Goal: Contribute content

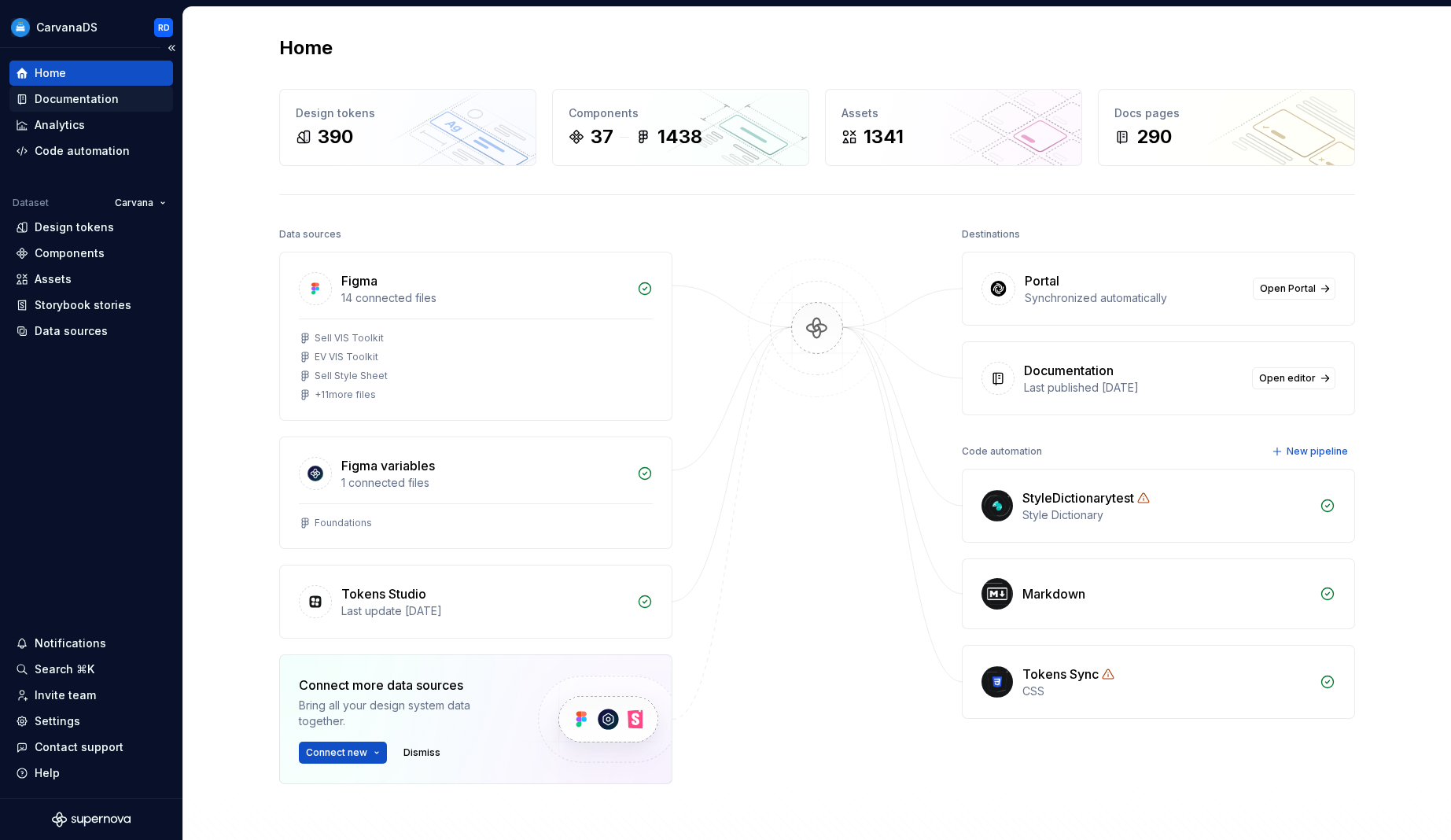
click at [124, 103] on div "Documentation" at bounding box center [91, 99] width 151 height 15
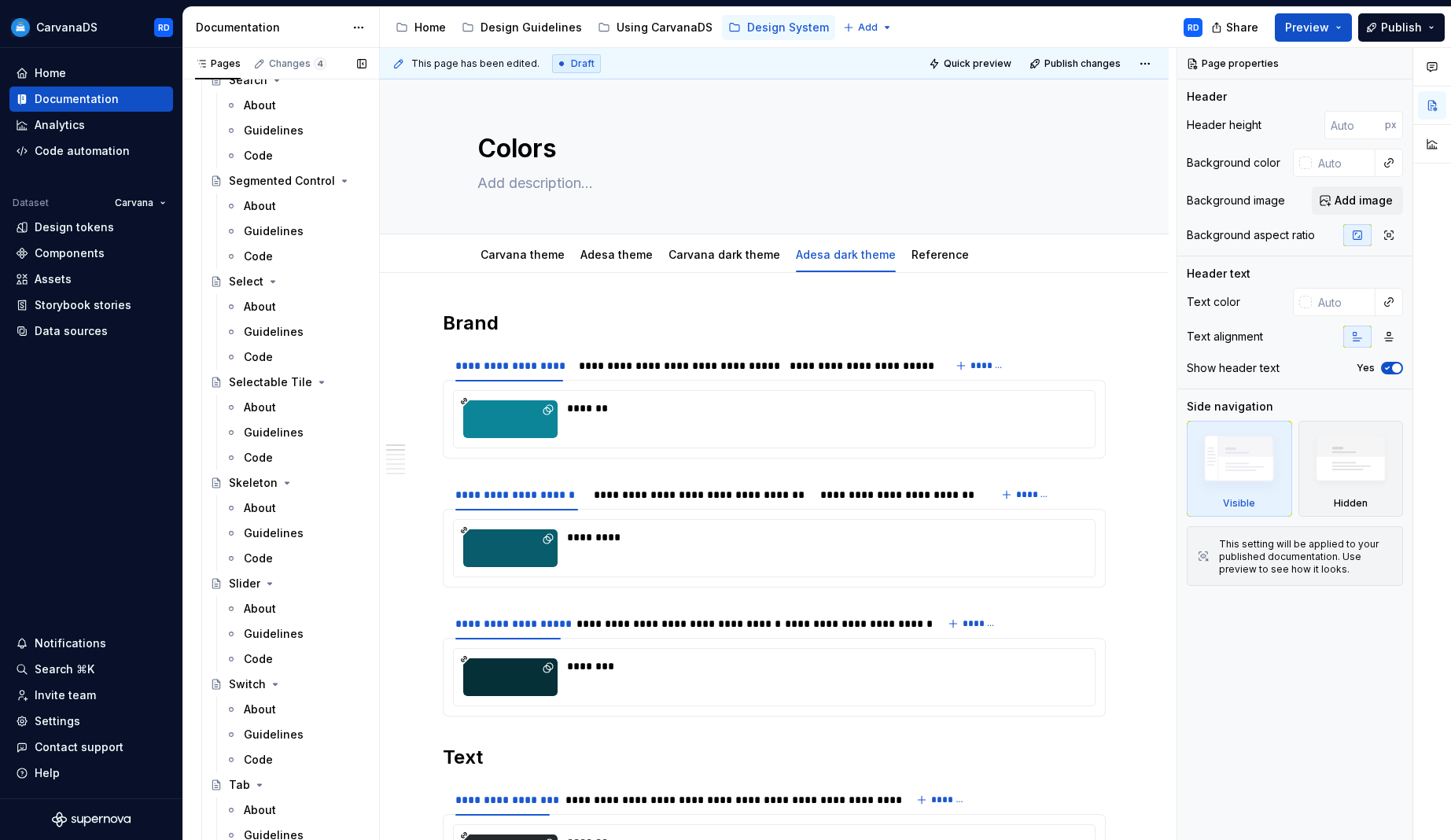
scroll to position [3442, 0]
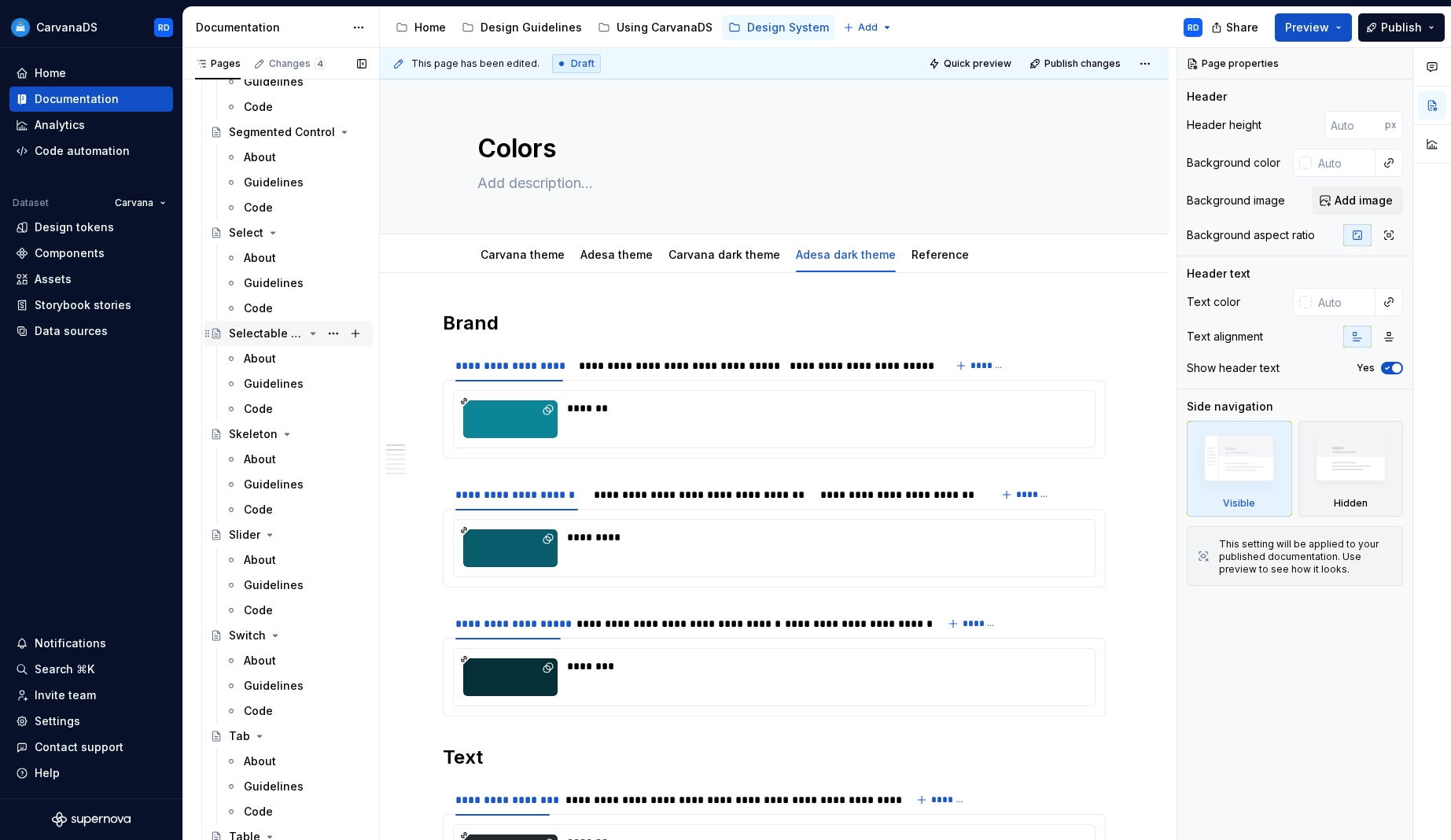
click at [271, 333] on div "Selectable Tile" at bounding box center [266, 333] width 75 height 15
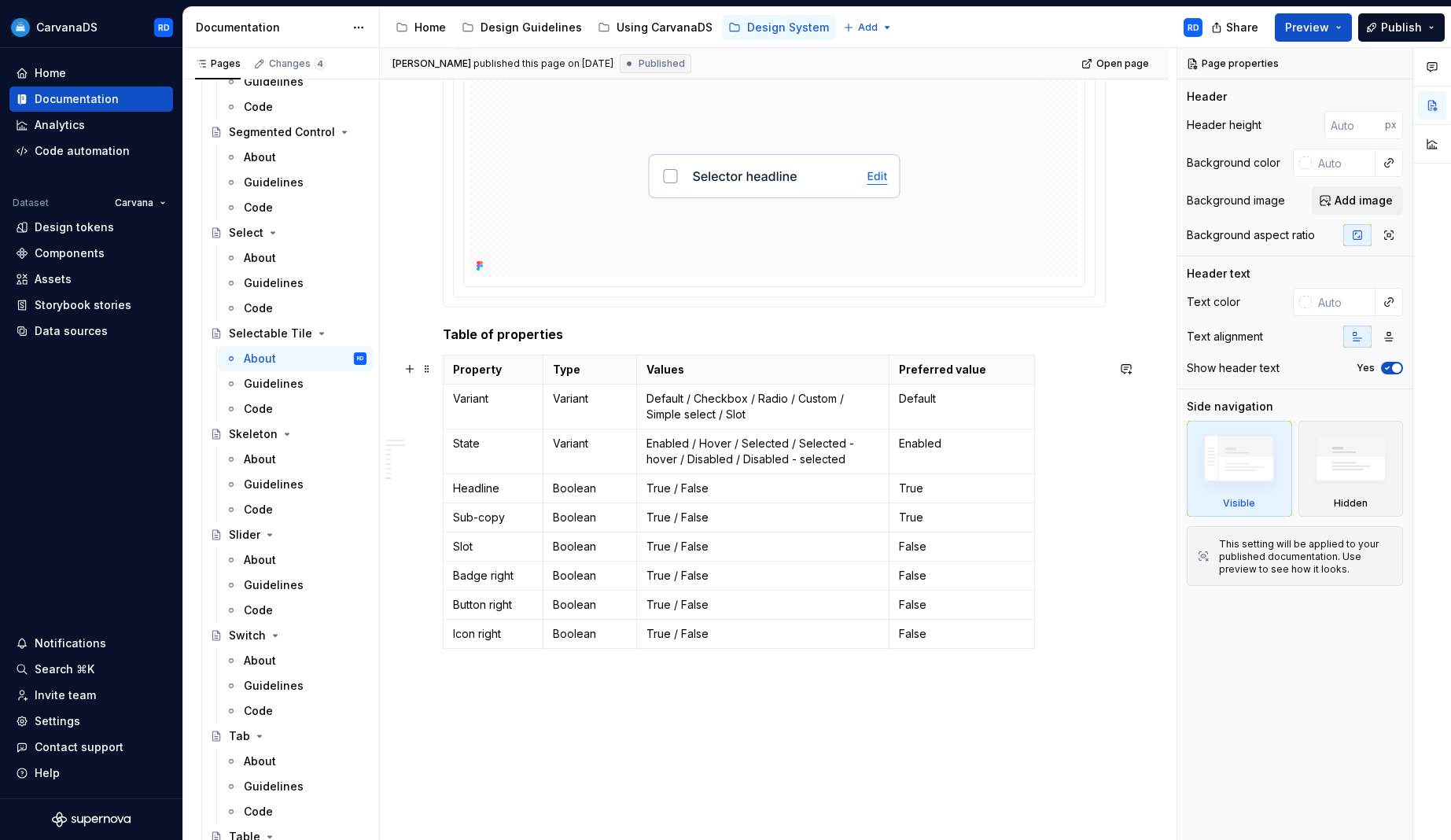
scroll to position [3859, 0]
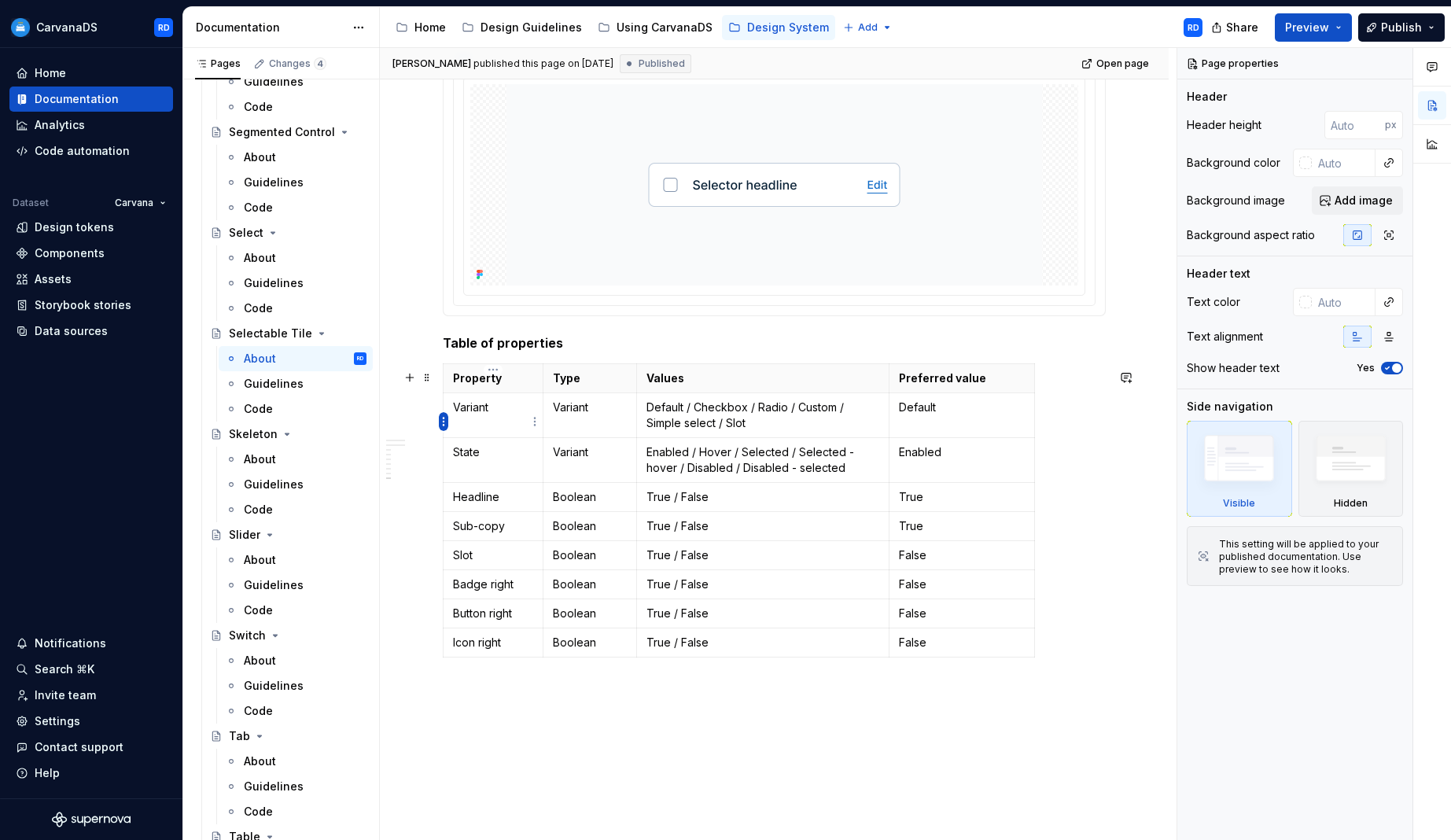
click at [444, 421] on html "CarvanaDS RD Home Documentation Analytics Code automation Dataset Carvana Desig…" at bounding box center [725, 420] width 1451 height 840
type textarea "*"
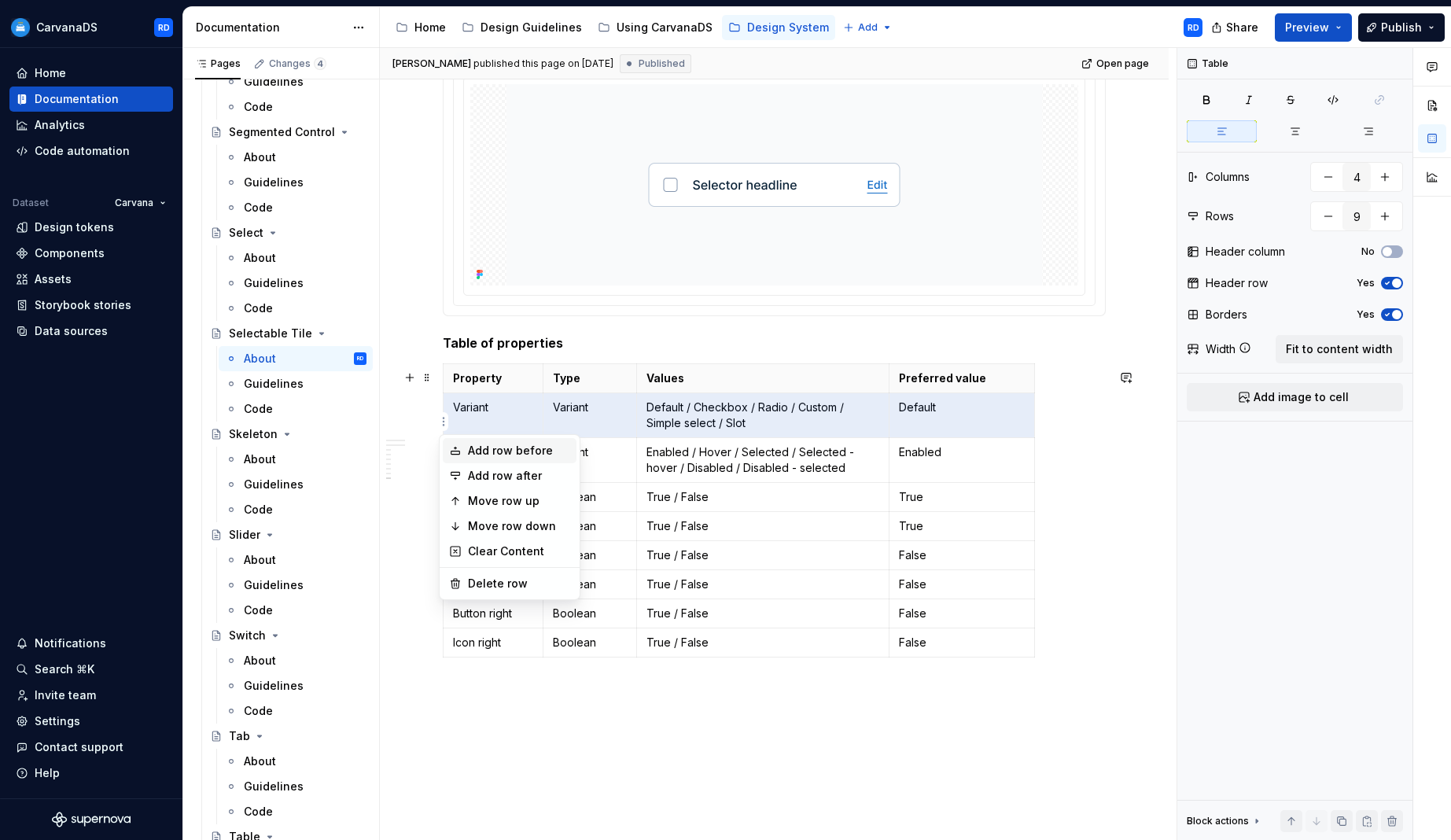
click at [503, 451] on div "Add row before" at bounding box center [518, 450] width 102 height 15
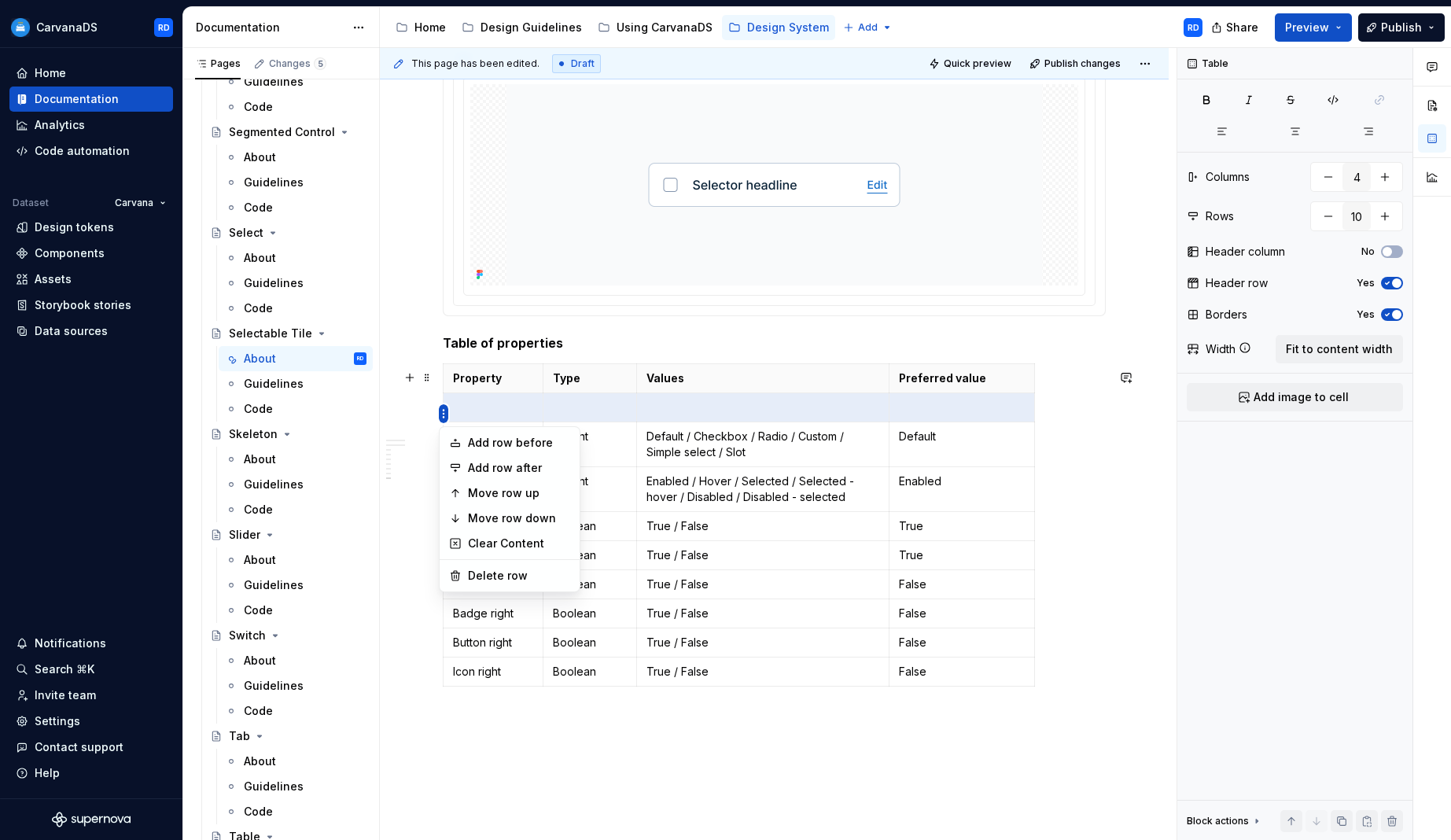
click at [445, 414] on html "CarvanaDS RD Home Documentation Analytics Code automation Dataset Carvana Desig…" at bounding box center [725, 420] width 1451 height 840
click at [475, 446] on div "Add row before" at bounding box center [518, 443] width 102 height 15
type input "11"
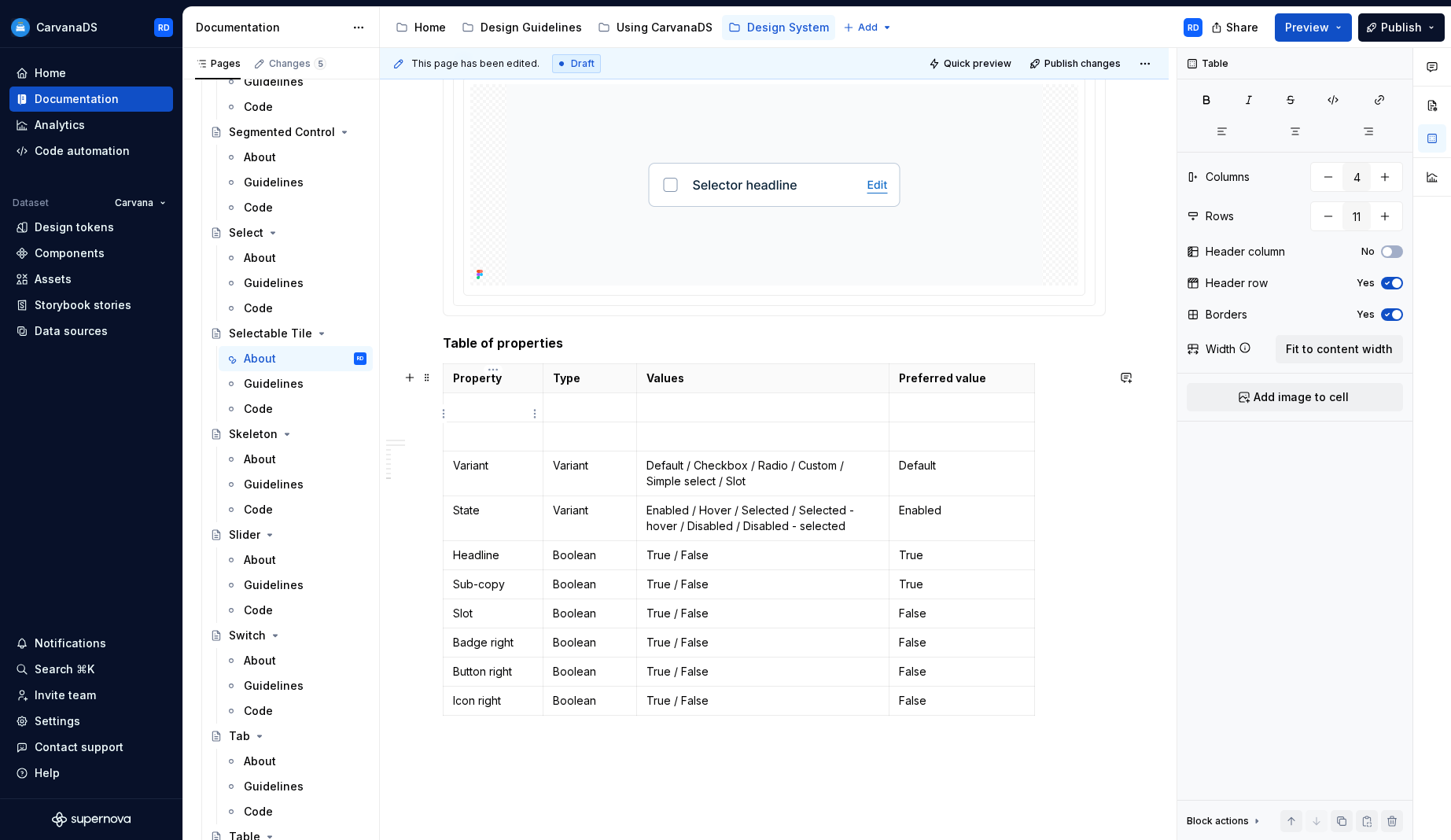
click at [478, 413] on p at bounding box center [493, 408] width 80 height 15
click at [567, 470] on p "Variant" at bounding box center [589, 465] width 74 height 15
copy p "Variant"
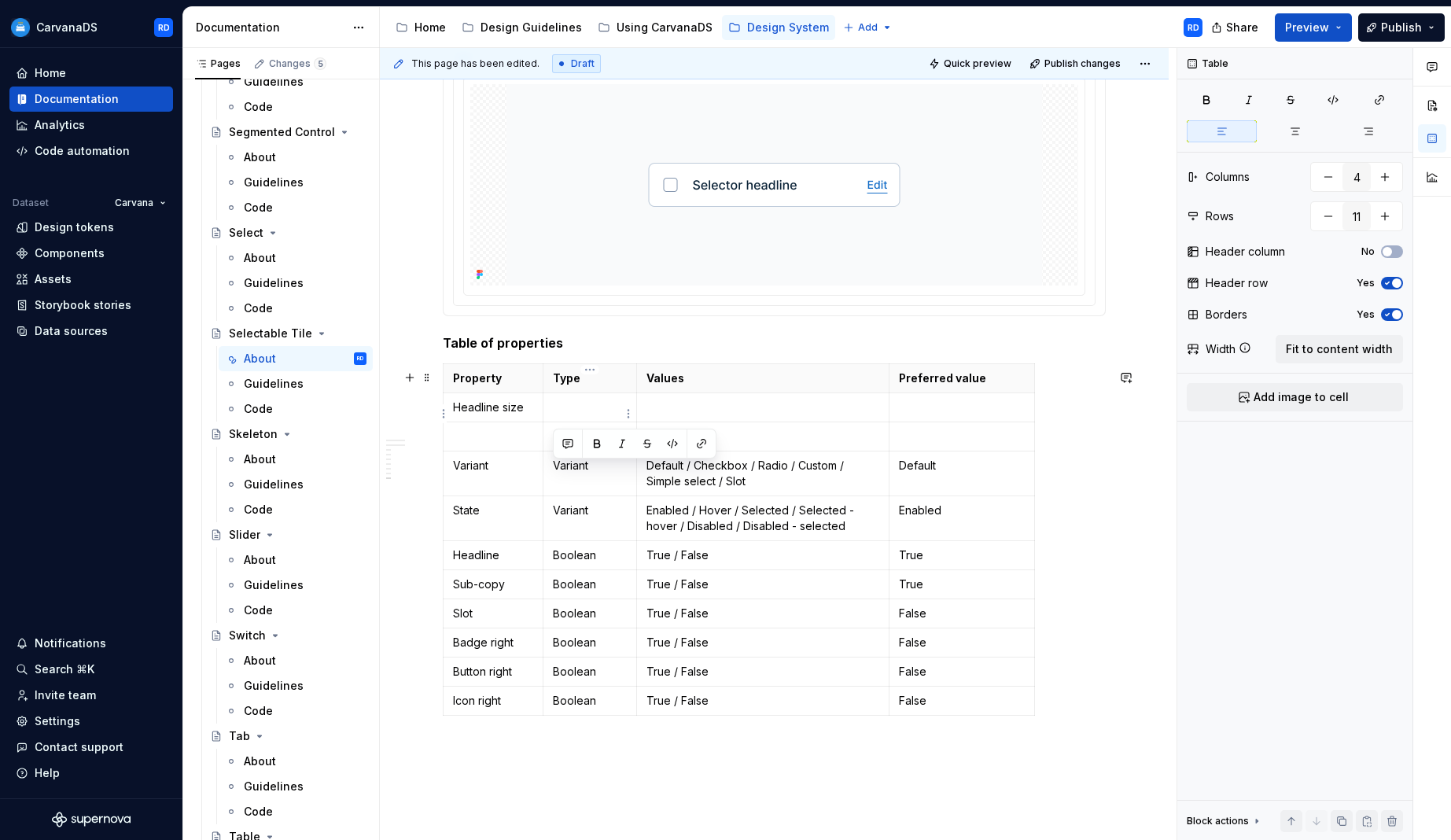
click at [565, 414] on p at bounding box center [589, 408] width 74 height 15
click at [568, 444] on p at bounding box center [589, 437] width 74 height 15
click at [490, 444] on p at bounding box center [493, 437] width 80 height 15
type textarea "*"
click at [698, 413] on p at bounding box center [763, 408] width 233 height 15
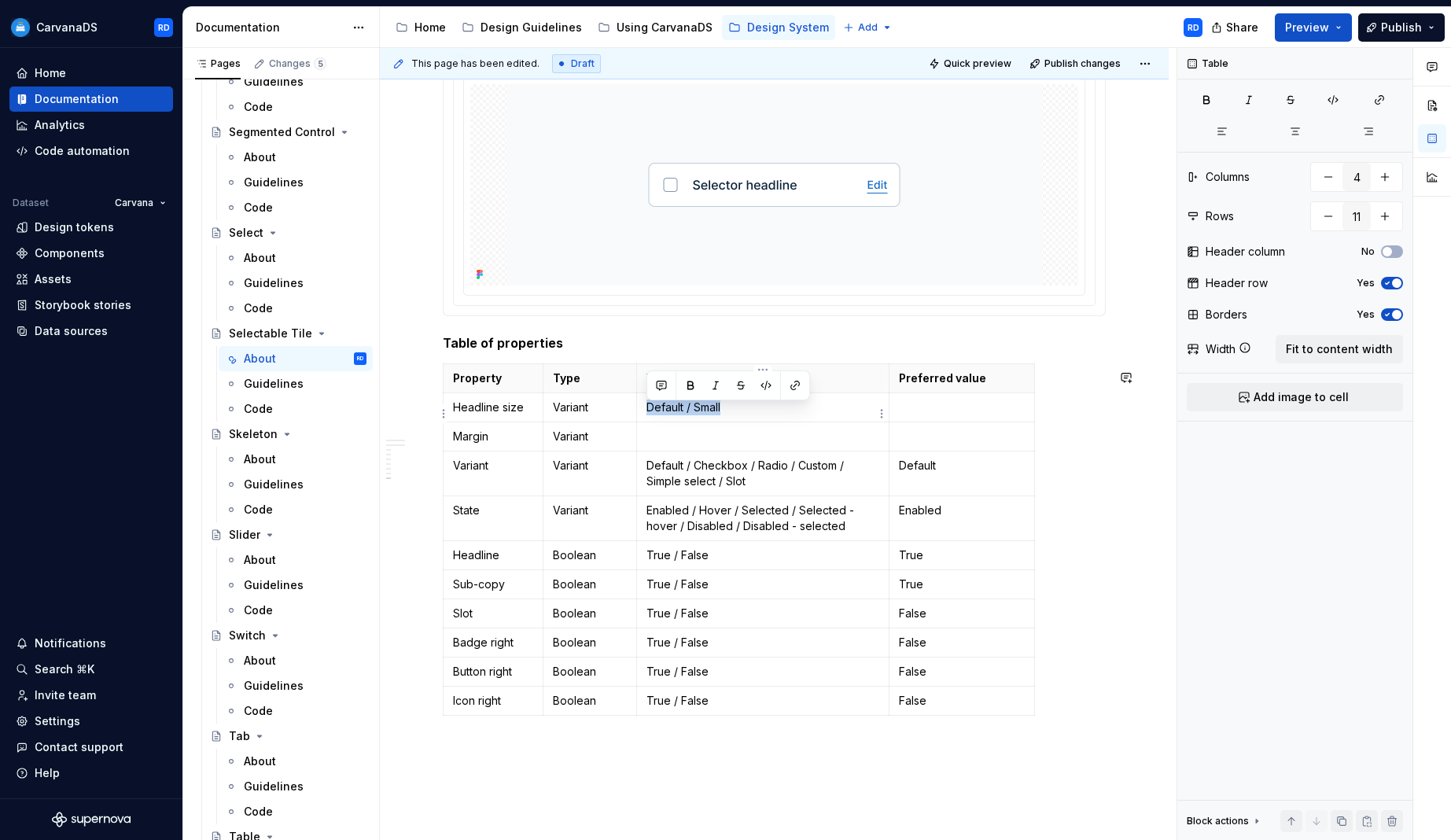
copy p "Default / Small"
click at [682, 440] on p at bounding box center [763, 437] width 233 height 15
click at [707, 444] on p "Default / Small" at bounding box center [763, 437] width 233 height 15
click at [949, 405] on p at bounding box center [962, 408] width 126 height 15
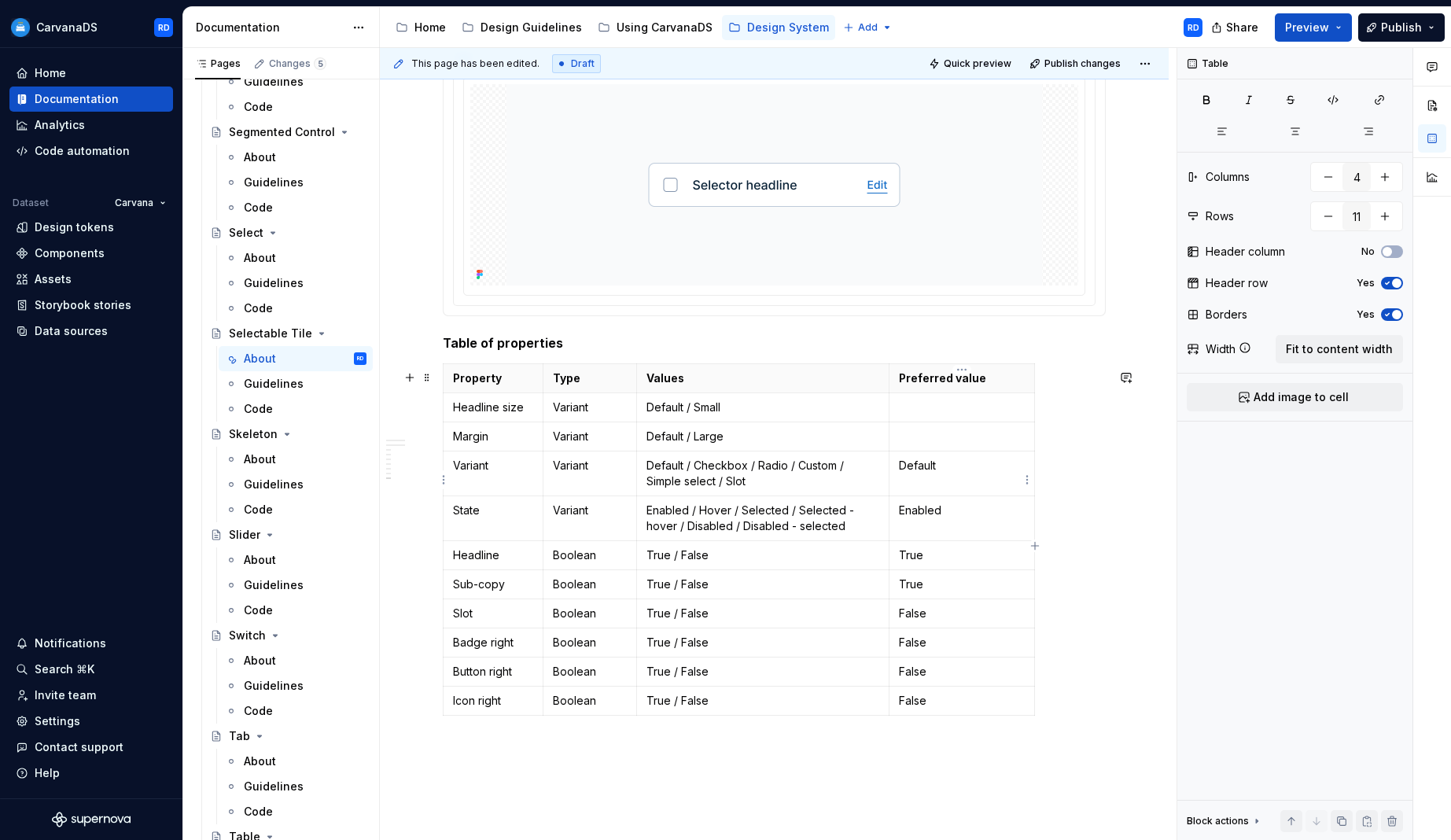
click at [919, 470] on p "Default" at bounding box center [962, 465] width 126 height 15
copy p "Default"
click at [946, 411] on p at bounding box center [962, 408] width 126 height 15
click at [946, 444] on p at bounding box center [962, 437] width 126 height 15
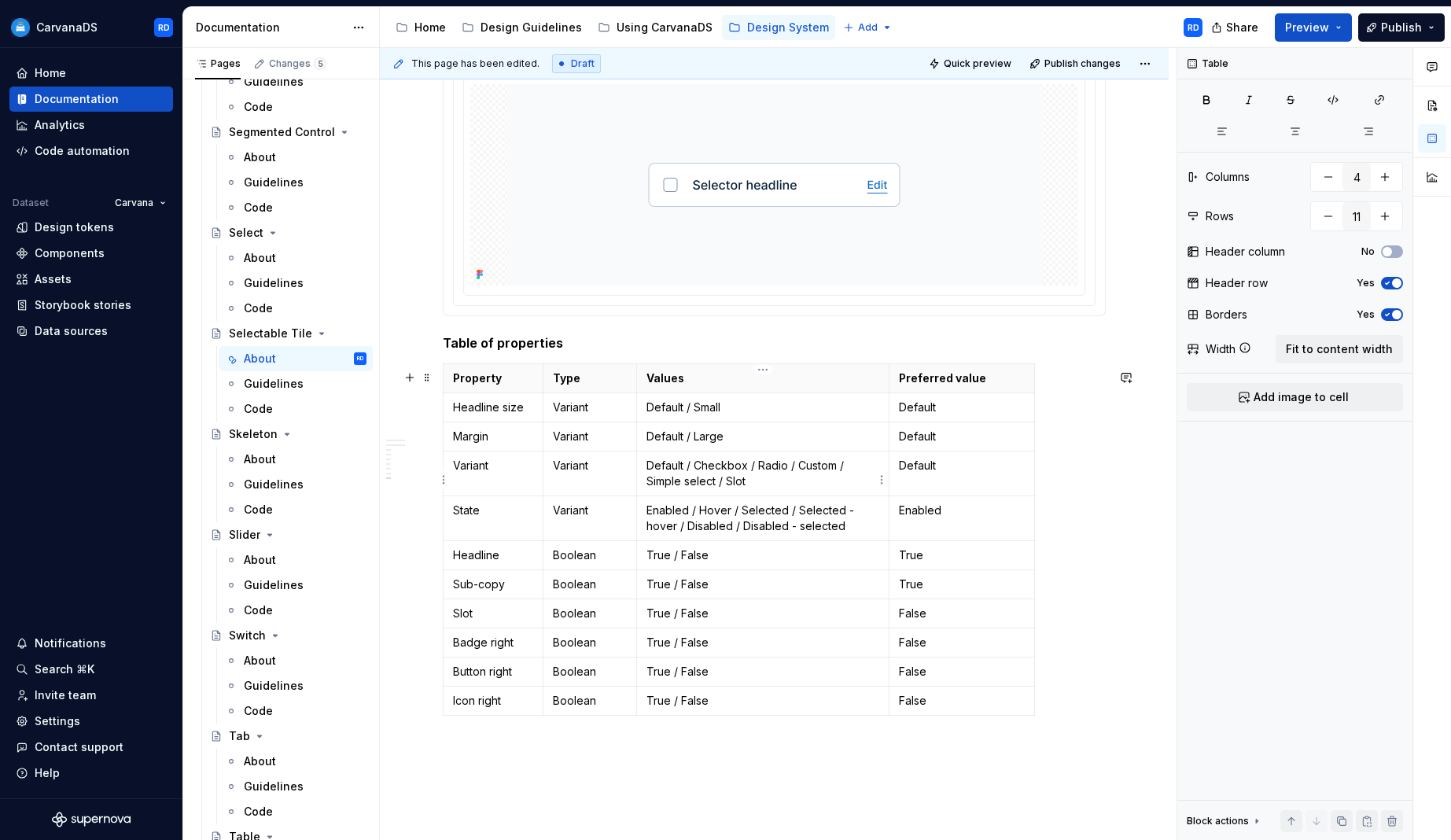
click at [717, 481] on p "Default / Checkbox / Radio / Custom / Simple select / Slot" at bounding box center [763, 473] width 233 height 32
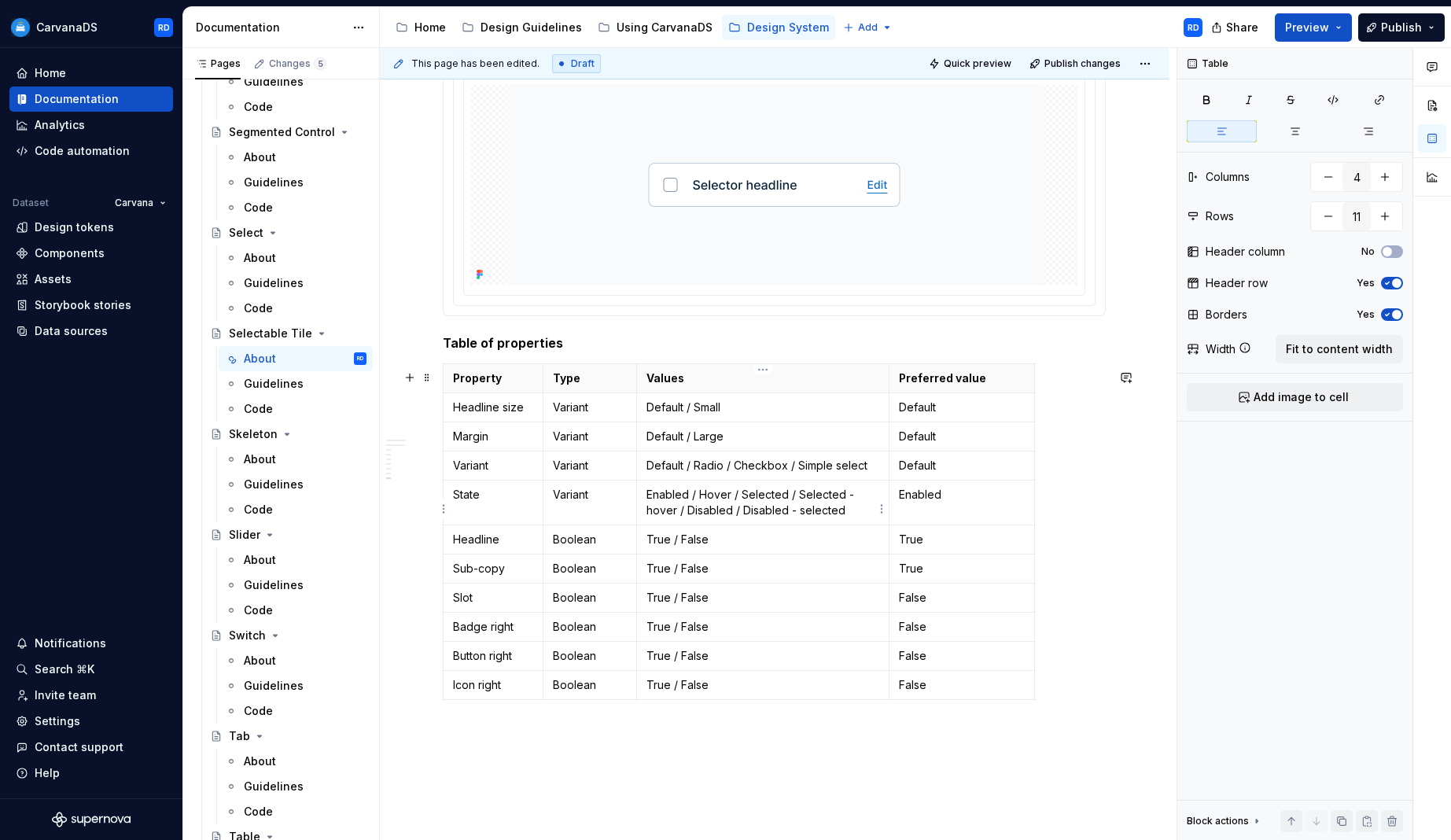
click at [753, 514] on p "Enabled / Hover / Selected / Selected - hover / Disabled / Disabled - selected" at bounding box center [763, 502] width 233 height 32
click at [925, 499] on p "Enabled" at bounding box center [962, 494] width 126 height 15
click at [924, 499] on p "Enabled" at bounding box center [962, 494] width 126 height 15
click at [444, 506] on html "CarvanaDS RD Home Documentation Analytics Code automation Dataset Carvana Desig…" at bounding box center [725, 420] width 1451 height 840
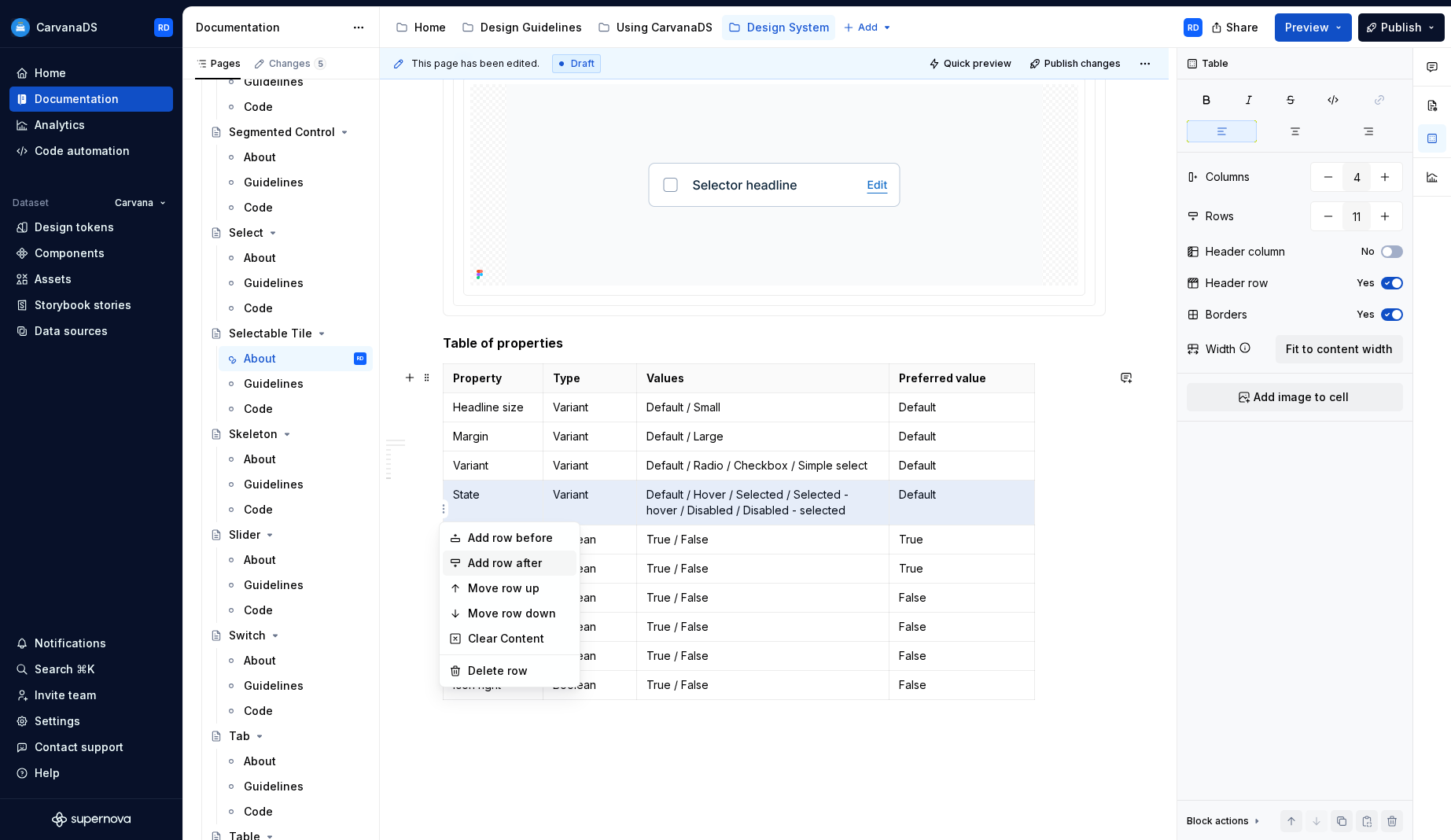
click at [505, 556] on div "Add row after" at bounding box center [518, 563] width 102 height 15
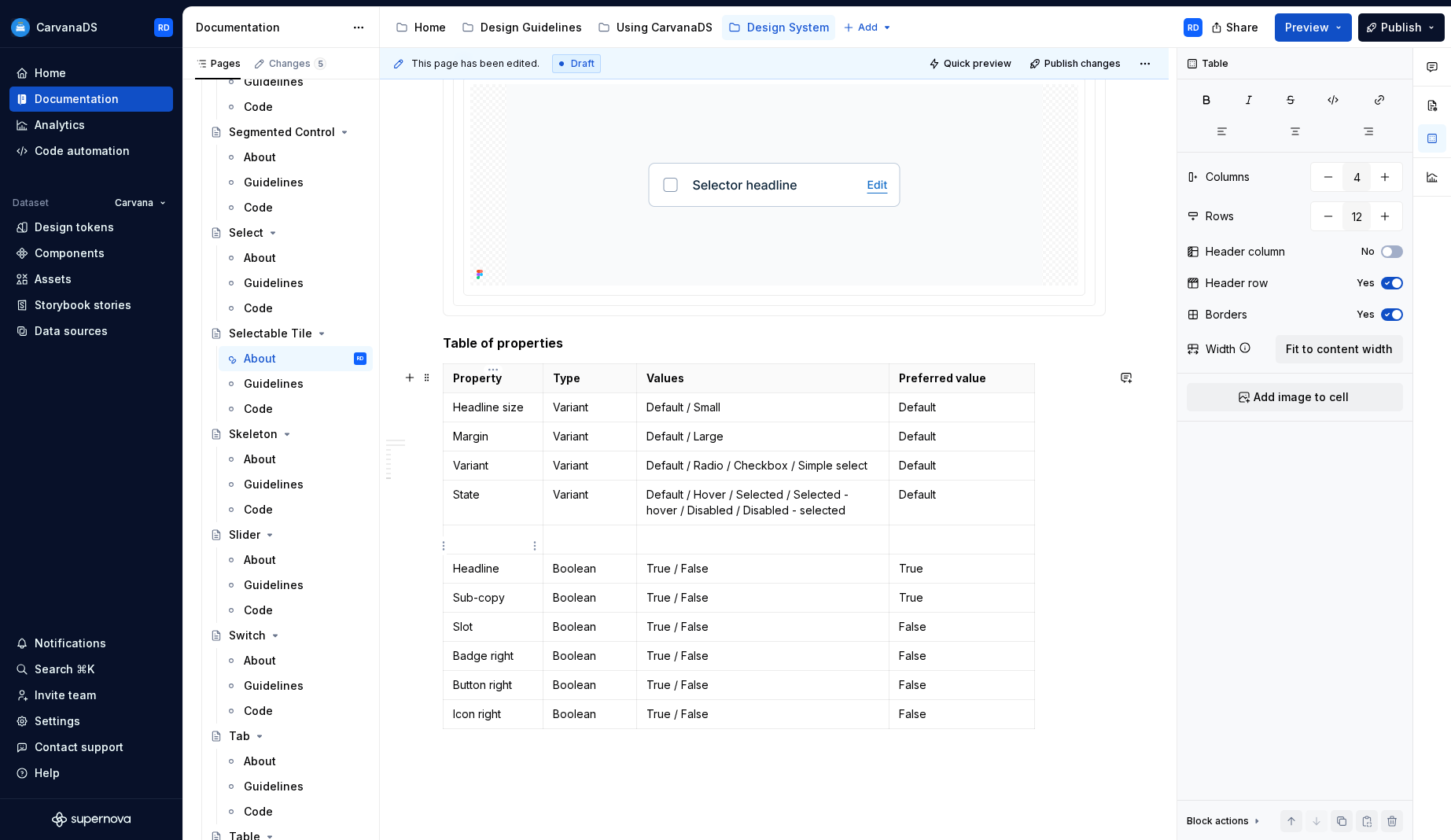
click at [499, 547] on p at bounding box center [493, 540] width 80 height 15
click at [582, 547] on p at bounding box center [589, 540] width 74 height 15
click at [579, 574] on p "Boolean" at bounding box center [589, 569] width 74 height 15
copy p "Boolean"
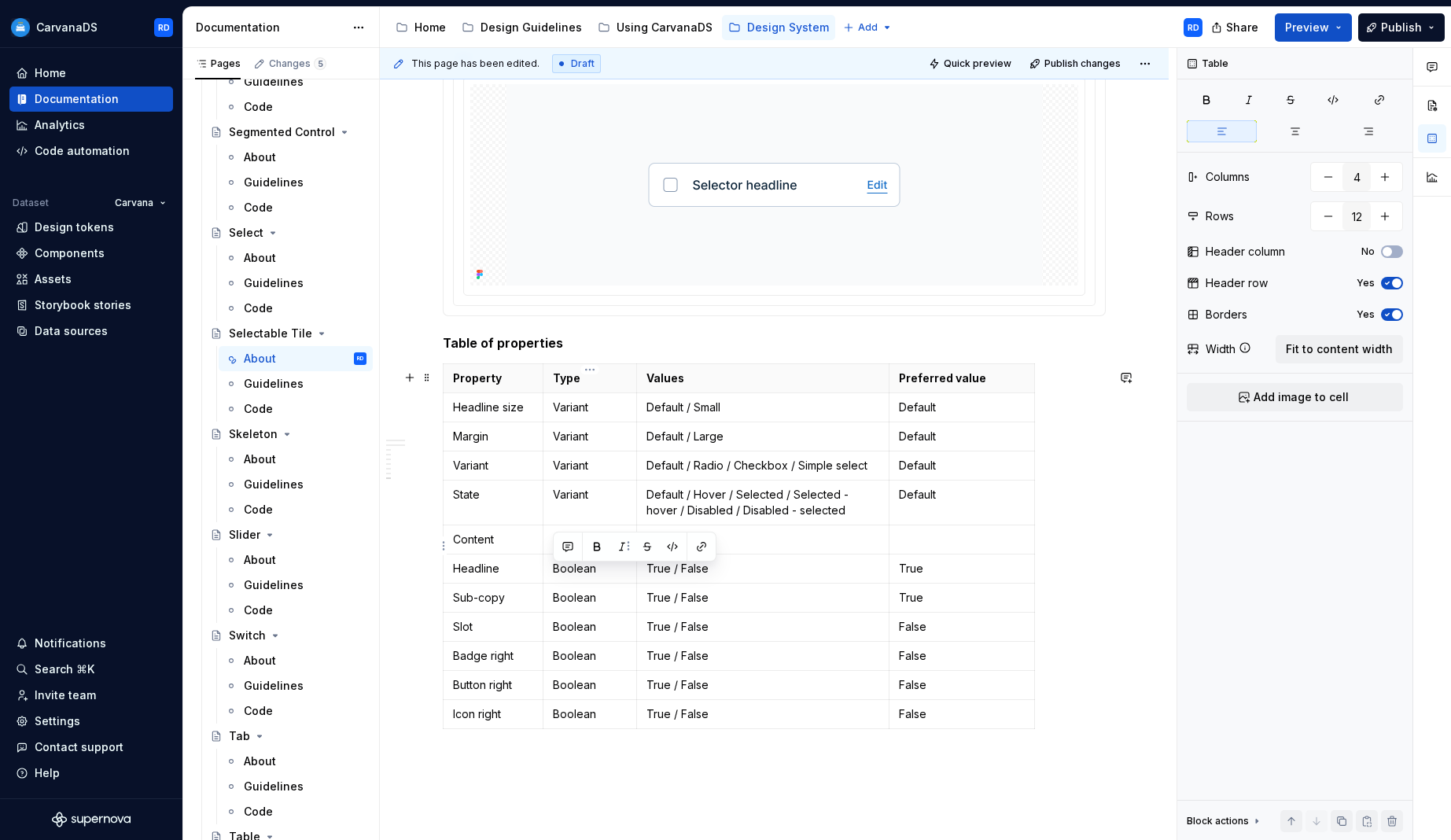
click at [547, 548] on td at bounding box center [589, 539] width 94 height 29
click at [692, 574] on p "True / False" at bounding box center [763, 569] width 233 height 15
copy p "True / False"
click at [849, 547] on p at bounding box center [763, 540] width 233 height 15
click at [927, 546] on p at bounding box center [962, 540] width 126 height 15
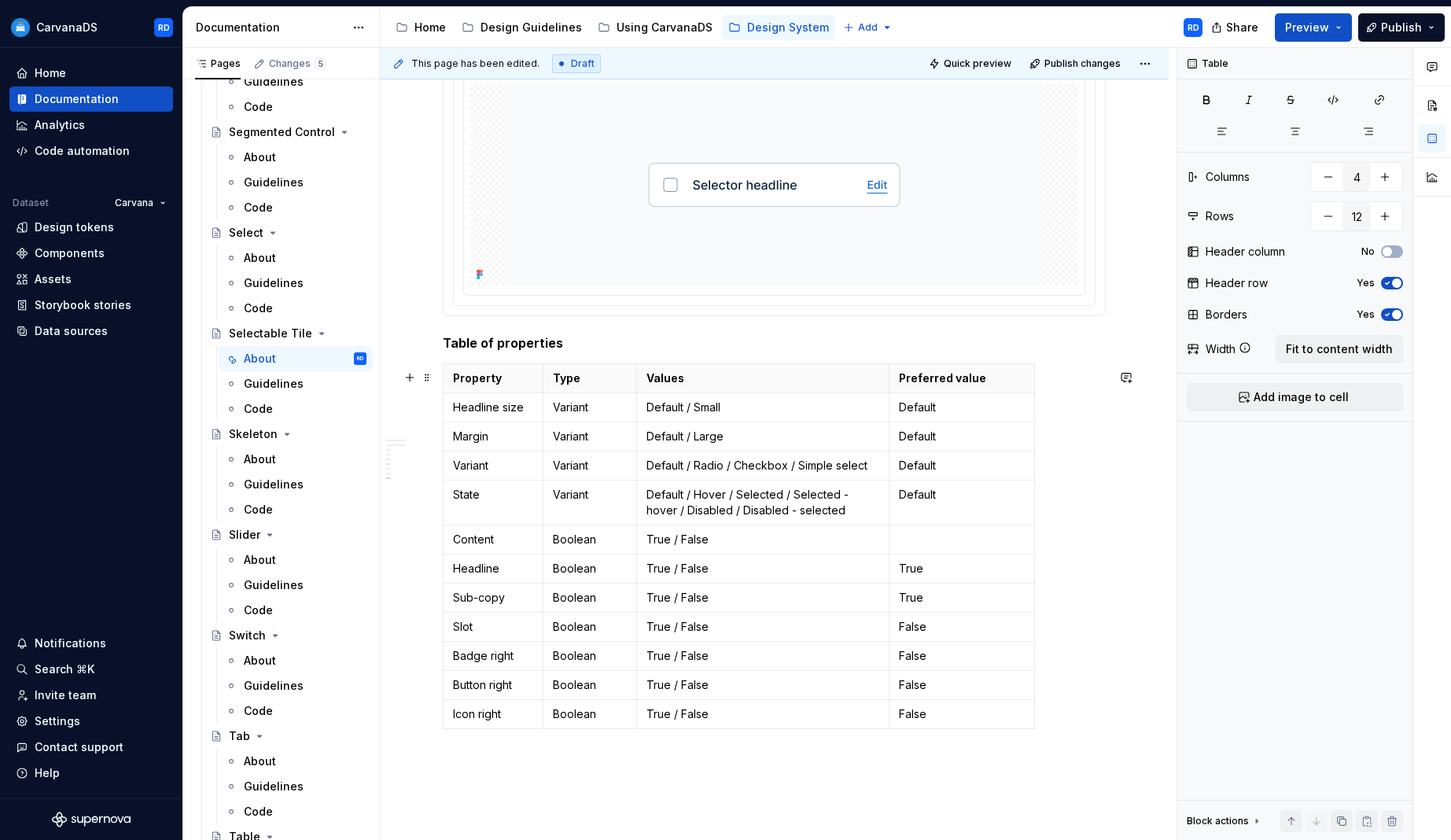
scroll to position [3860, 0]
click at [442, 604] on html "CarvanaDS RD Home Documentation Analytics Code automation Dataset Carvana Desig…" at bounding box center [725, 420] width 1451 height 840
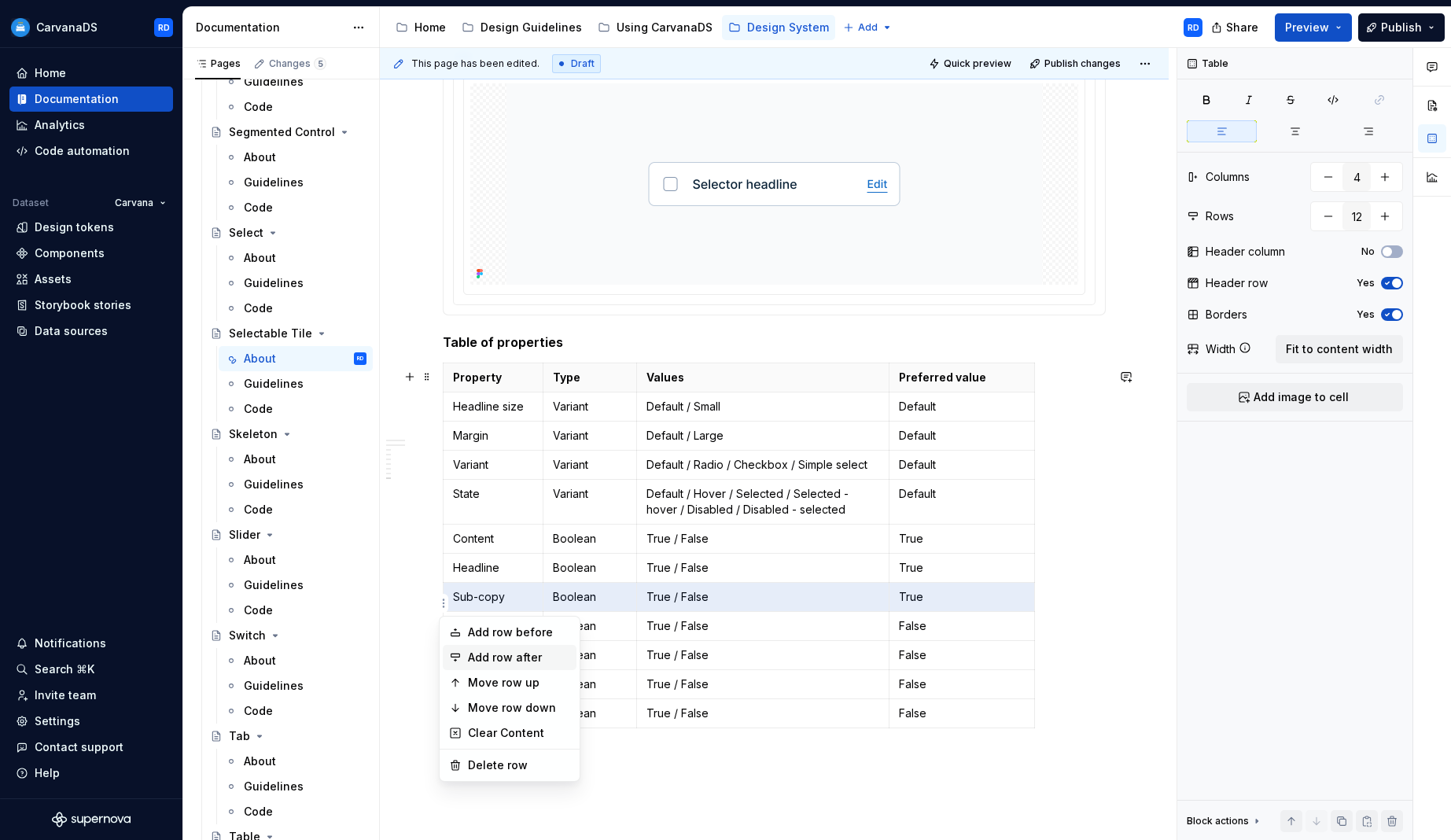
click at [520, 656] on div "Add row after" at bounding box center [518, 657] width 102 height 15
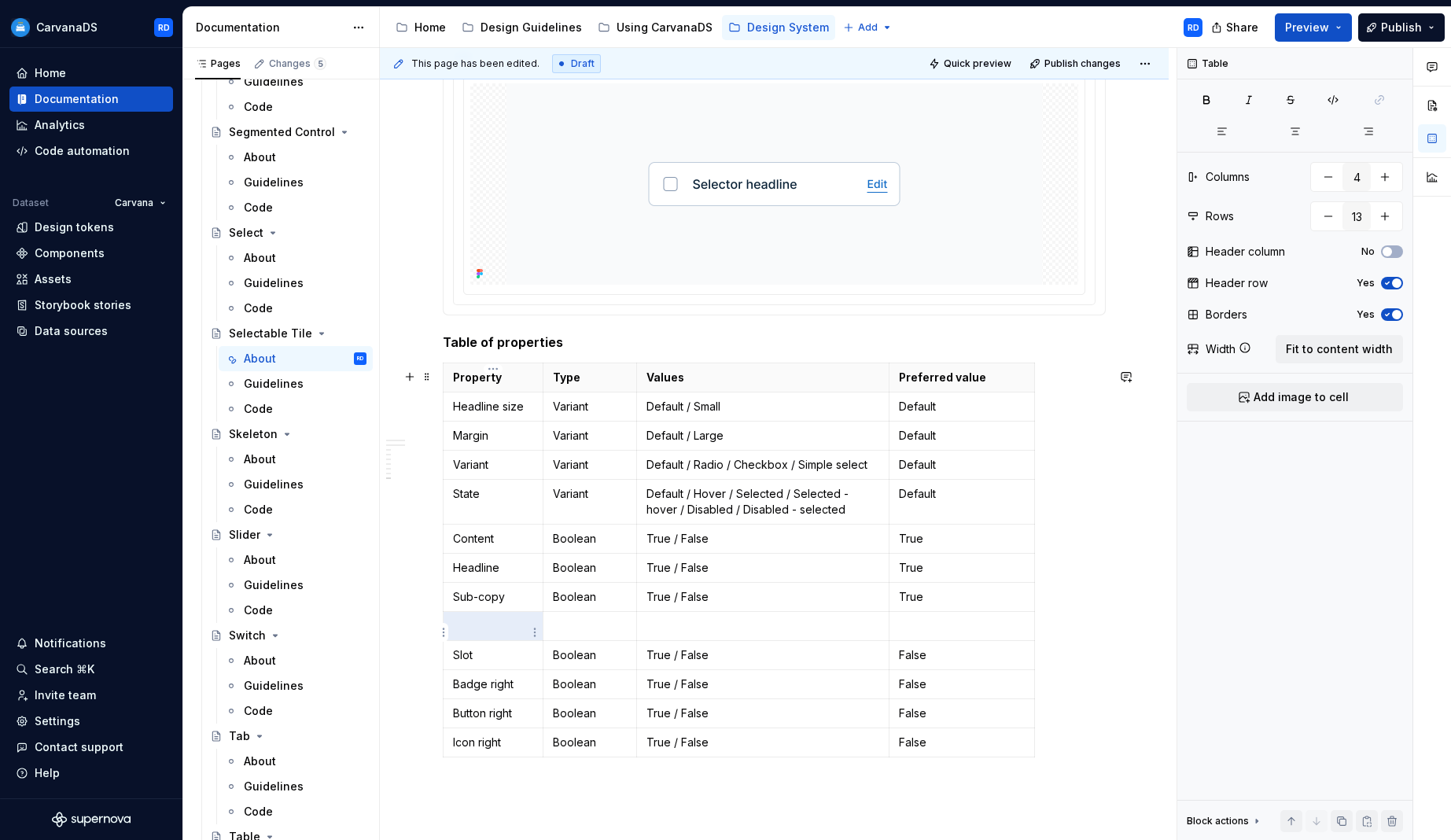
click at [497, 634] on p at bounding box center [493, 625] width 80 height 15
click at [498, 634] on p at bounding box center [493, 625] width 80 height 15
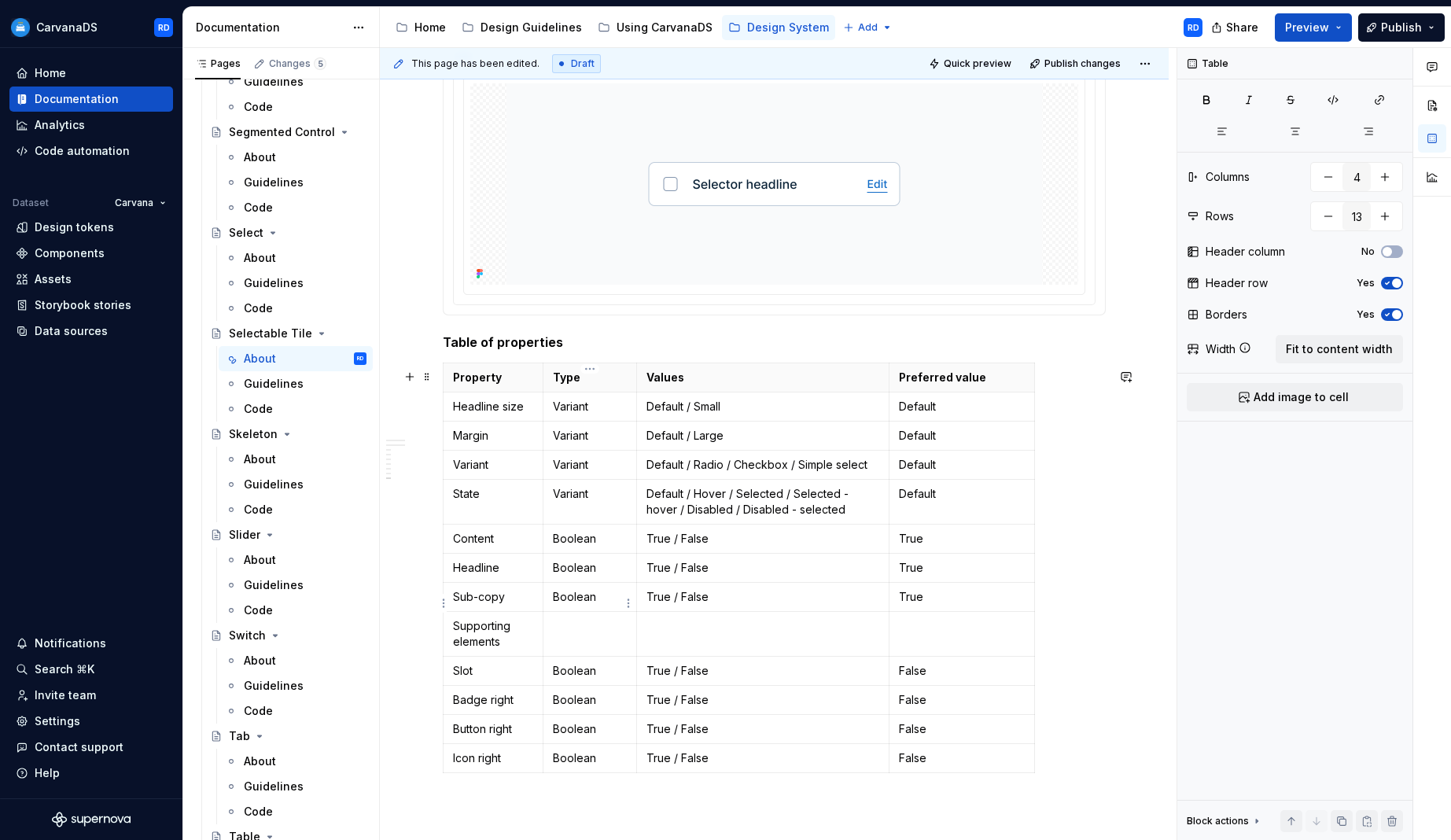
click at [580, 605] on p "Boolean" at bounding box center [589, 597] width 74 height 15
copy p "Boolean"
click at [573, 644] on td at bounding box center [589, 633] width 94 height 45
click at [694, 604] on p "True / False" at bounding box center [763, 597] width 233 height 15
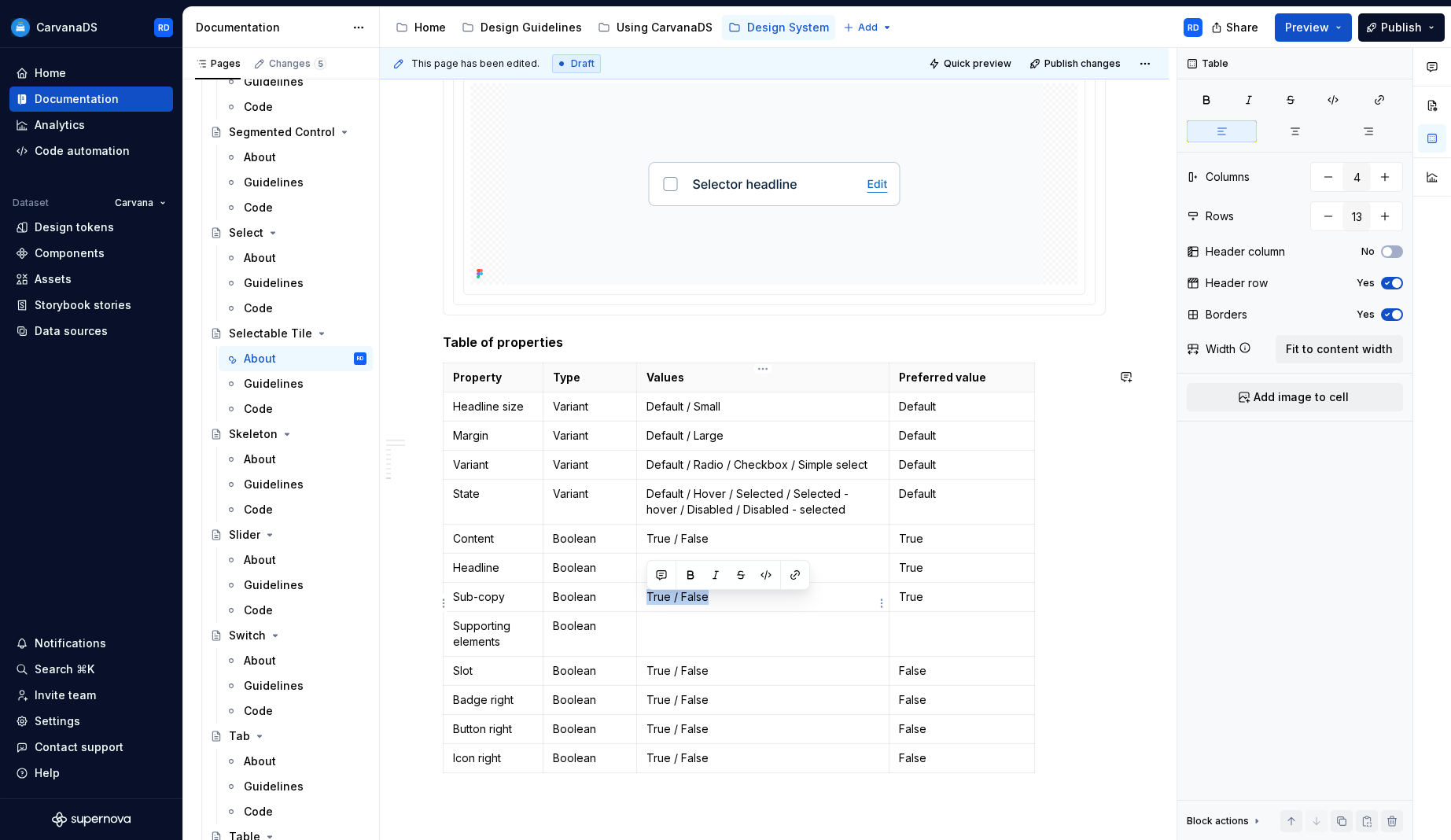
copy p "True / False"
click at [667, 634] on p at bounding box center [763, 625] width 233 height 15
click at [932, 652] on td at bounding box center [963, 633] width 146 height 45
click at [905, 679] on p "False" at bounding box center [962, 671] width 126 height 15
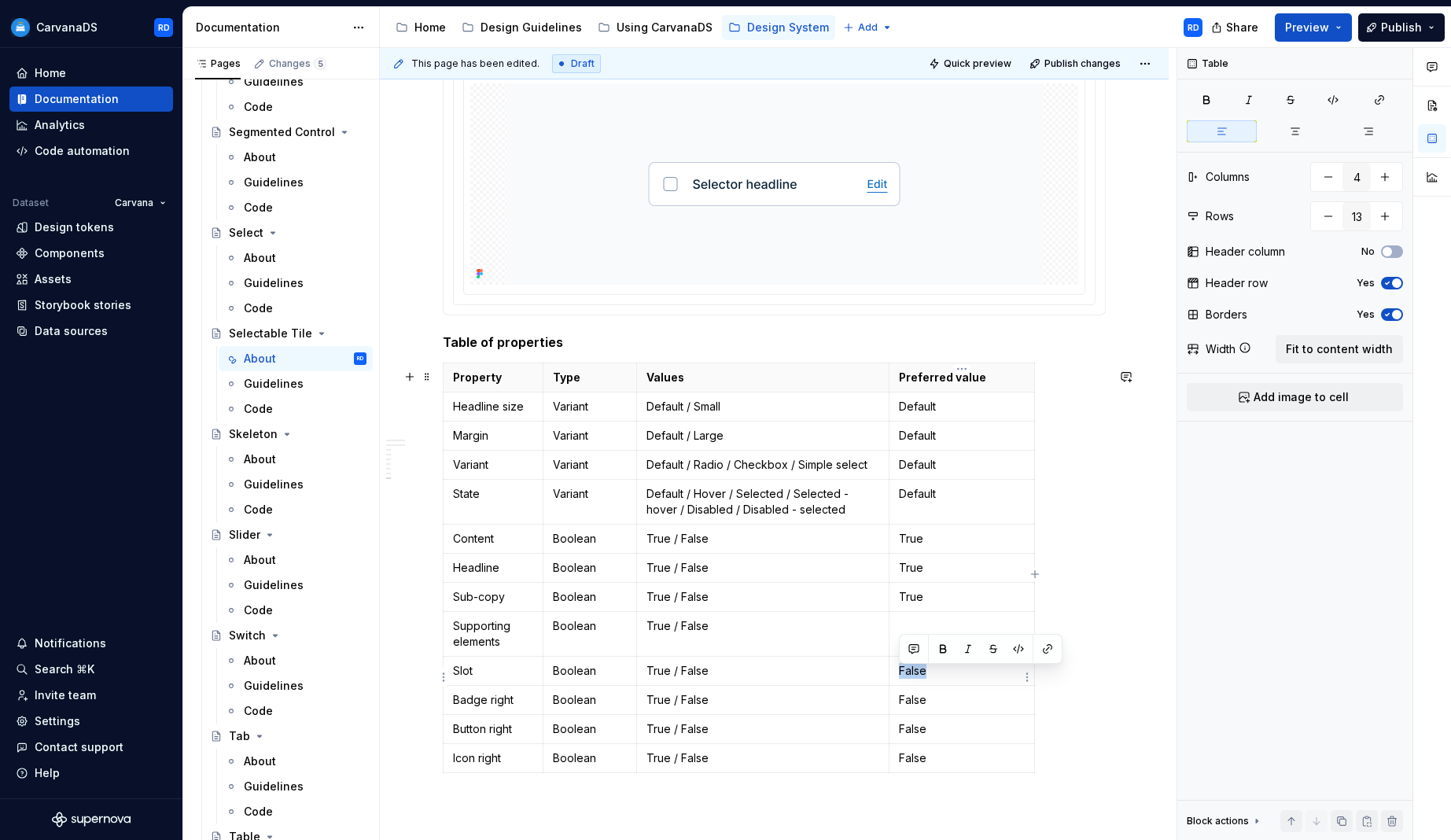
copy p "False"
click at [932, 631] on p at bounding box center [962, 625] width 126 height 15
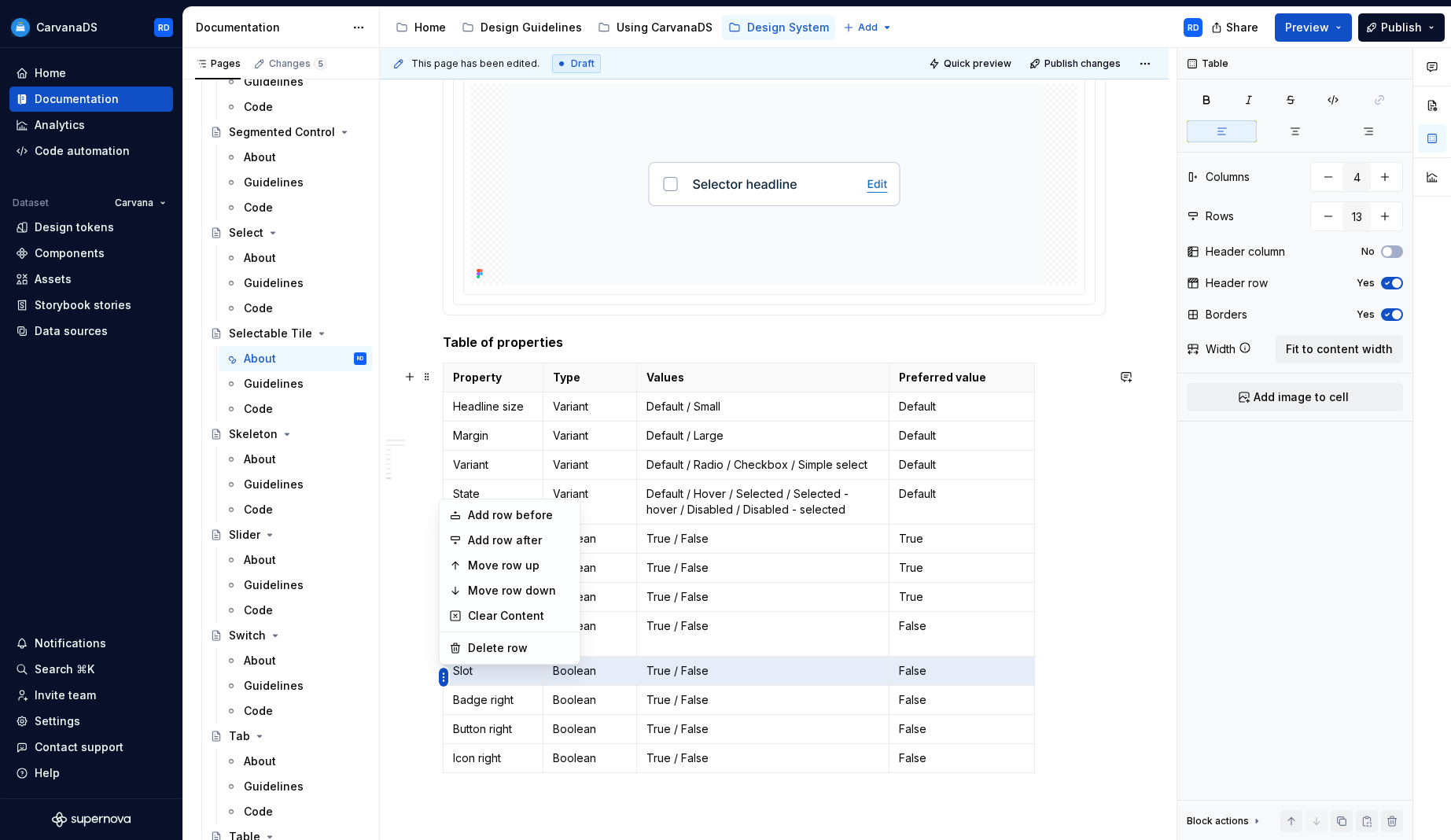
click at [449, 738] on html "CarvanaDS RD Home Documentation Analytics Code automation Dataset Carvana Desig…" at bounding box center [725, 420] width 1451 height 840
click at [523, 589] on div "Move row down" at bounding box center [518, 590] width 102 height 15
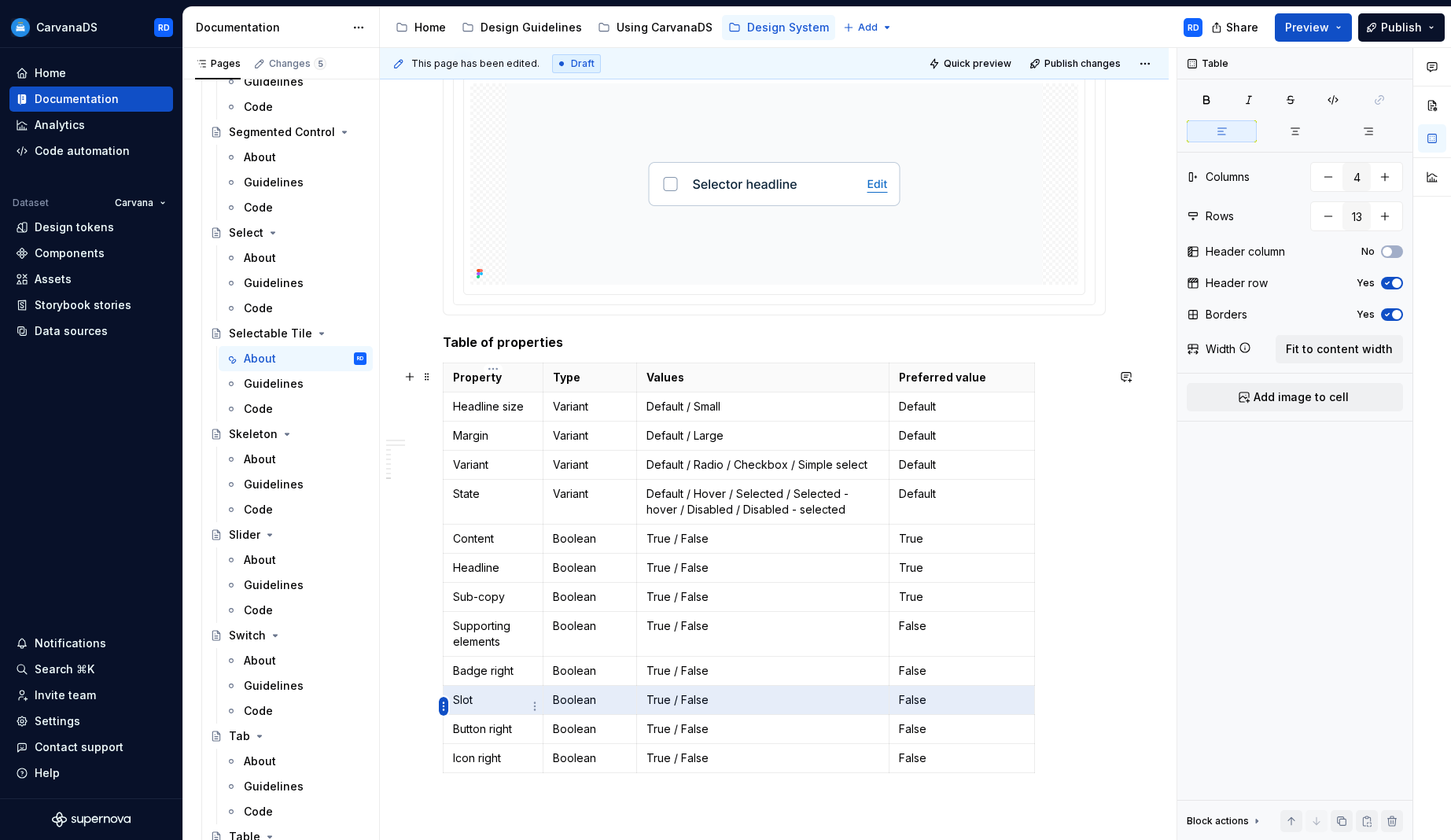
click at [444, 708] on html "CarvanaDS RD Home Documentation Analytics Code automation Dataset Carvana Desig…" at bounding box center [725, 420] width 1451 height 840
click at [513, 621] on div "Move row down" at bounding box center [518, 619] width 102 height 15
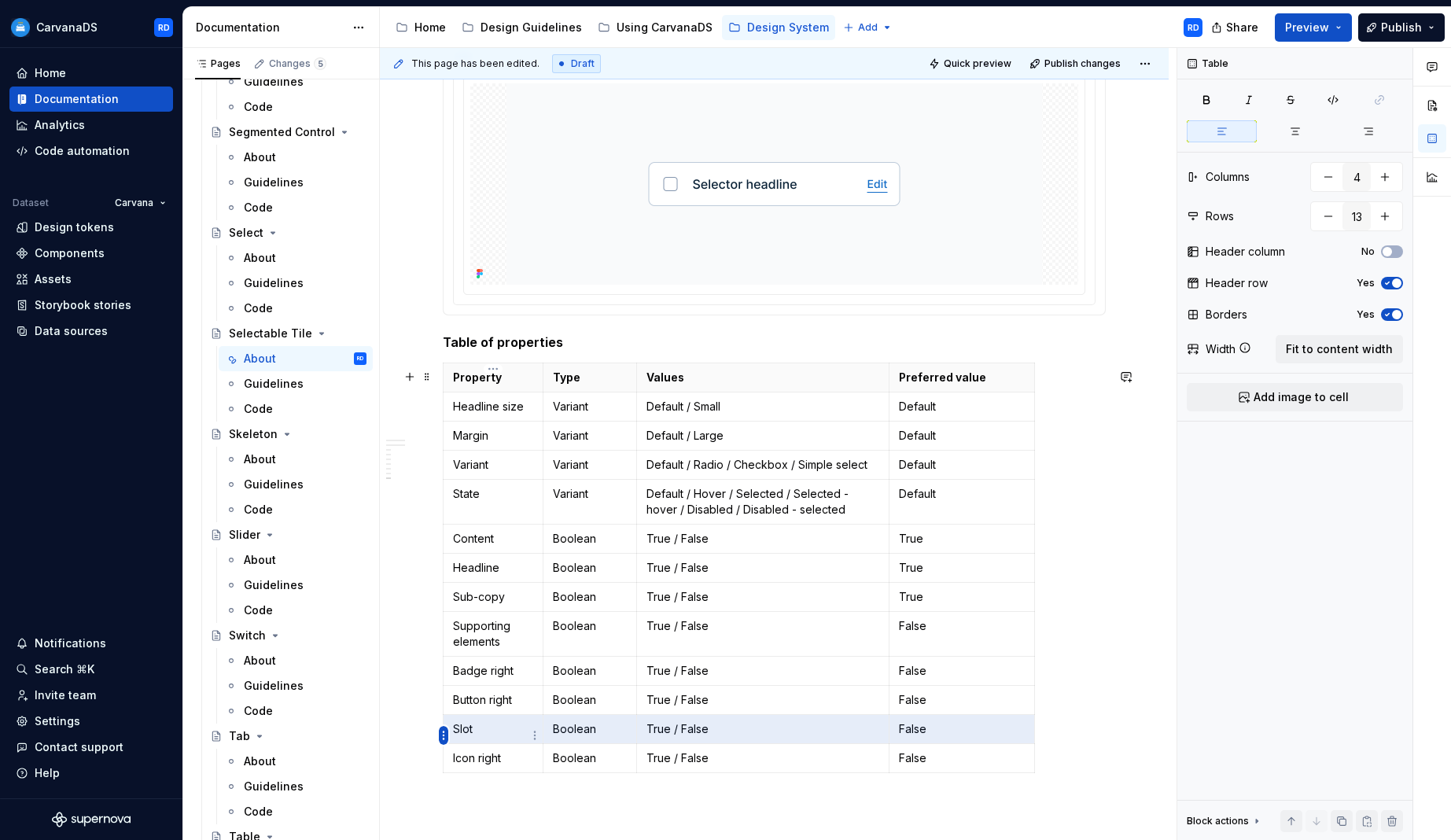
click at [447, 740] on html "CarvanaDS RD Home Documentation Analytics Code automation Dataset Carvana Desig…" at bounding box center [725, 420] width 1451 height 840
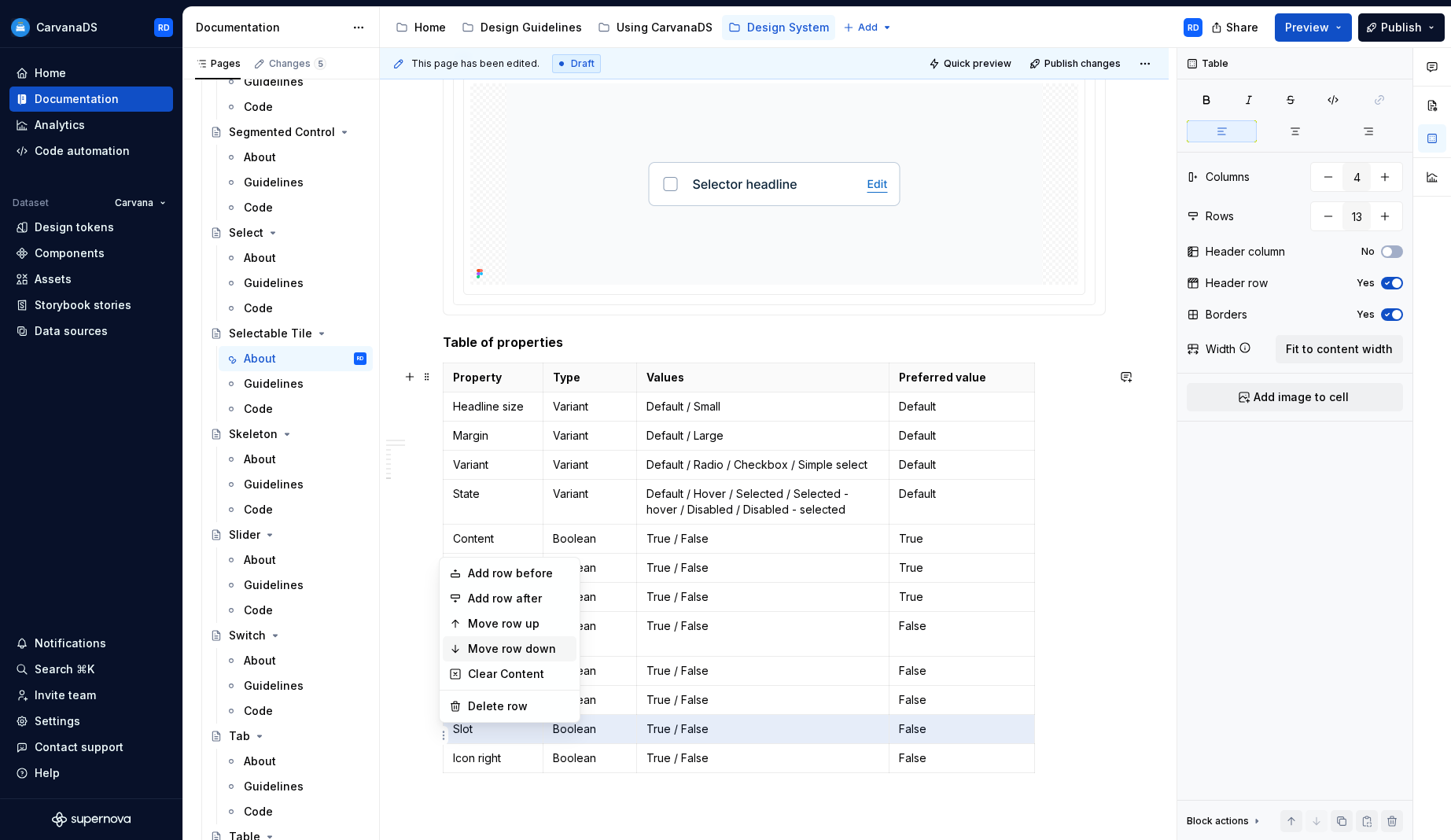
click at [511, 642] on div "Move row down" at bounding box center [518, 649] width 102 height 15
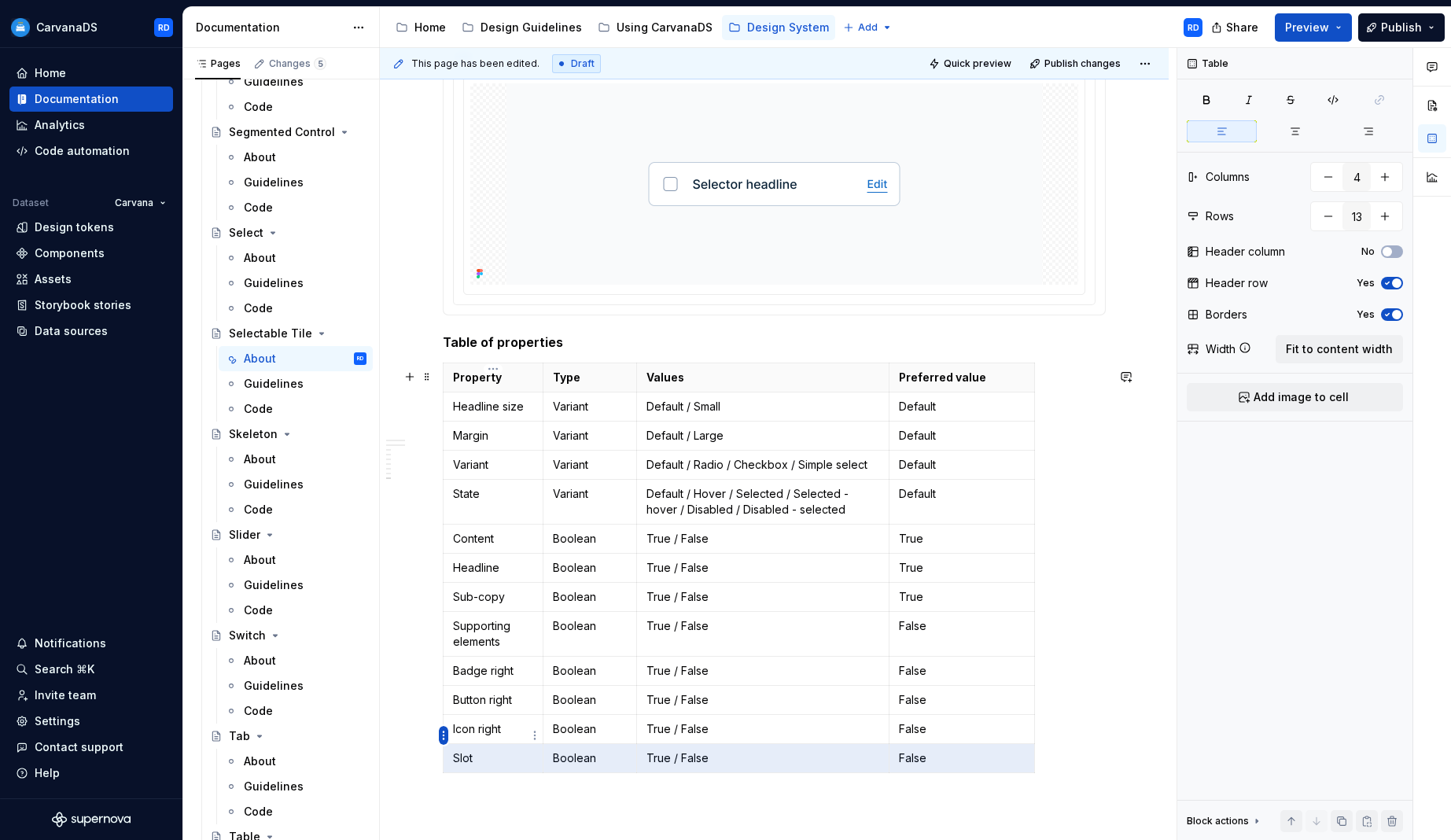
click at [444, 735] on html "CarvanaDS RD Home Documentation Analytics Code automation Dataset Carvana Desig…" at bounding box center [725, 420] width 1451 height 840
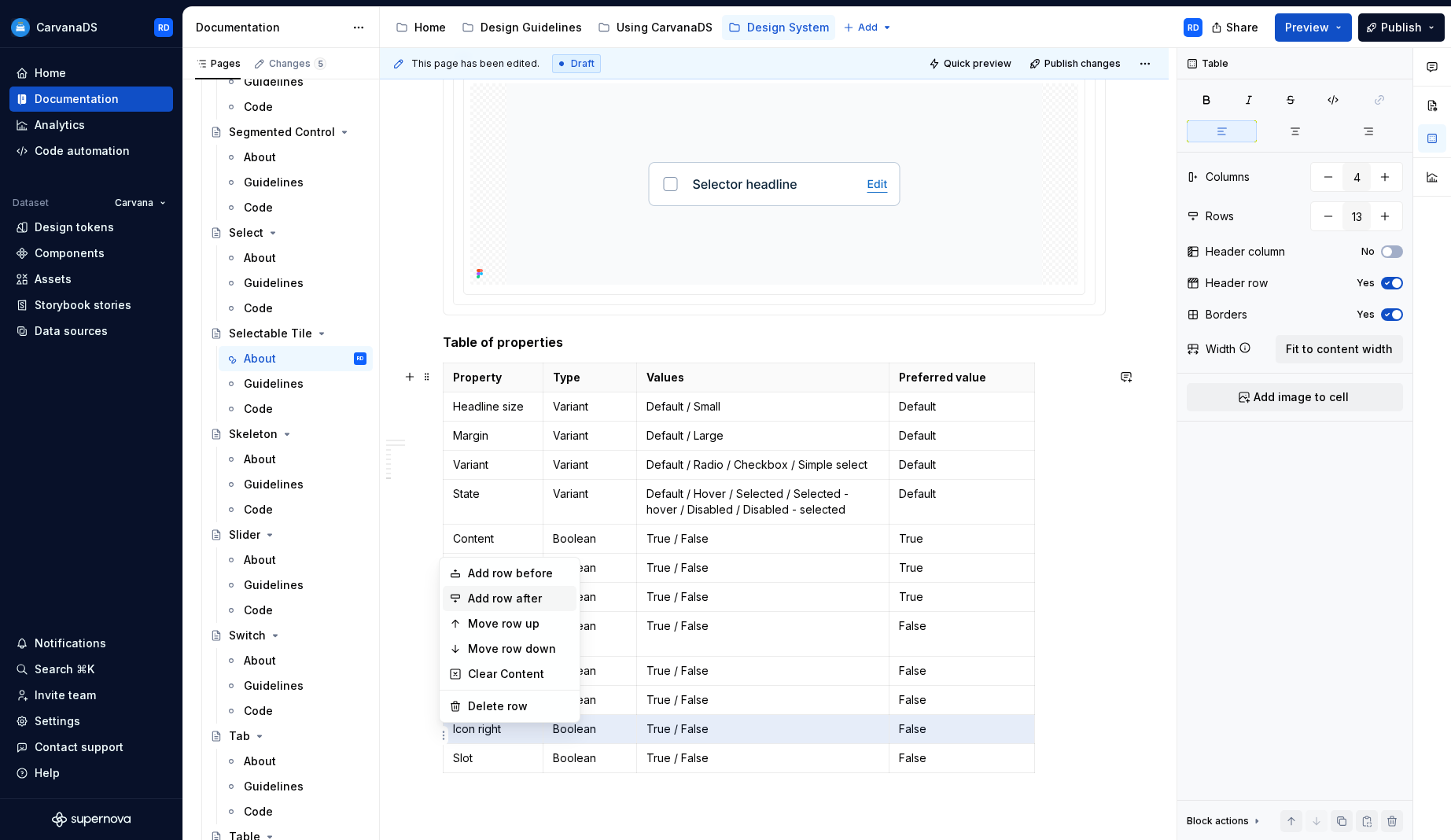
click at [515, 601] on div "Add row after" at bounding box center [518, 598] width 102 height 15
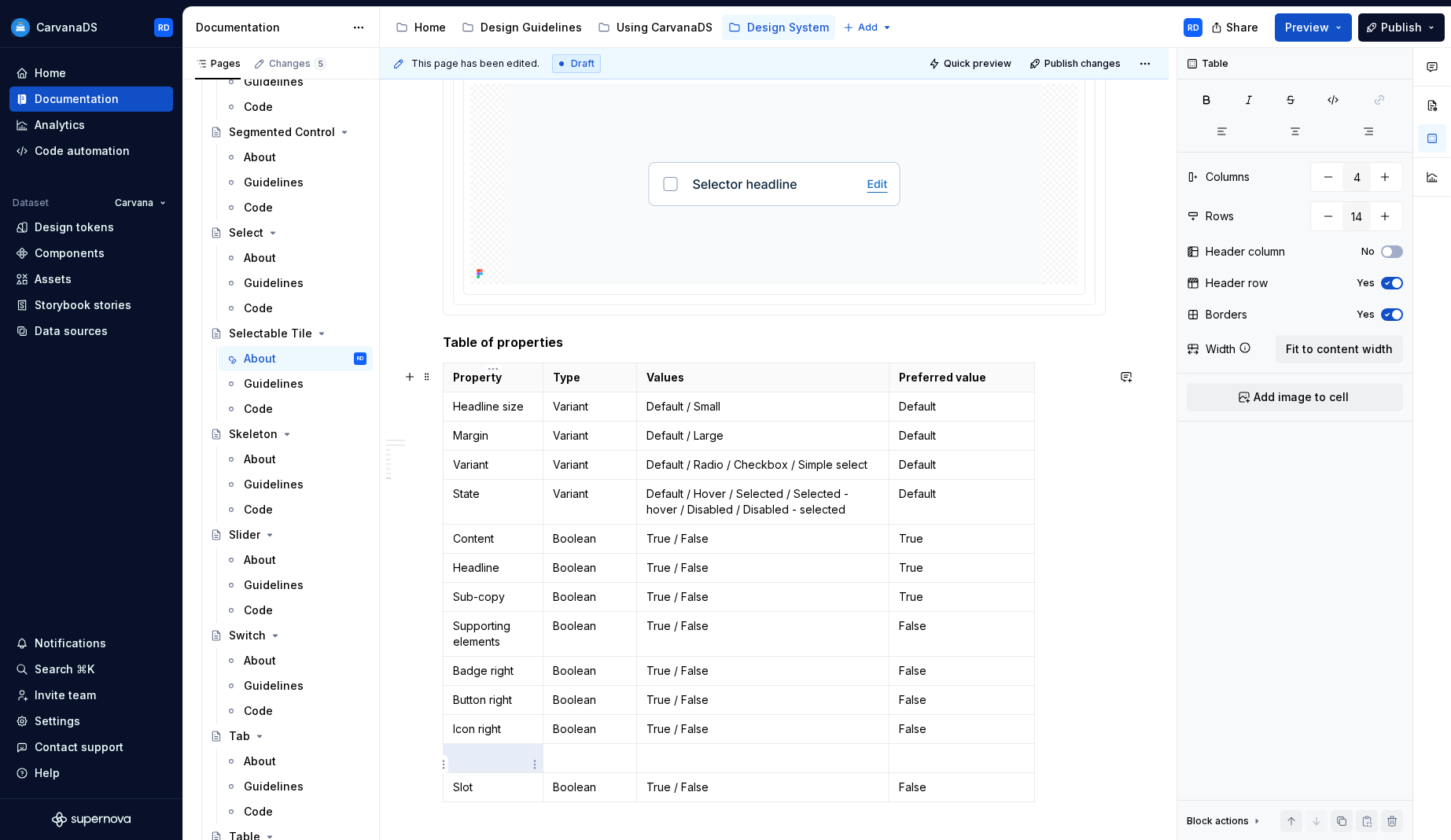
click at [493, 755] on p at bounding box center [493, 758] width 80 height 15
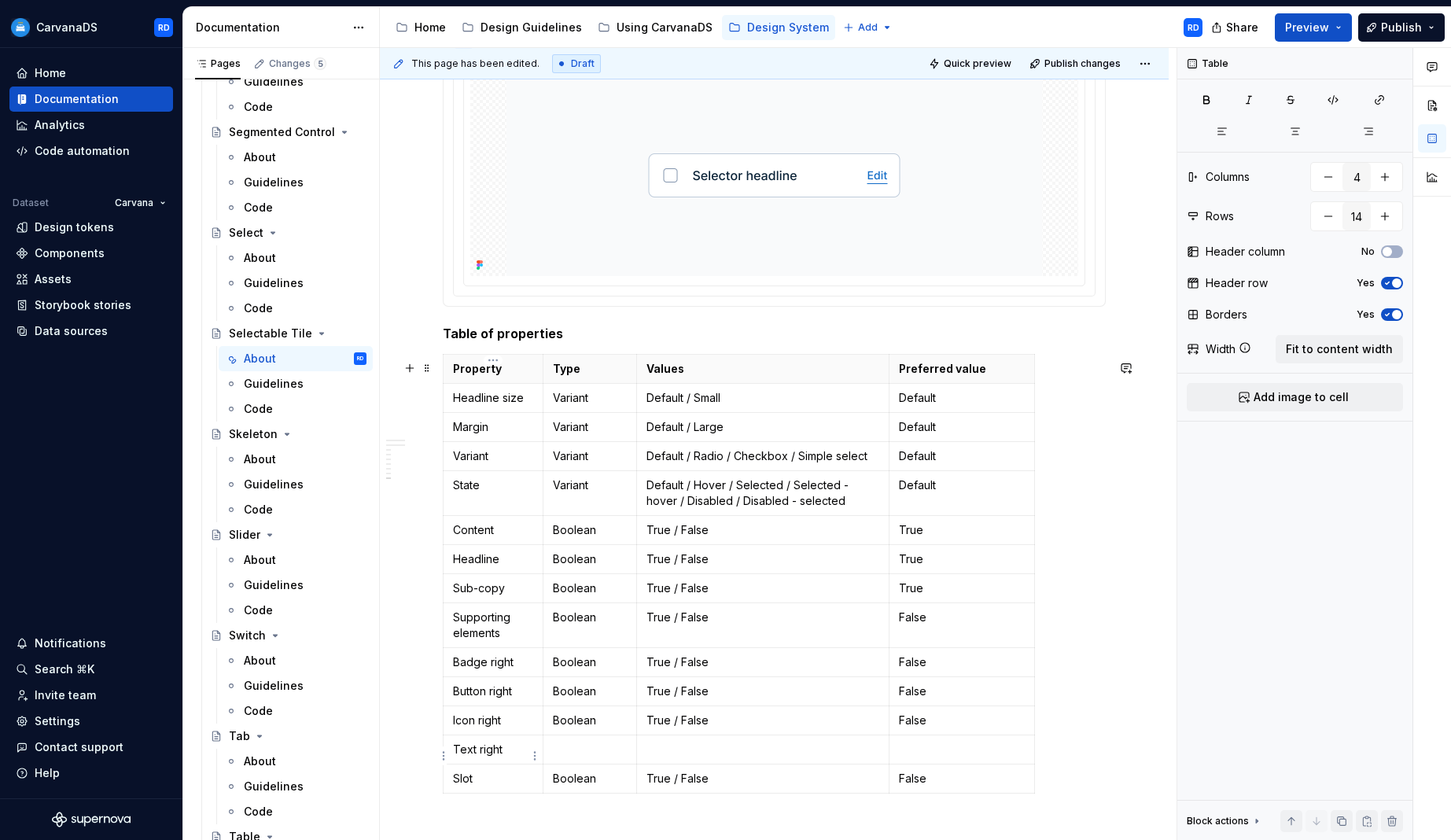
click at [448, 758] on td "Text right" at bounding box center [493, 749] width 100 height 29
click at [448, 758] on html "CarvanaDS RD Home Documentation Analytics Code automation Dataset Carvana Desig…" at bounding box center [725, 420] width 1451 height 840
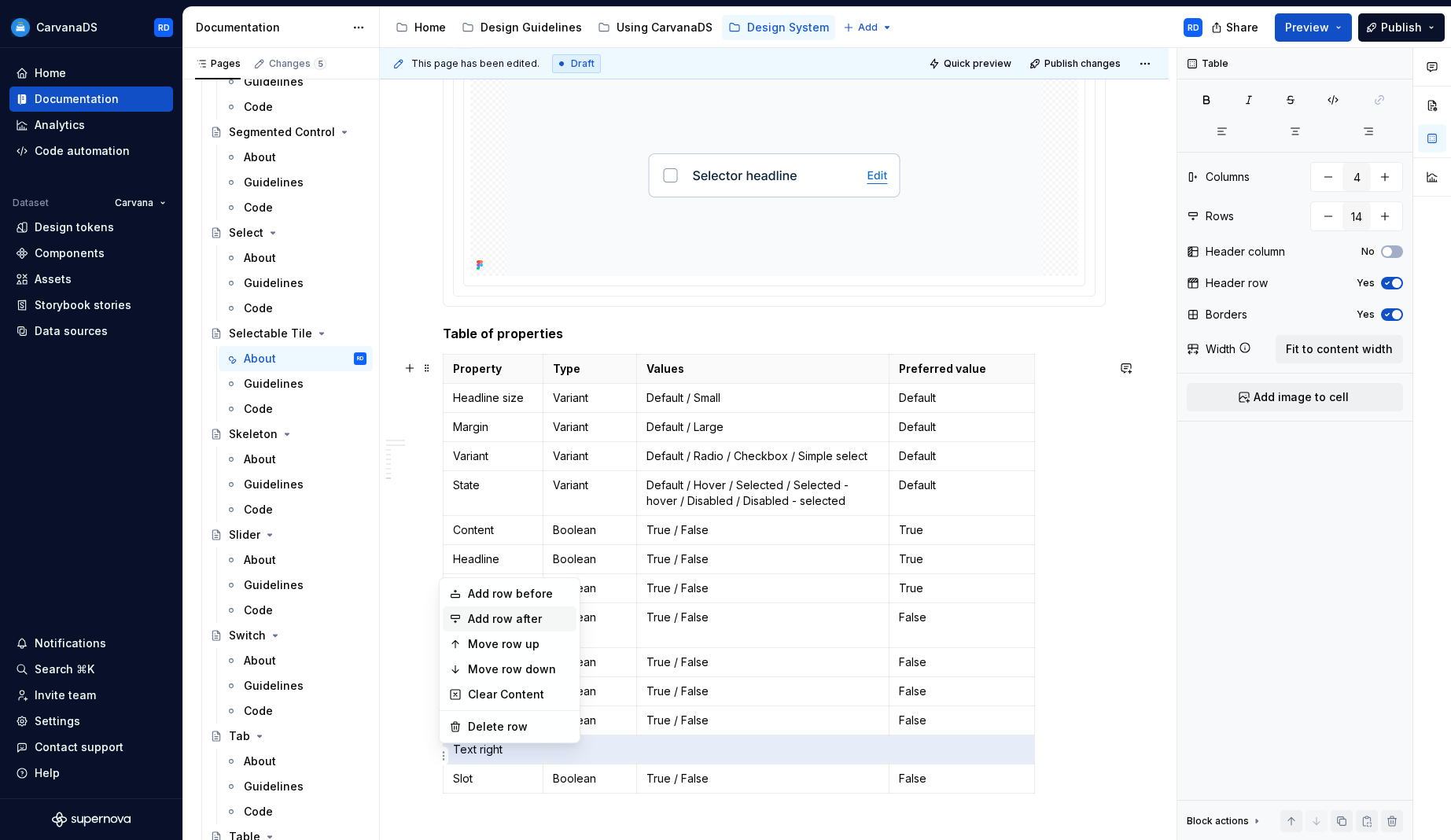
click at [542, 621] on div "Add row after" at bounding box center [518, 619] width 102 height 15
type input "15"
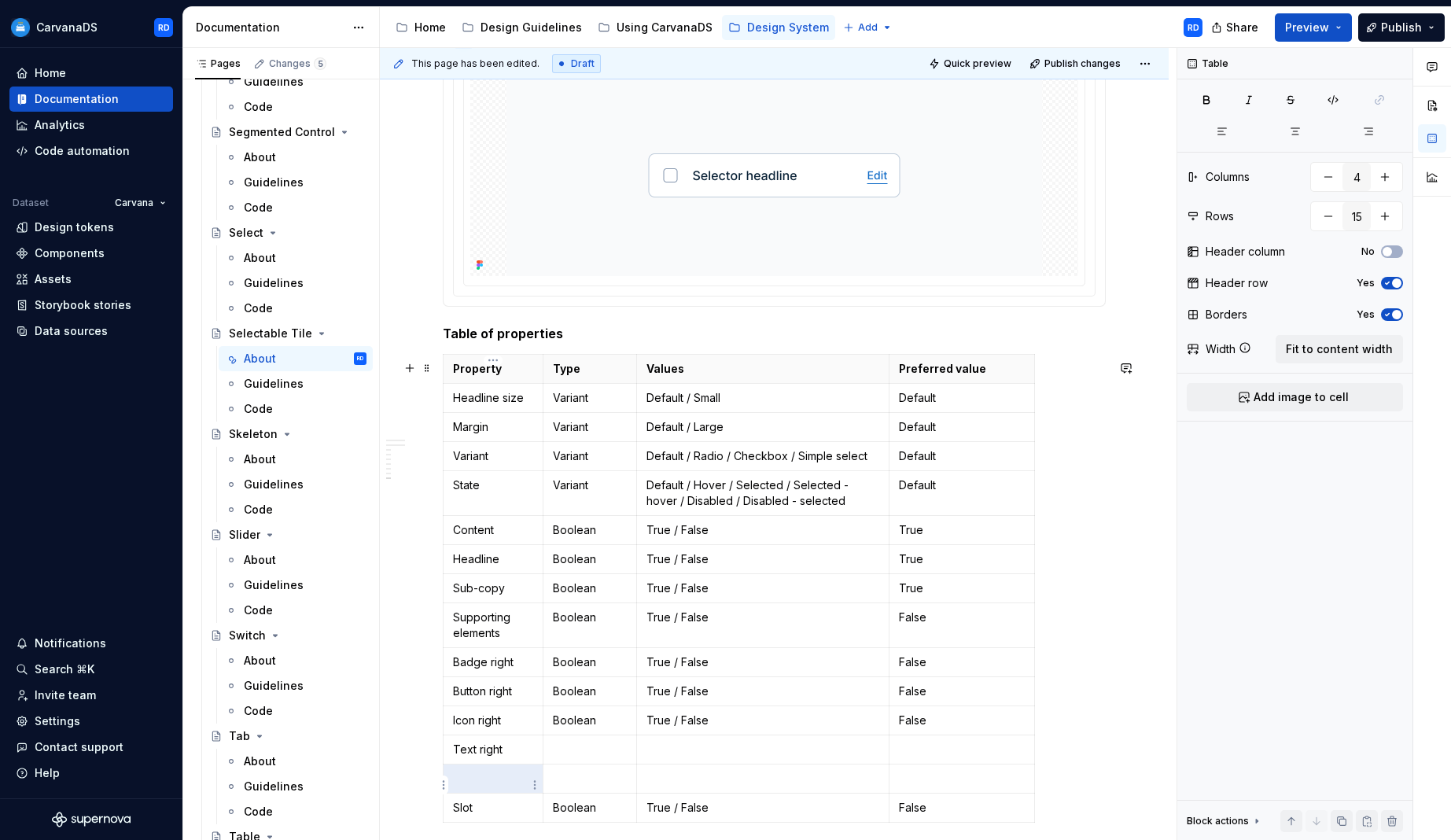
click at [503, 787] on p at bounding box center [493, 778] width 80 height 15
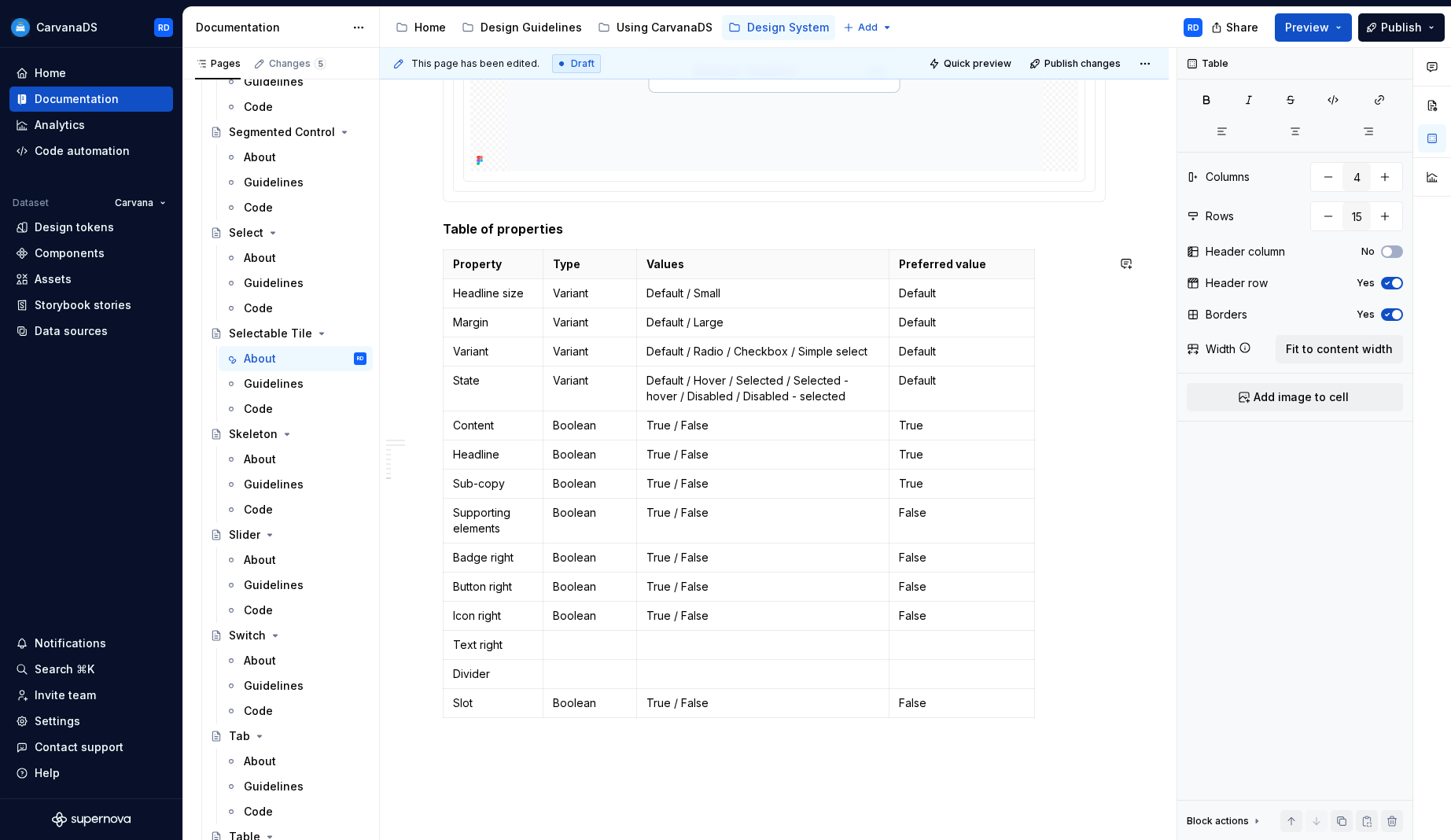
scroll to position [3992, 0]
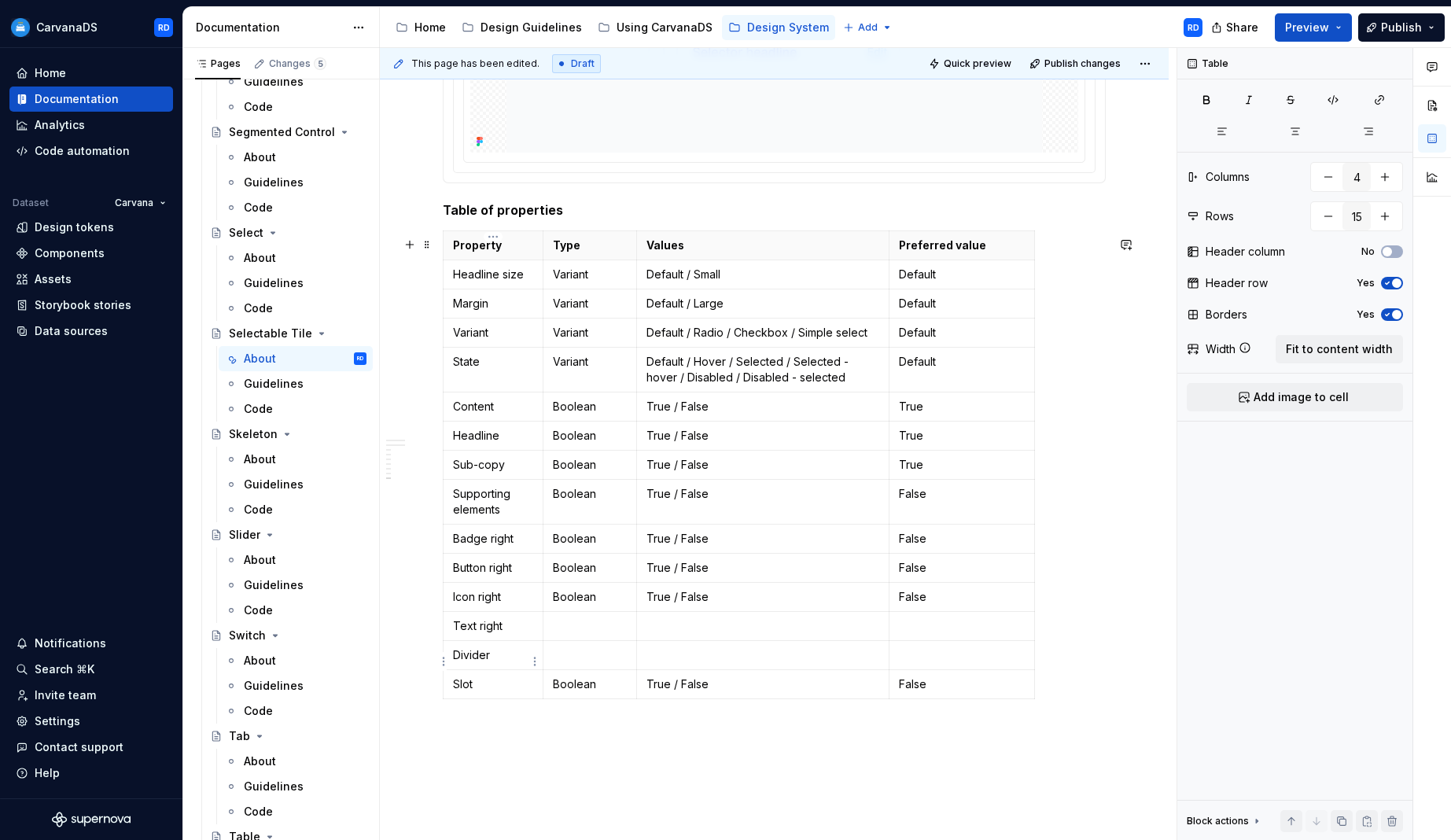
click at [443, 659] on html "CarvanaDS RD Home Documentation Analytics Code automation Dataset Carvana Desig…" at bounding box center [725, 420] width 1451 height 840
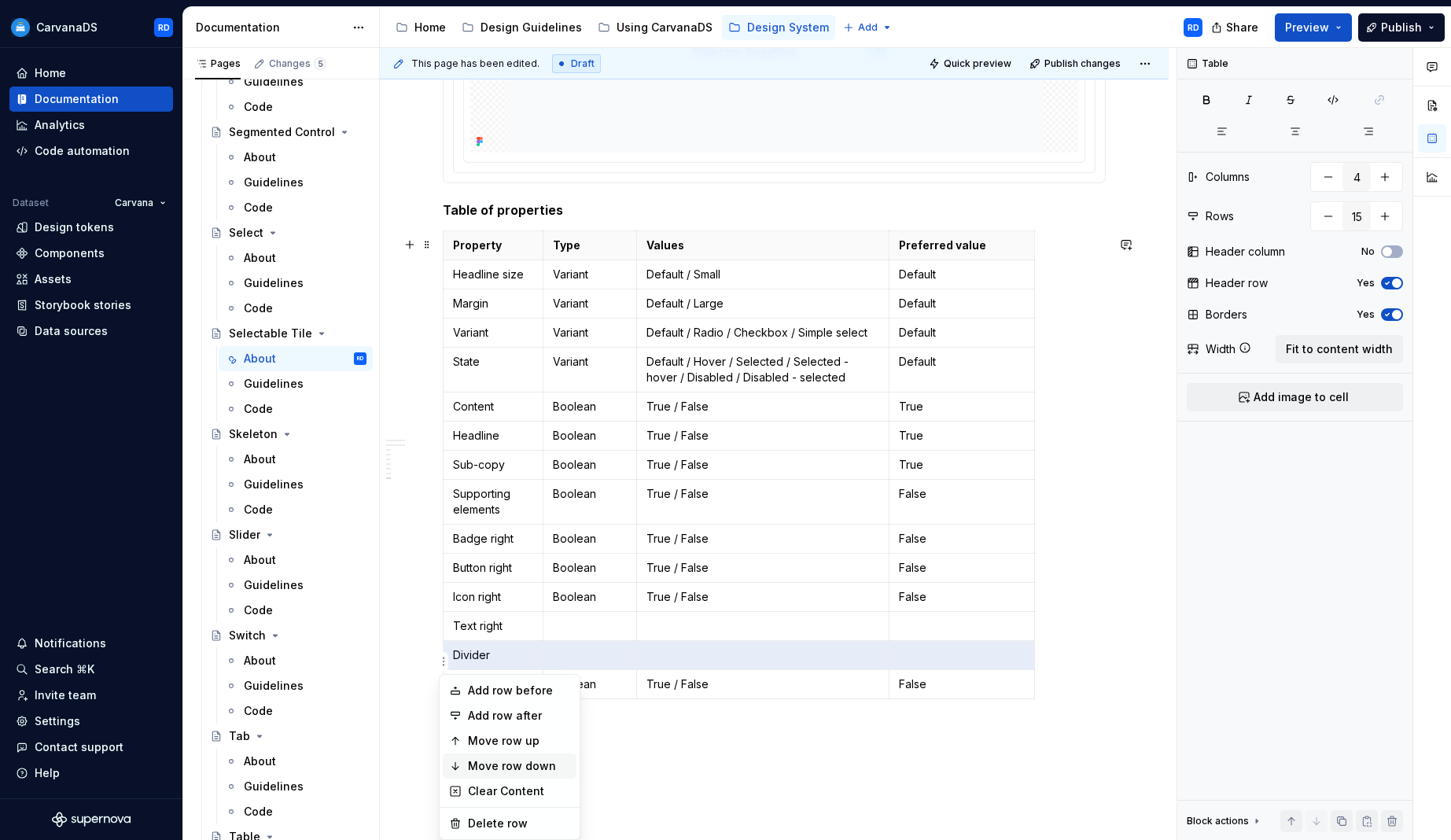
click at [553, 769] on div "Move row down" at bounding box center [518, 766] width 102 height 15
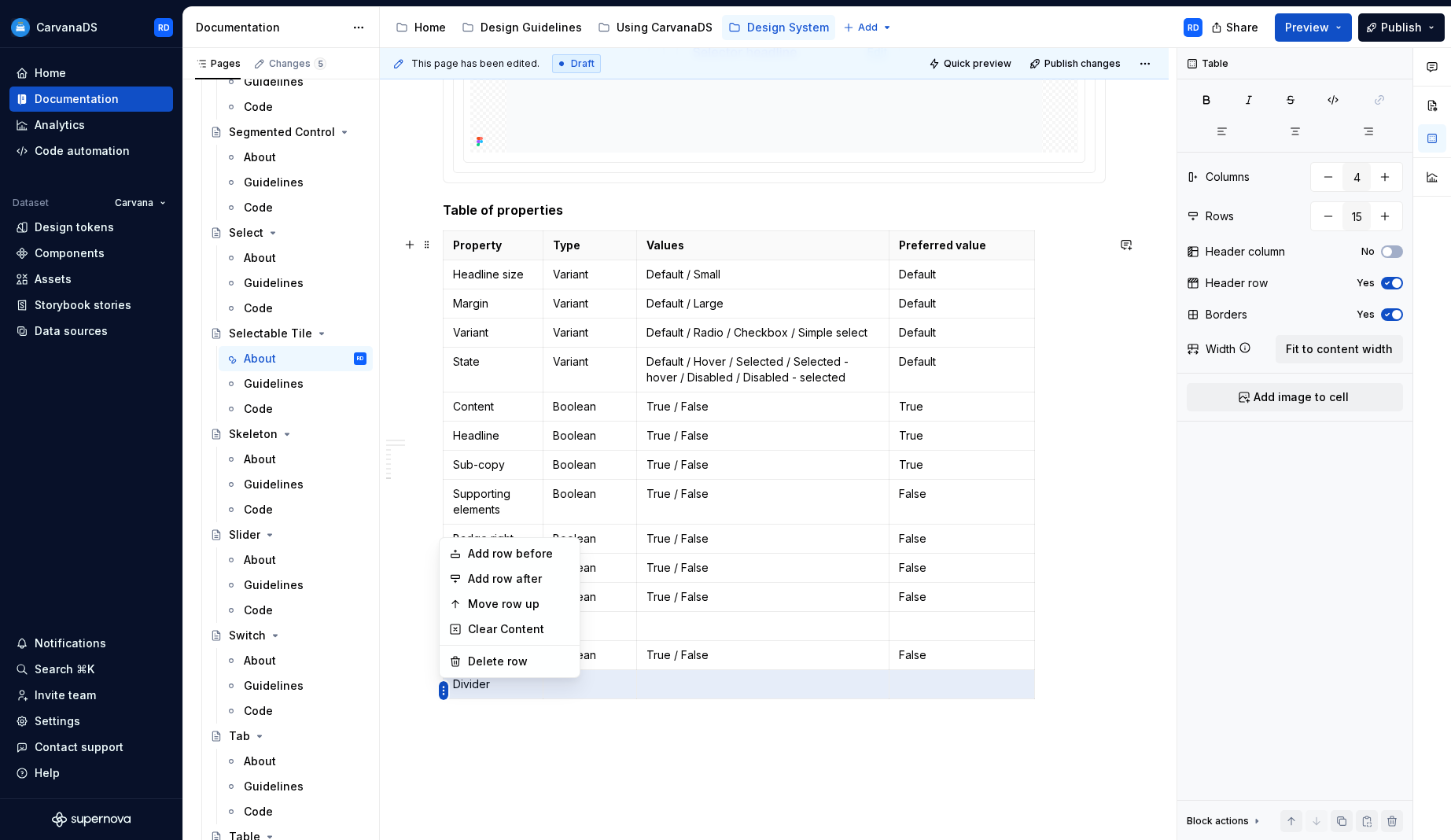
click at [445, 690] on html "CarvanaDS RD Home Documentation Analytics Code automation Dataset Carvana Desig…" at bounding box center [725, 420] width 1451 height 840
click at [444, 687] on html "CarvanaDS RD Home Documentation Analytics Code automation Dataset Carvana Desig…" at bounding box center [725, 420] width 1451 height 840
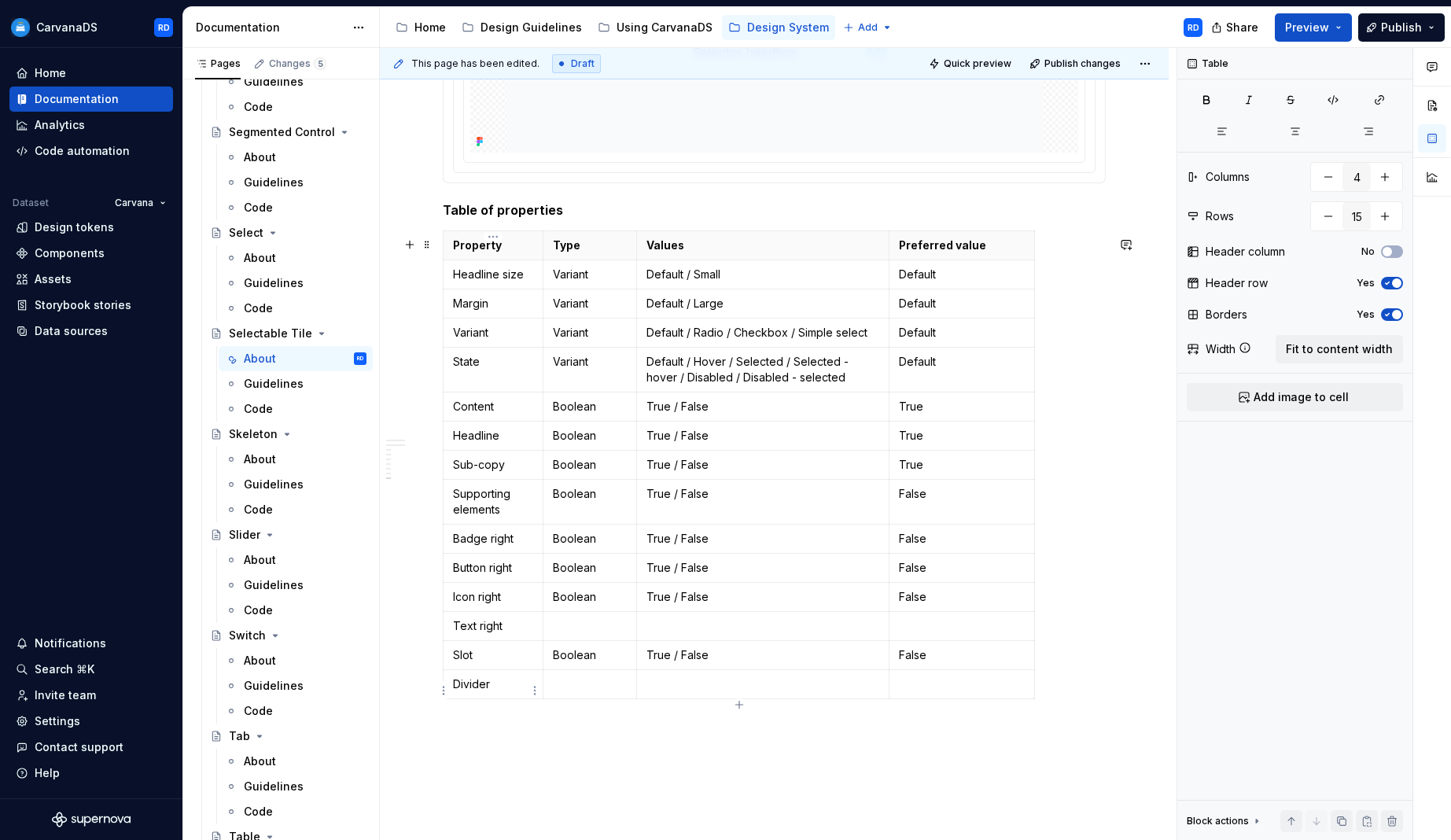
click at [448, 692] on td "Divider" at bounding box center [493, 684] width 100 height 29
click at [441, 688] on html "CarvanaDS RD Home Documentation Analytics Code automation Dataset Carvana Desig…" at bounding box center [725, 420] width 1451 height 840
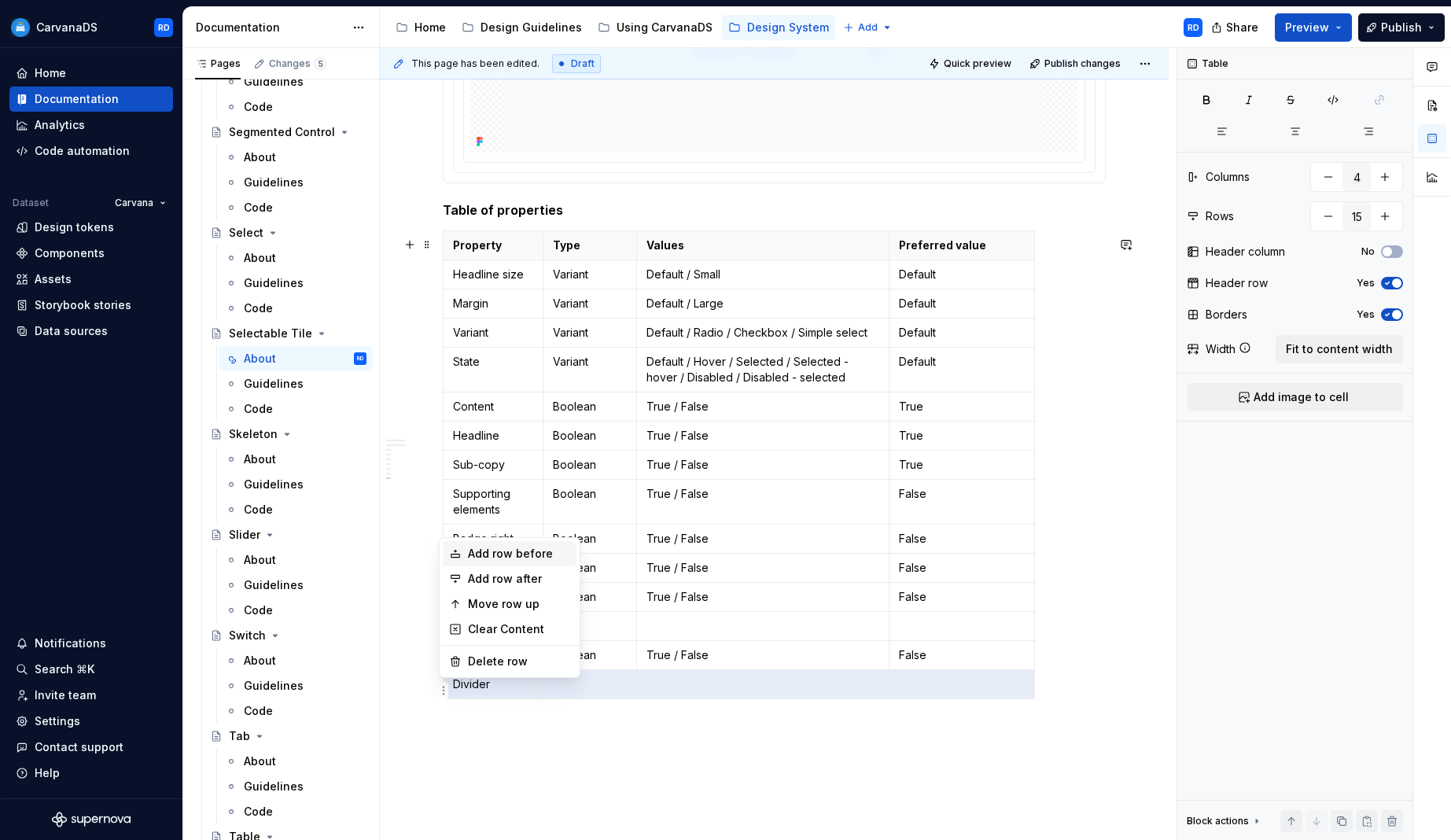
click at [547, 553] on div "Add row before" at bounding box center [518, 553] width 102 height 15
type input "16"
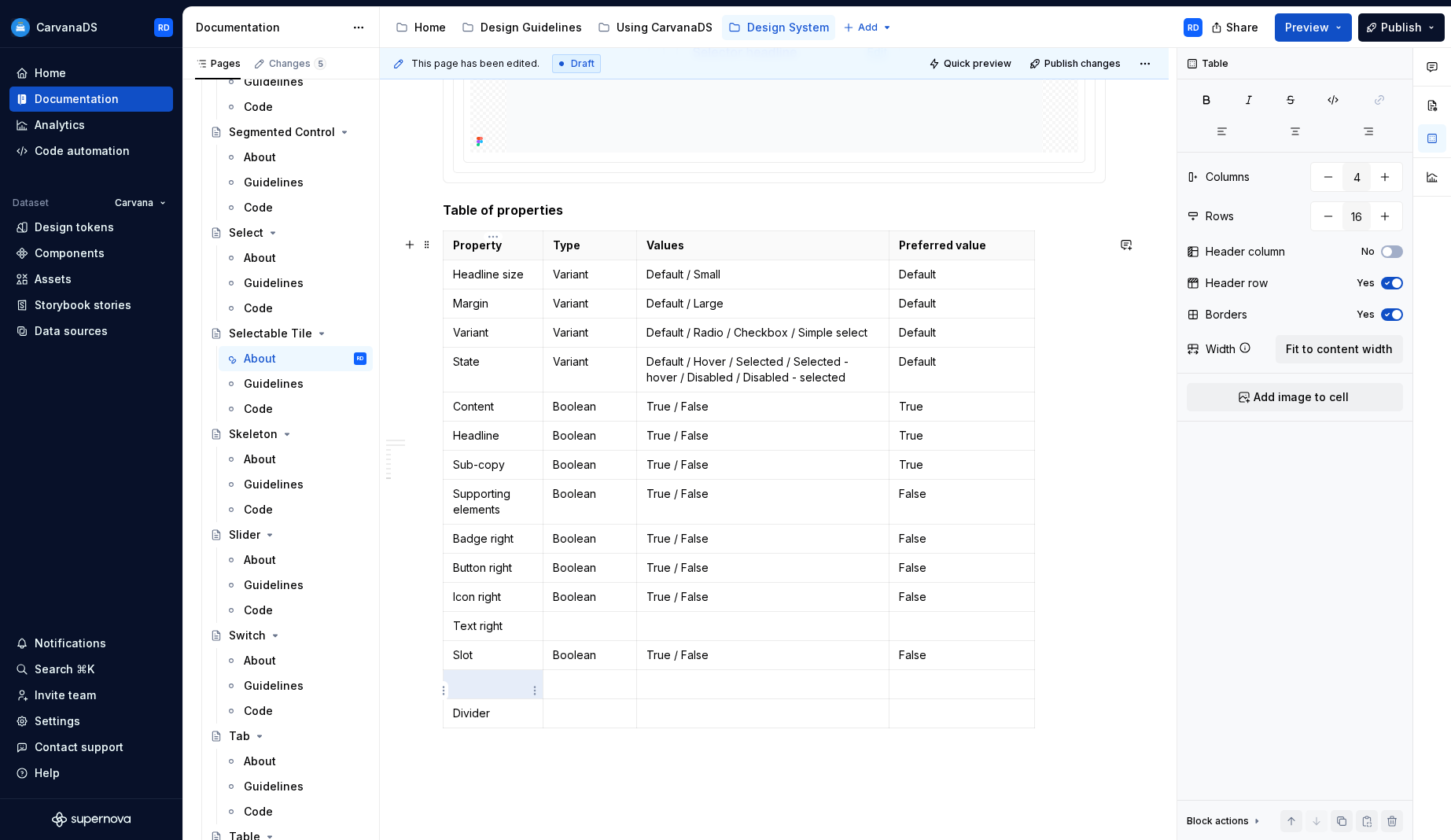
click at [498, 692] on p at bounding box center [493, 684] width 80 height 15
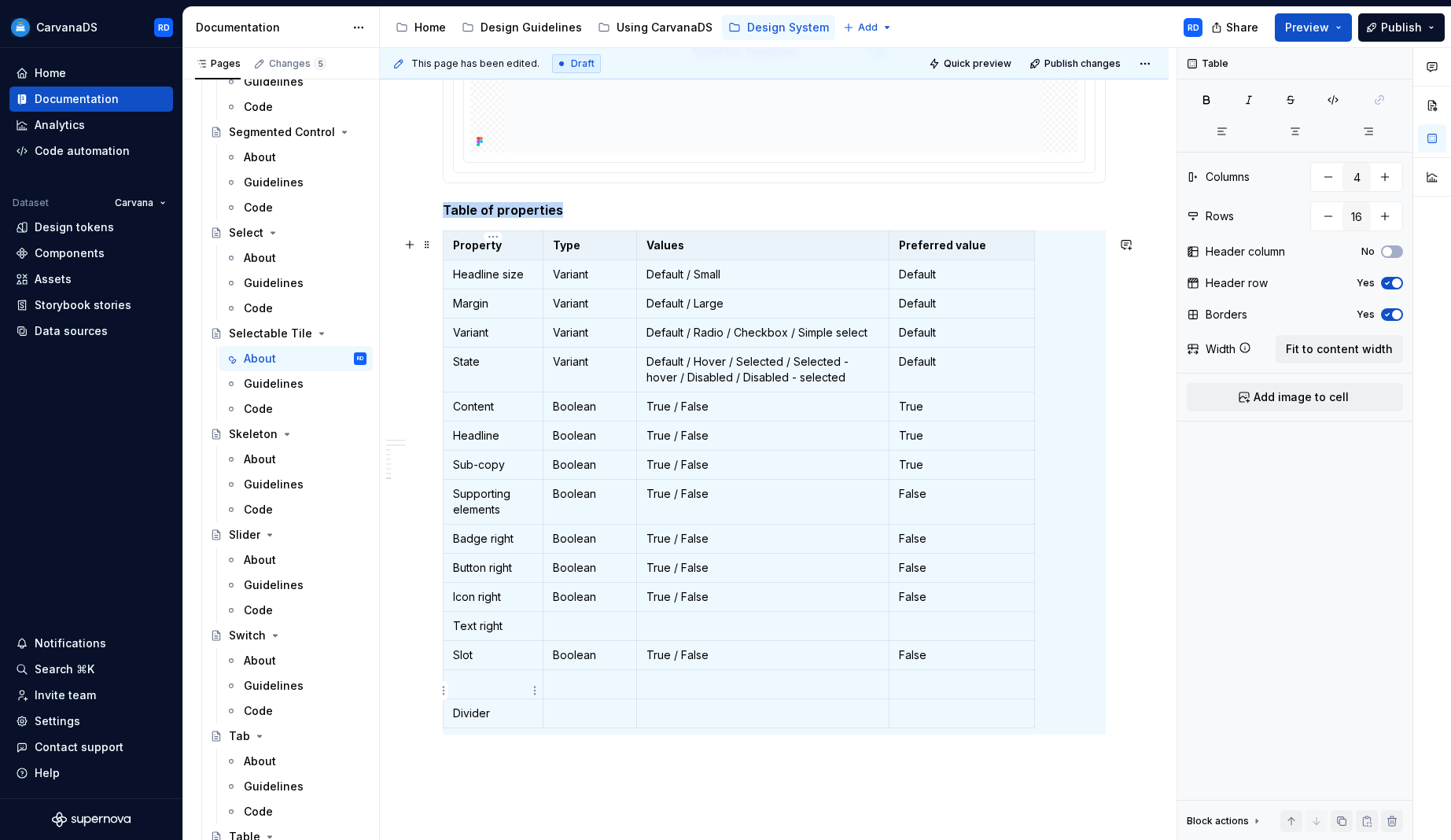
click at [498, 692] on p at bounding box center [493, 684] width 80 height 15
click at [446, 720] on html "CarvanaDS RD Home Documentation Analytics Code automation Dataset Carvana Desig…" at bounding box center [725, 420] width 1451 height 840
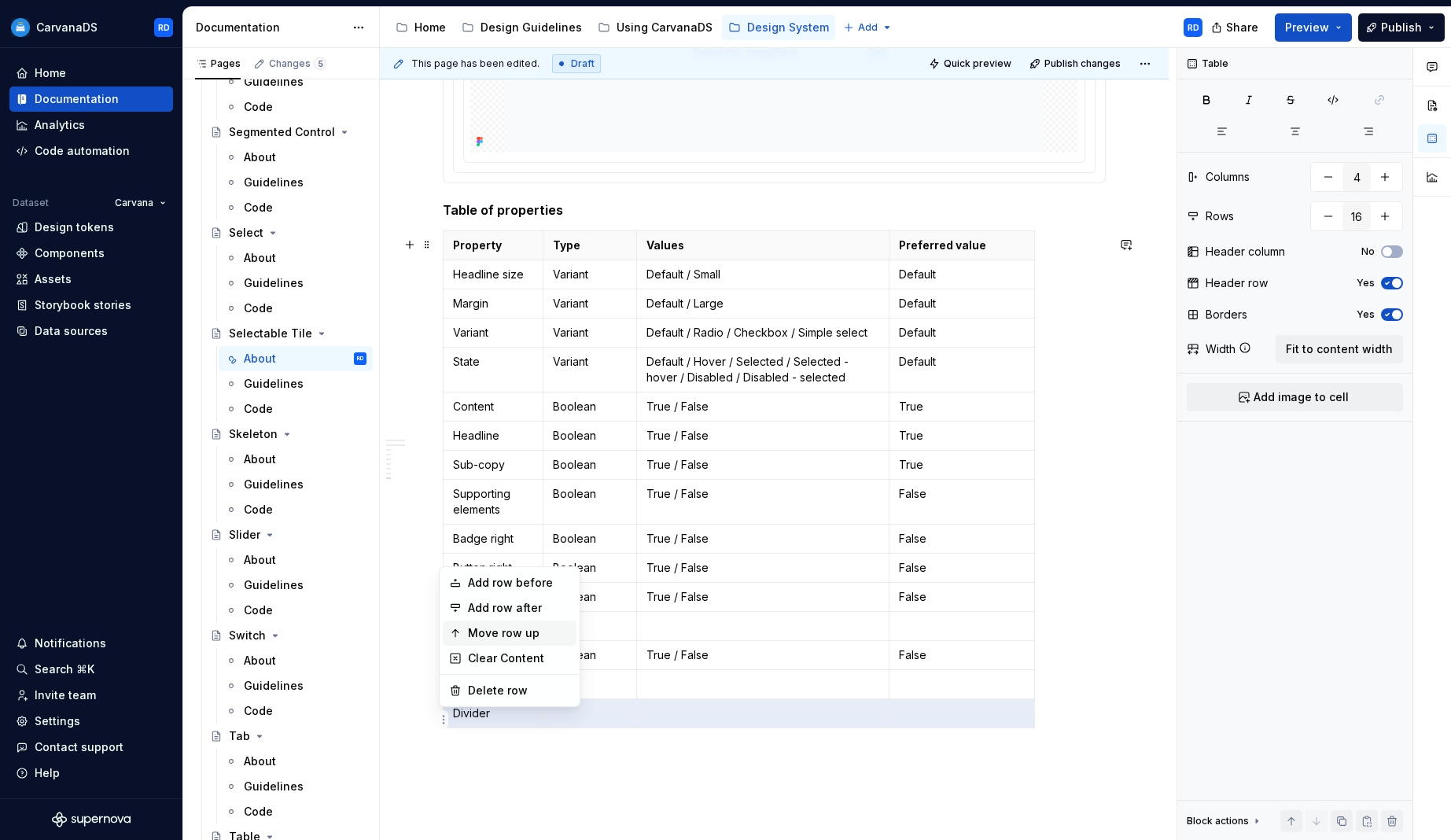
drag, startPoint x: 542, startPoint y: 634, endPoint x: 538, endPoint y: 643, distance: 9.8
click at [542, 634] on div "Move row up" at bounding box center [518, 633] width 102 height 15
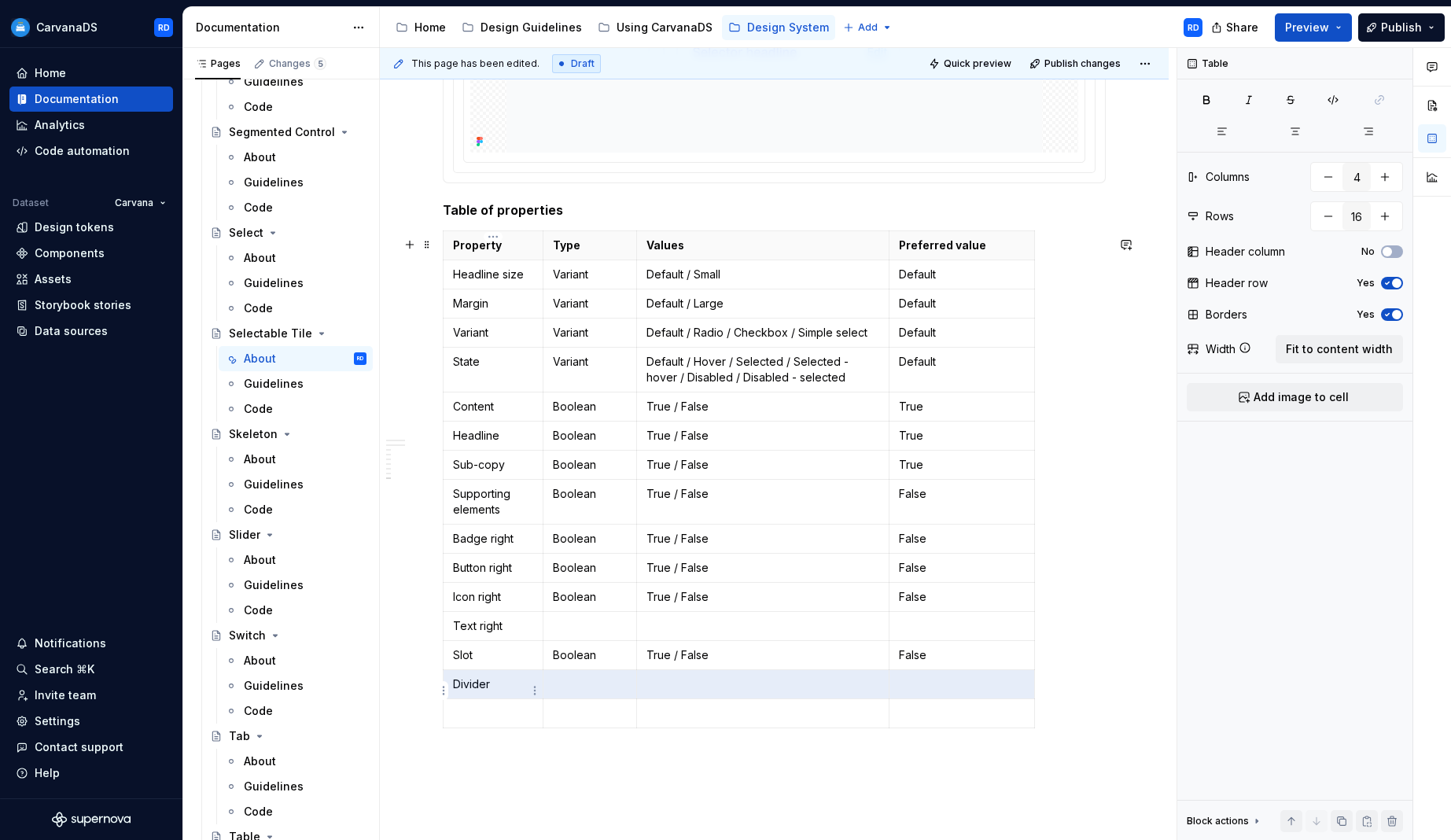
click at [445, 692] on html "CarvanaDS RD Home Documentation Analytics Code automation Dataset Carvana Desig…" at bounding box center [725, 420] width 1451 height 840
click at [528, 580] on div "Move row up" at bounding box center [518, 578] width 102 height 15
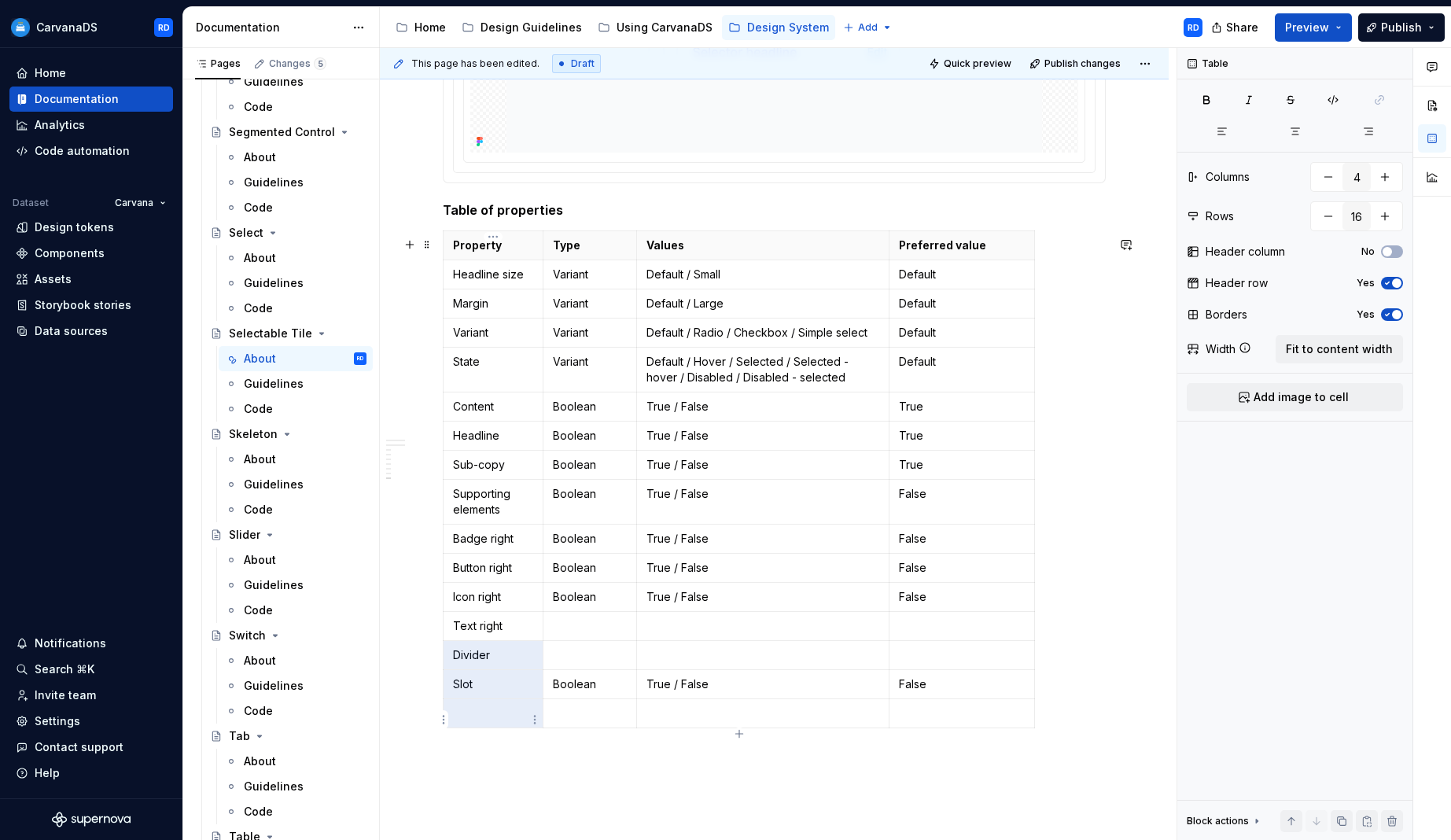
click at [481, 721] on p at bounding box center [493, 713] width 80 height 15
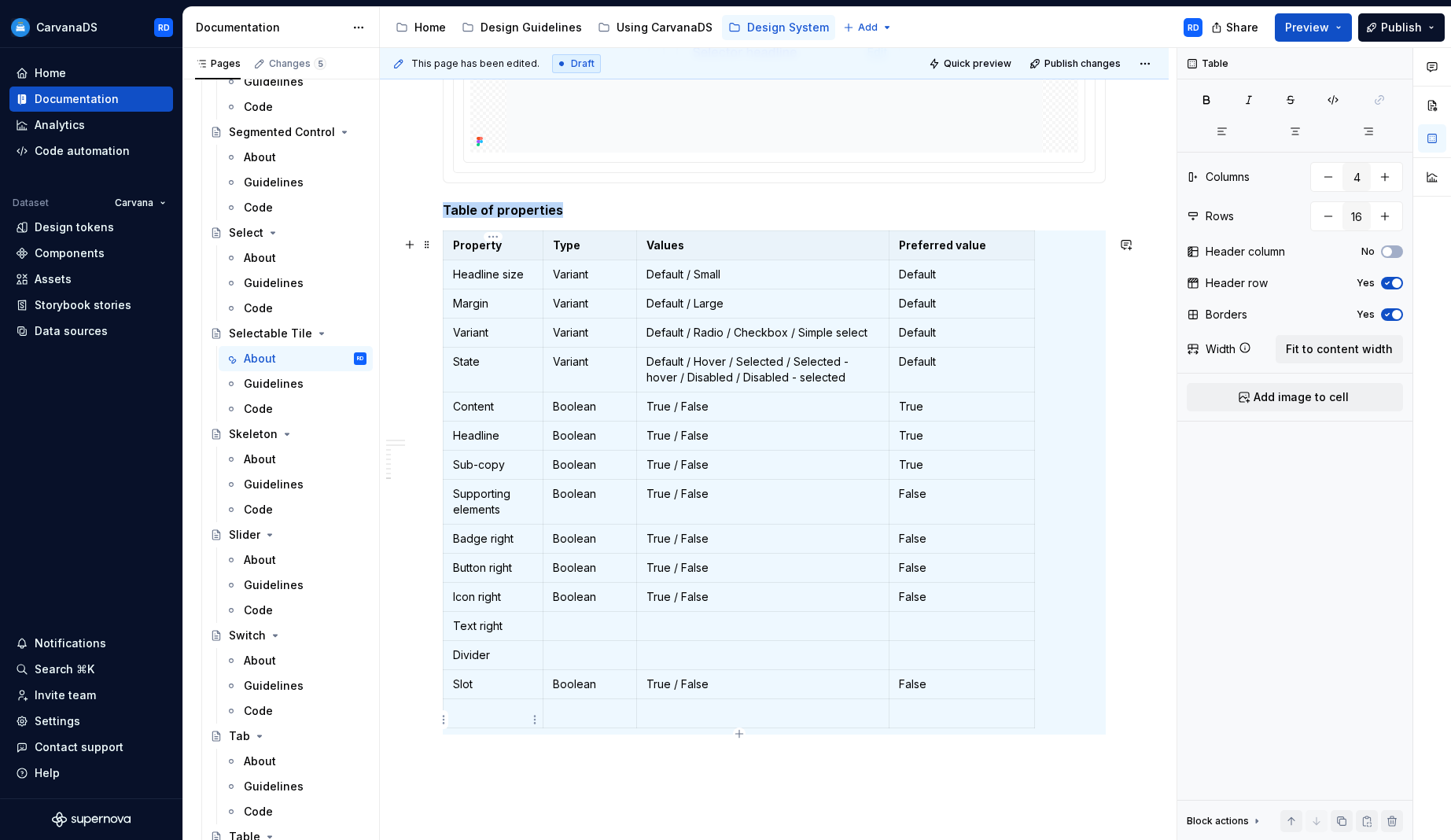
click at [472, 715] on p at bounding box center [493, 713] width 80 height 15
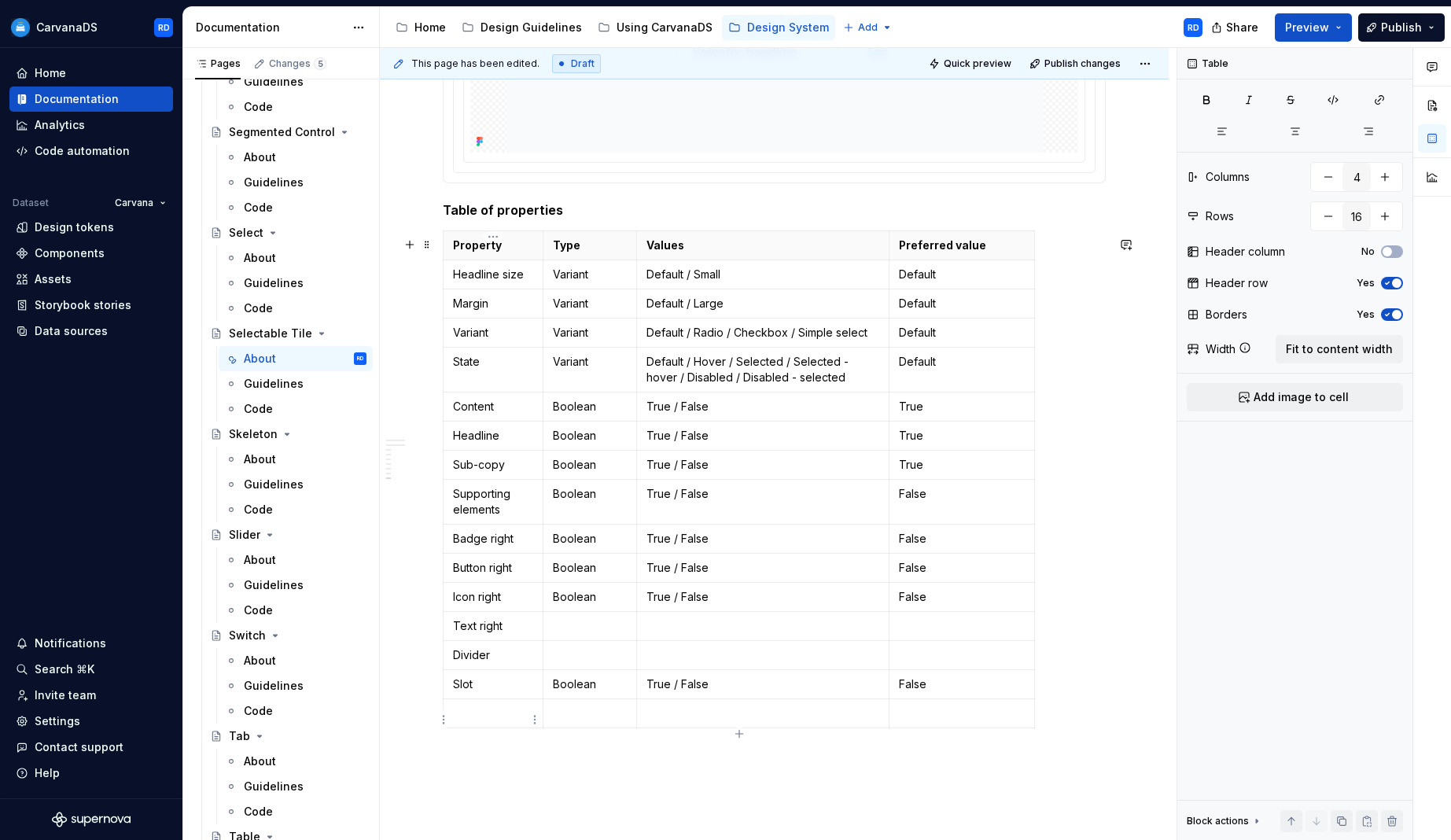
click at [472, 715] on p at bounding box center [493, 713] width 80 height 15
click at [497, 722] on p at bounding box center [493, 713] width 80 height 15
click at [584, 596] on p "Boolean" at bounding box center [589, 597] width 74 height 15
copy p "Boolean"
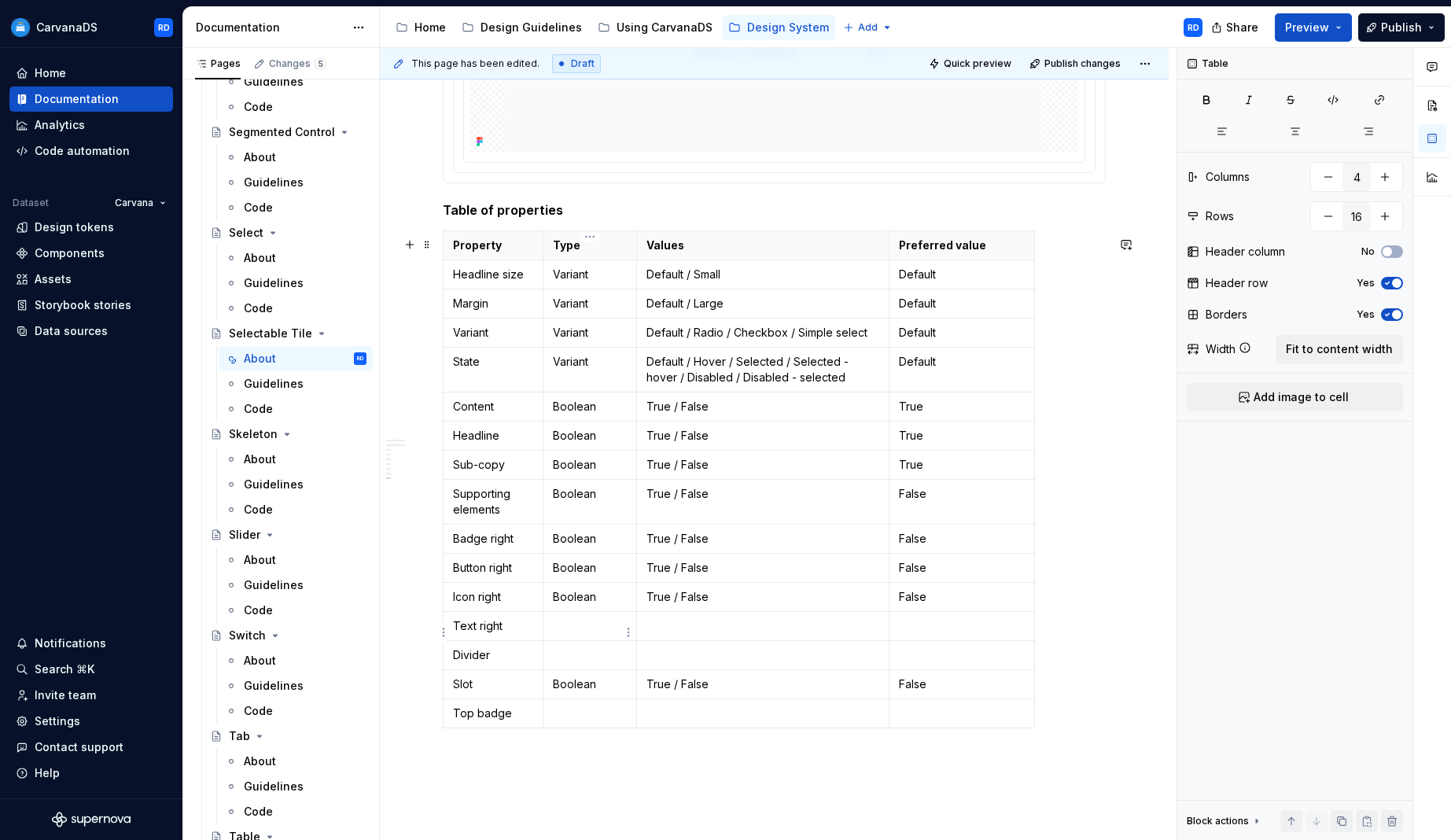
click at [581, 640] on td at bounding box center [589, 625] width 94 height 29
click at [582, 661] on p at bounding box center [589, 655] width 74 height 15
click at [575, 722] on p at bounding box center [589, 713] width 74 height 15
click at [695, 599] on p "True / False" at bounding box center [763, 597] width 233 height 15
click at [696, 599] on p "True / False" at bounding box center [763, 597] width 233 height 15
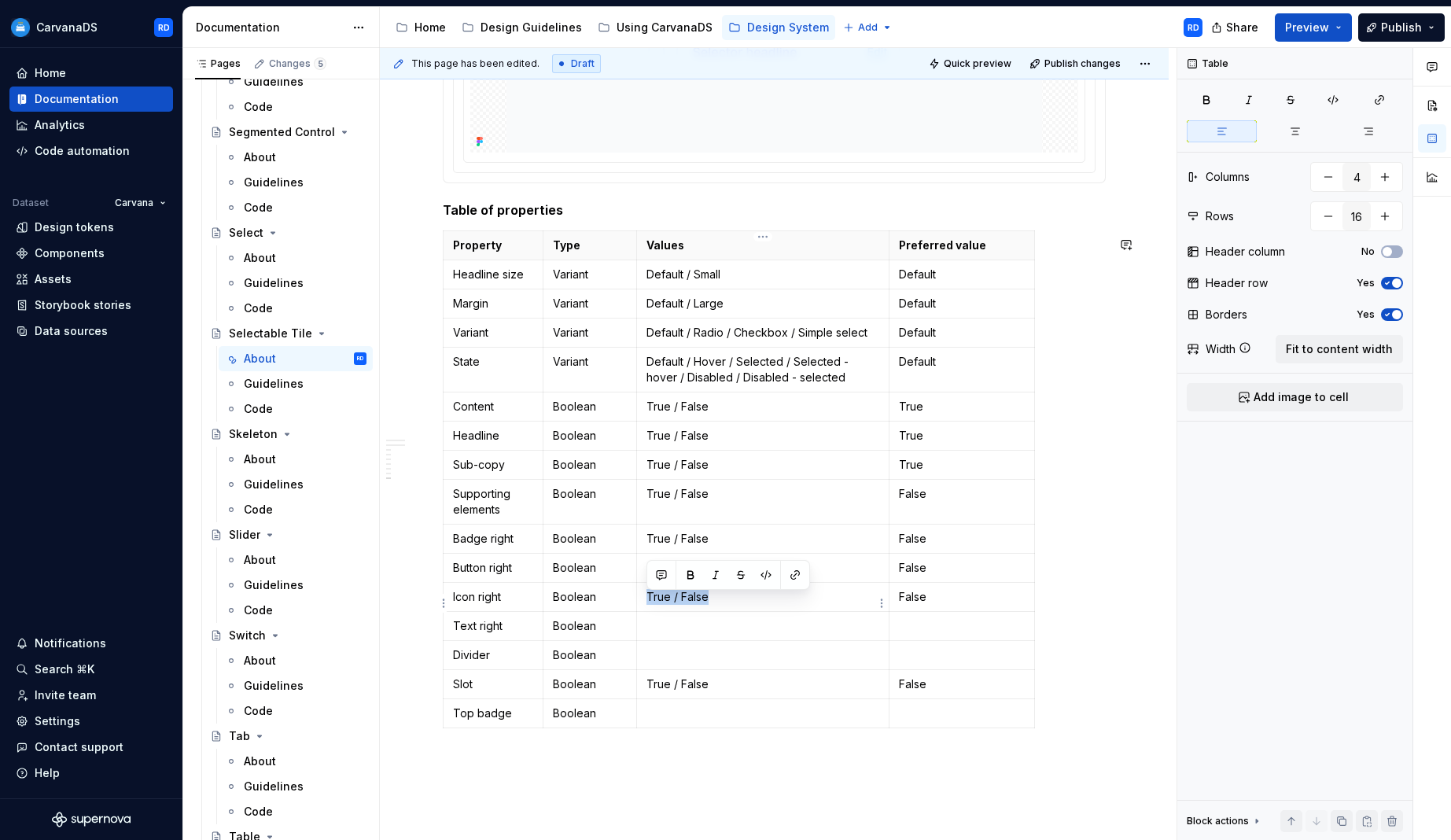
copy p "True / False"
click at [664, 640] on td at bounding box center [763, 625] width 253 height 29
click at [661, 669] on td at bounding box center [763, 655] width 253 height 29
click at [662, 728] on td at bounding box center [763, 713] width 253 height 29
click at [673, 688] on p "True / False" at bounding box center [763, 684] width 233 height 15
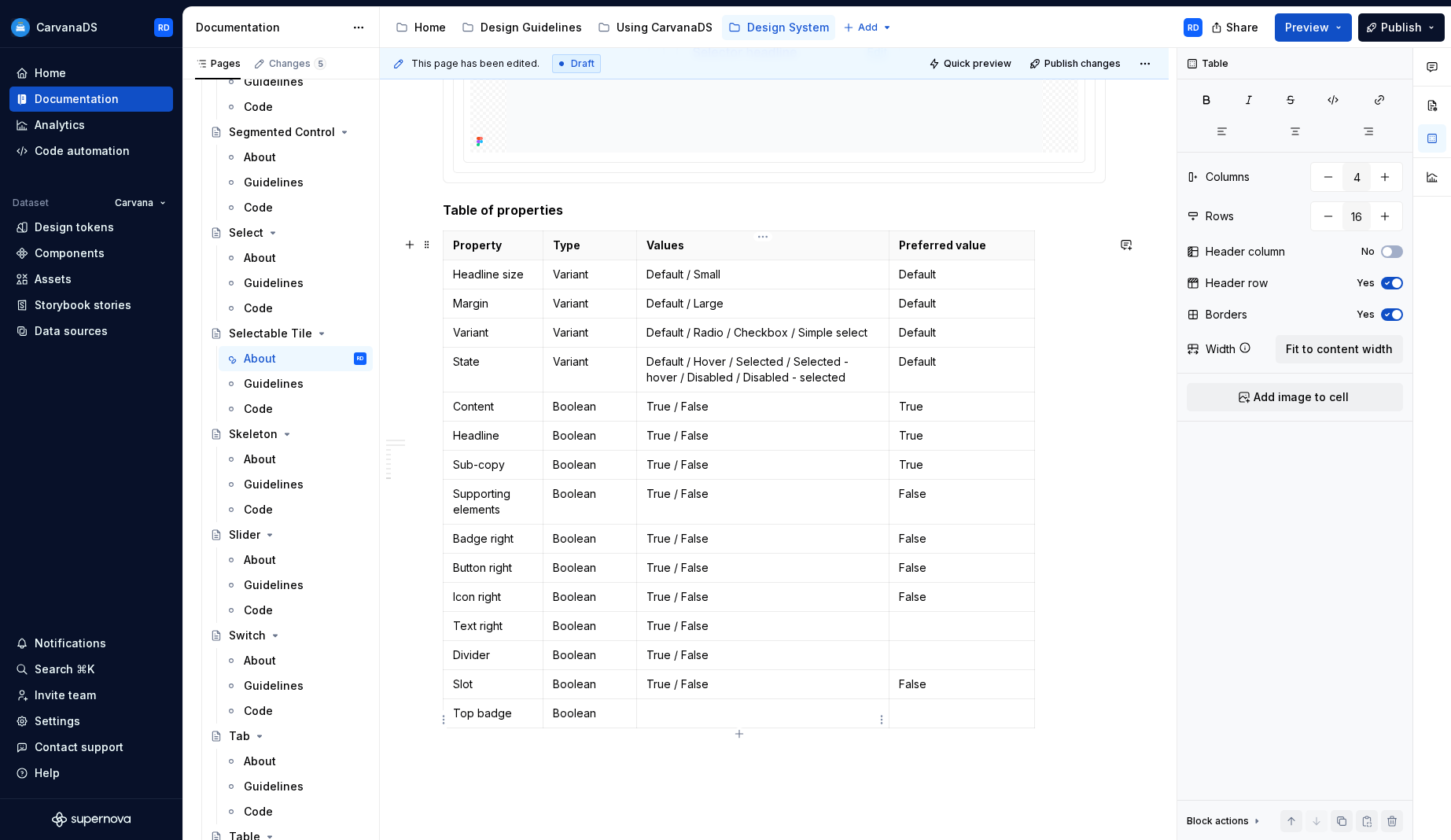
click at [682, 718] on p at bounding box center [763, 713] width 233 height 15
click at [925, 691] on p "False" at bounding box center [962, 684] width 126 height 15
click at [924, 605] on p "False" at bounding box center [962, 597] width 126 height 15
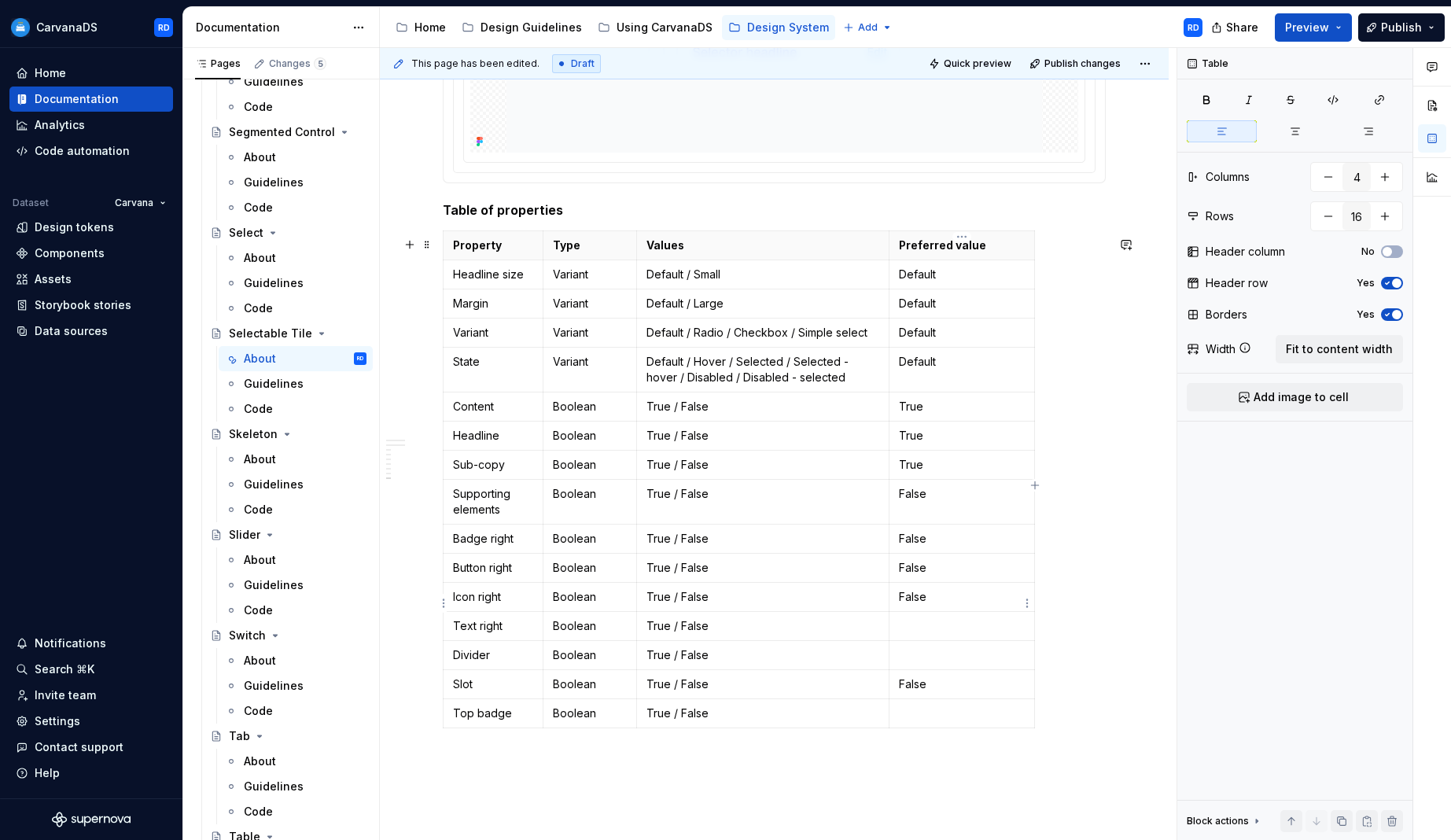
click at [910, 603] on p "False" at bounding box center [962, 597] width 126 height 15
click at [913, 640] on td at bounding box center [963, 625] width 146 height 29
click at [912, 675] on td "False" at bounding box center [963, 684] width 146 height 29
click at [909, 662] on p at bounding box center [962, 655] width 126 height 15
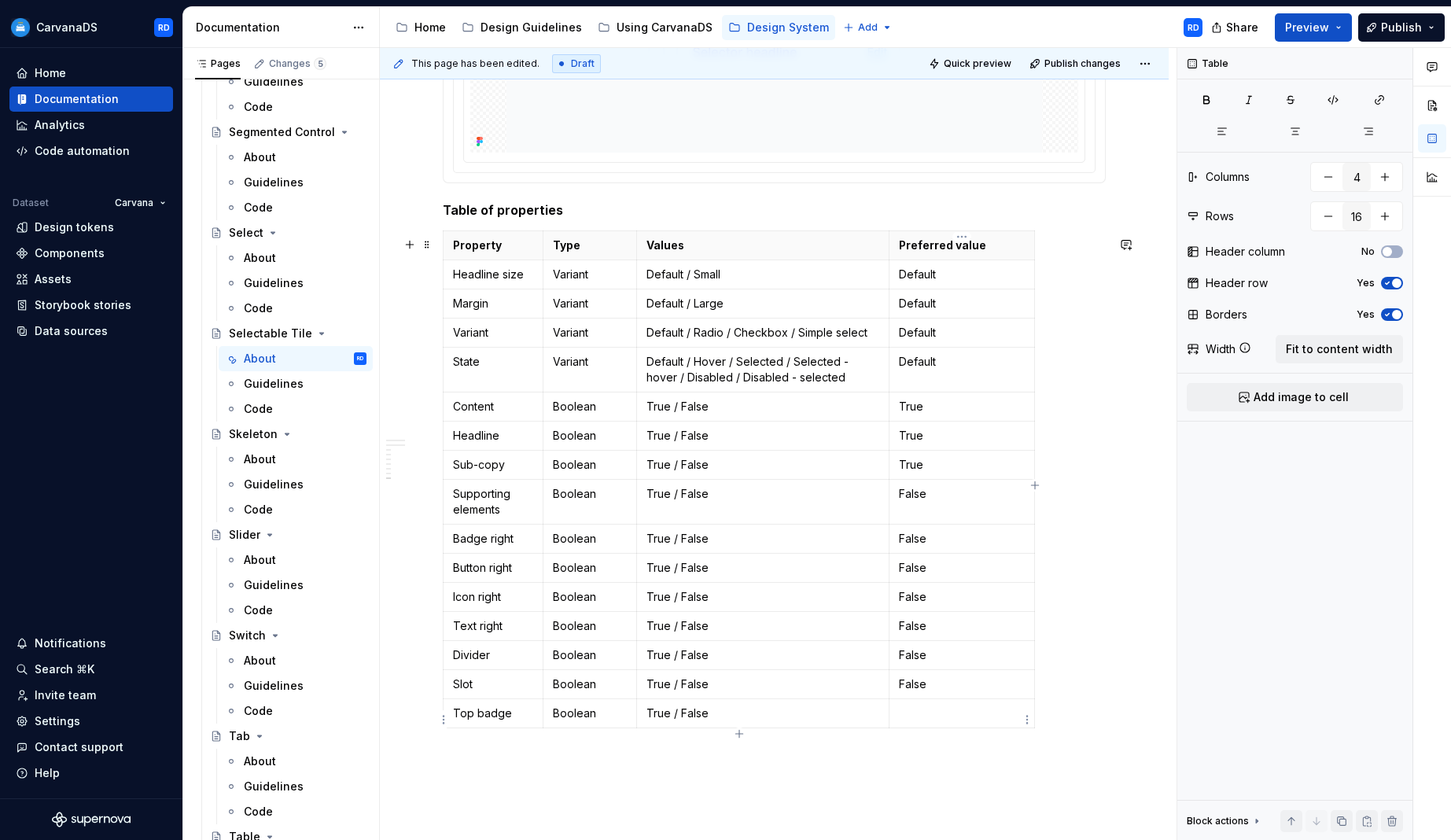
click at [906, 710] on td at bounding box center [963, 713] width 146 height 29
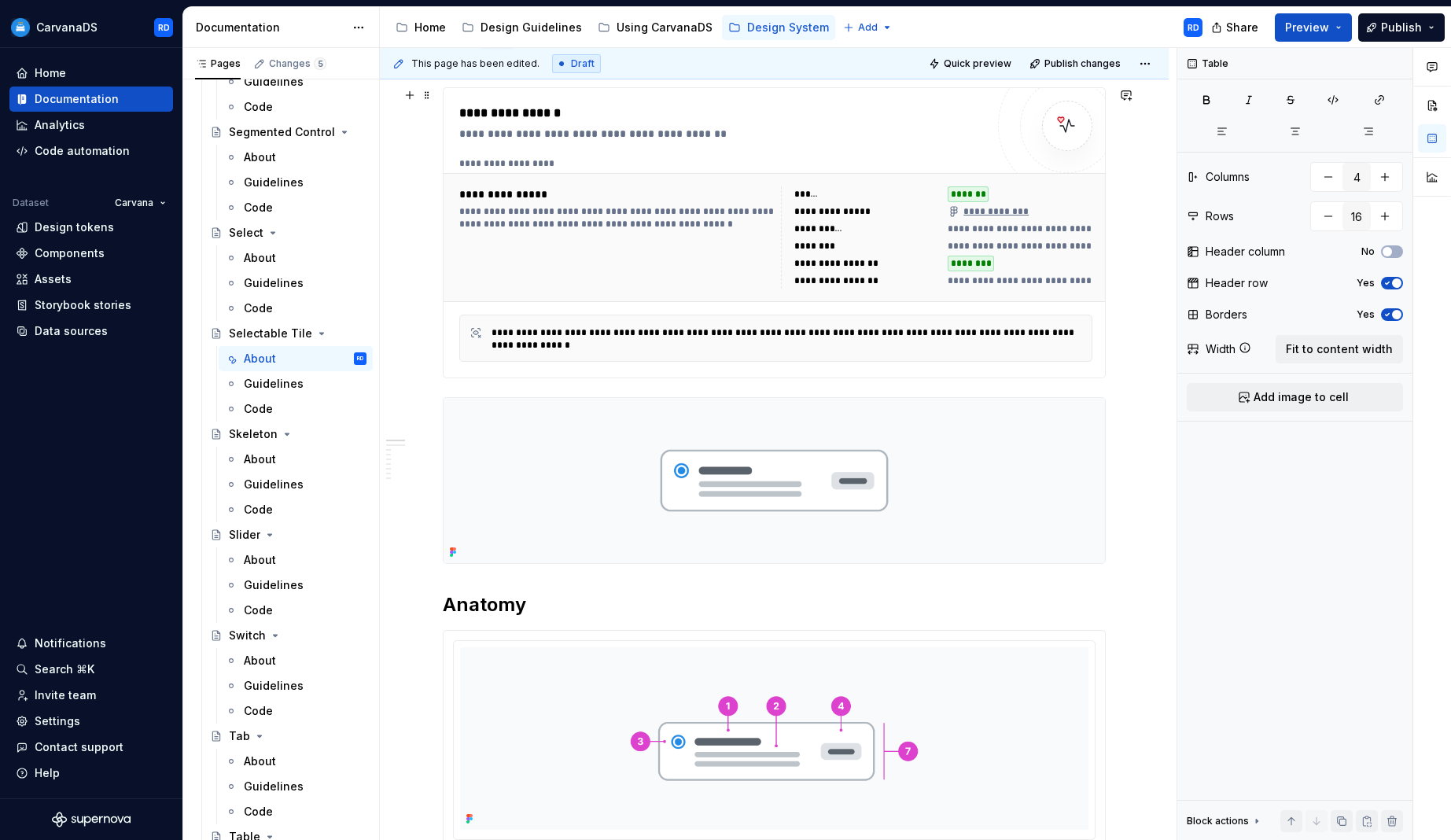
scroll to position [0, 0]
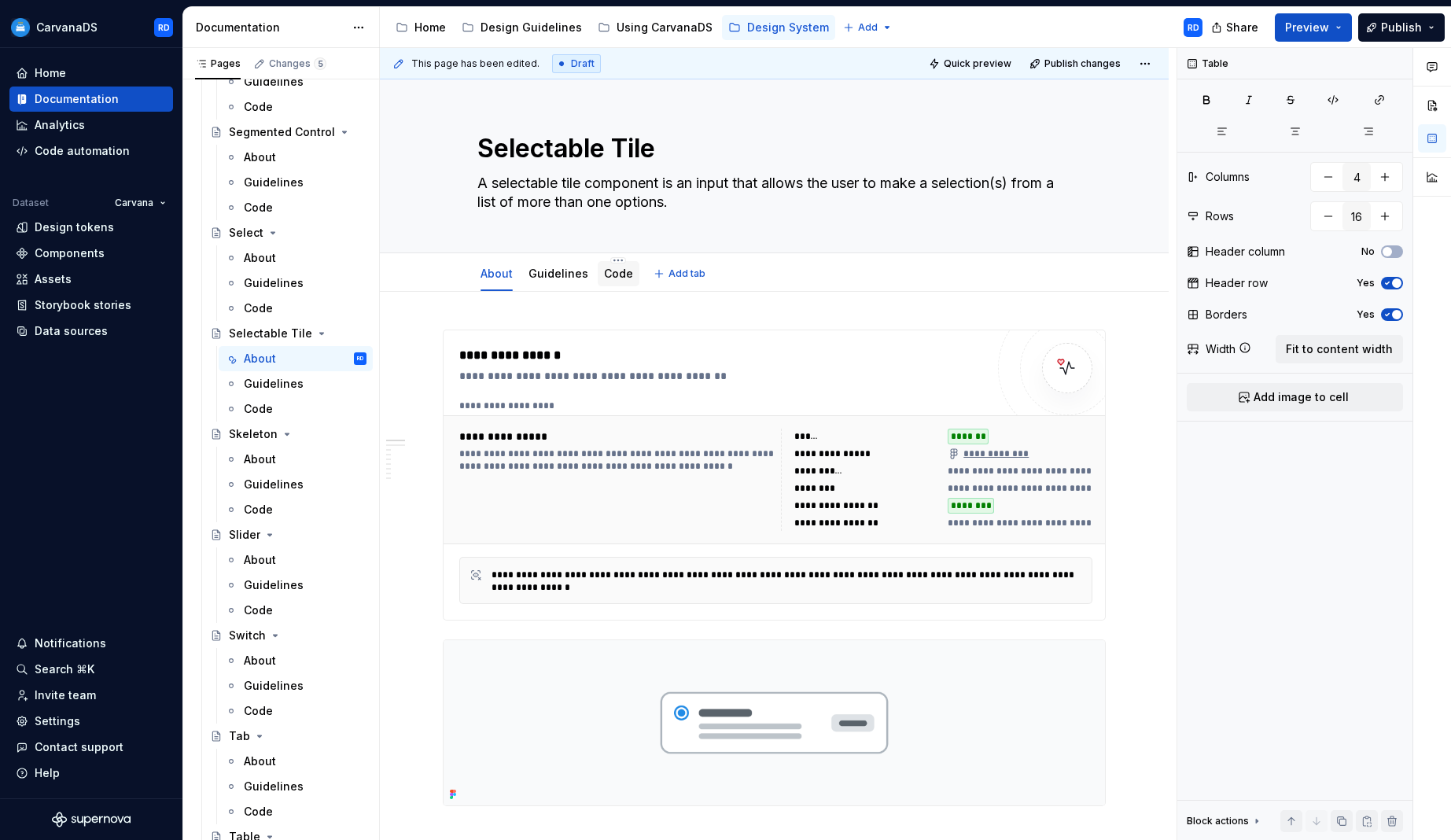
click at [606, 276] on link "Code" at bounding box center [619, 274] width 29 height 14
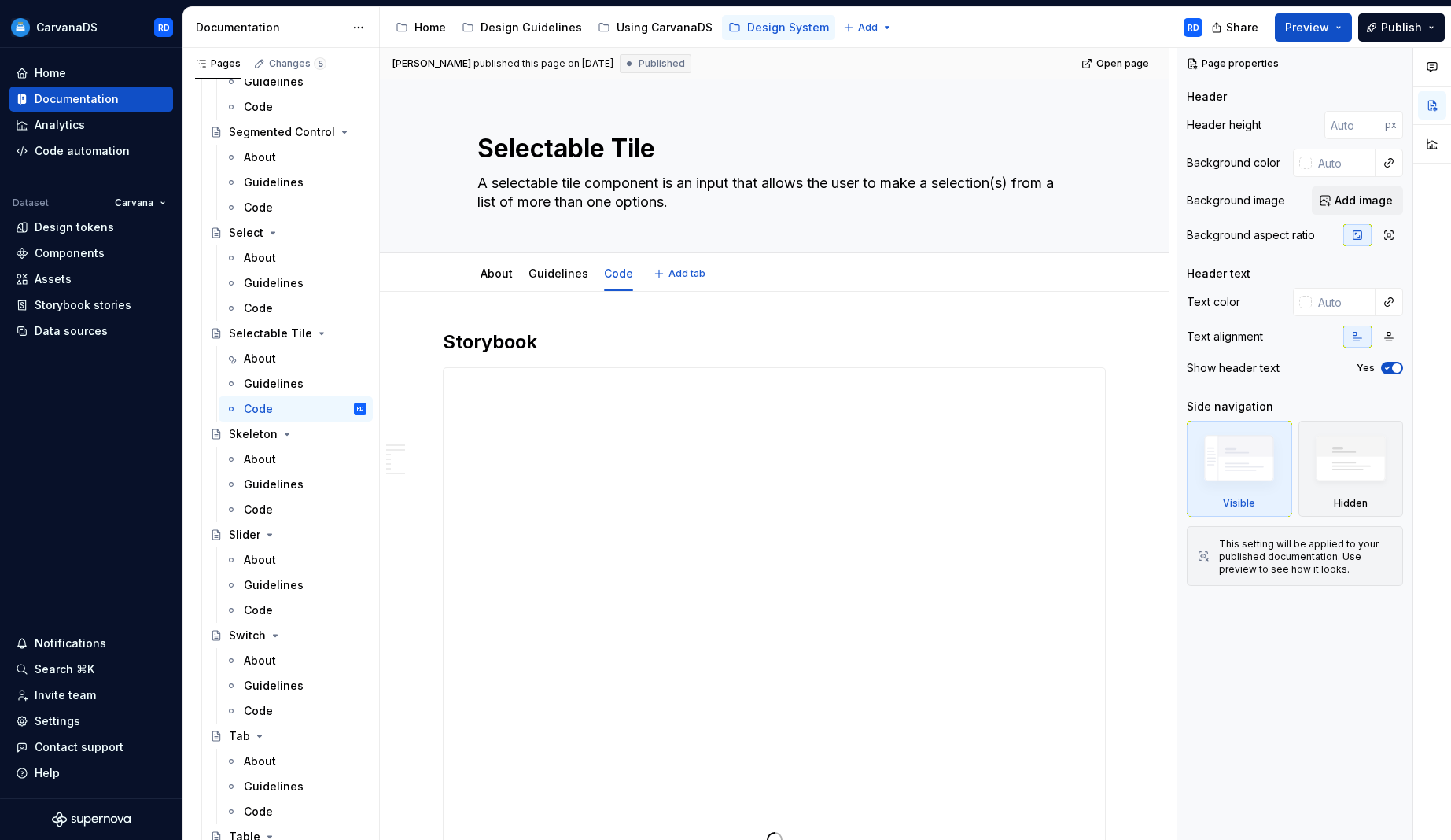
type textarea "*"
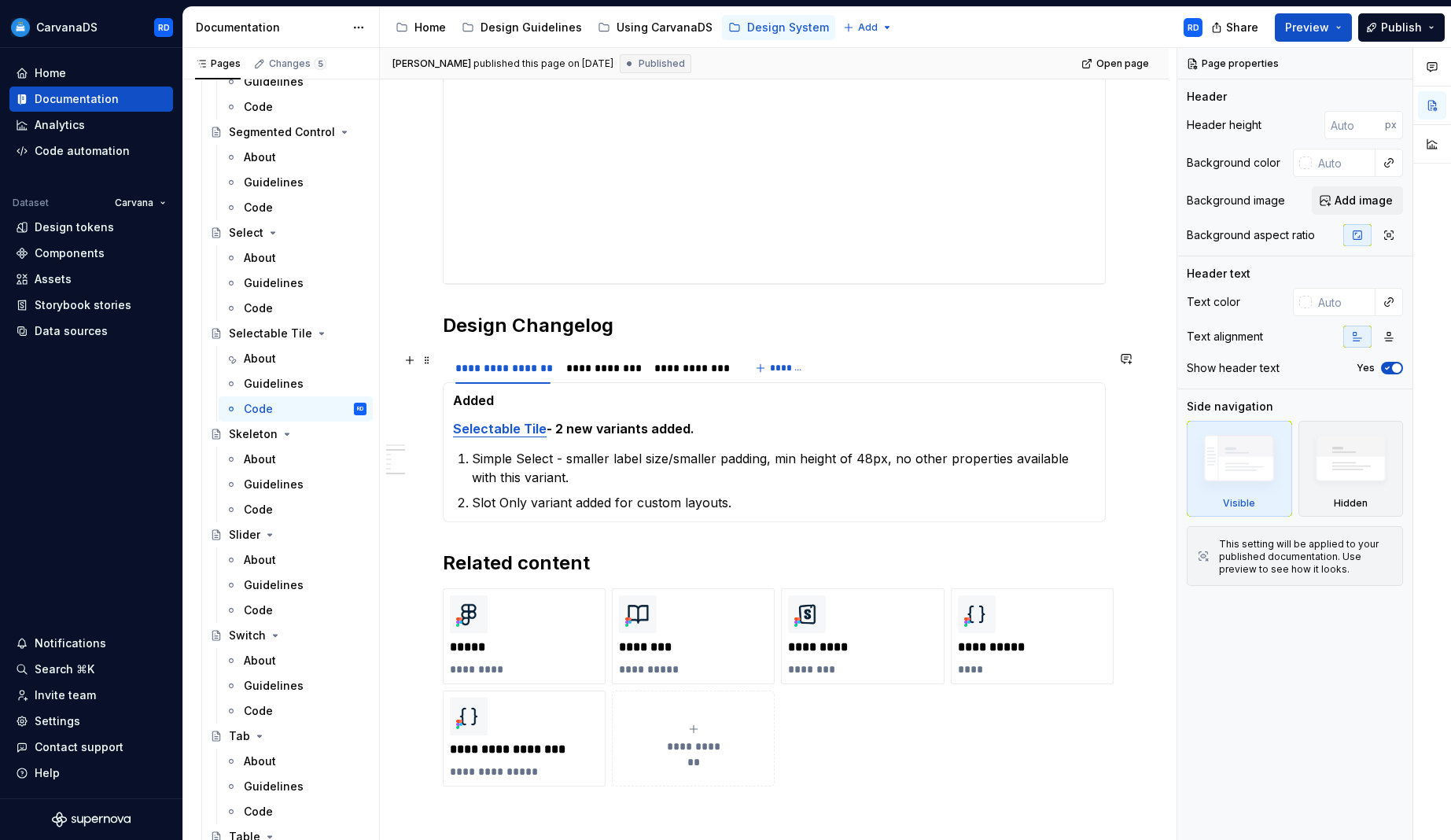
scroll to position [966, 0]
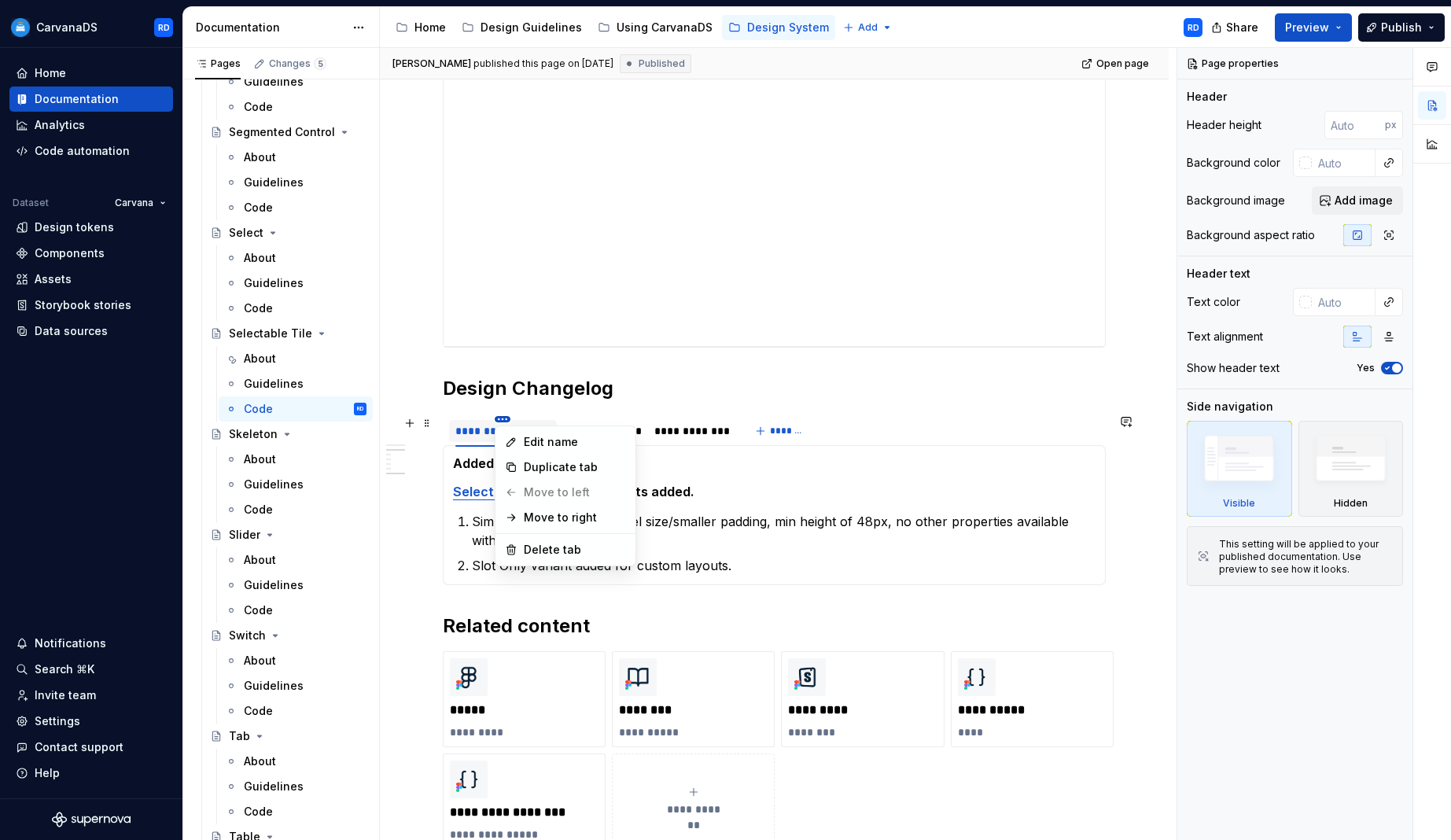
click at [499, 415] on html "CarvanaDS RD Home Documentation Analytics Code automation Dataset Carvana Desig…" at bounding box center [725, 420] width 1451 height 840
click at [583, 471] on div "Duplicate tab" at bounding box center [574, 467] width 102 height 15
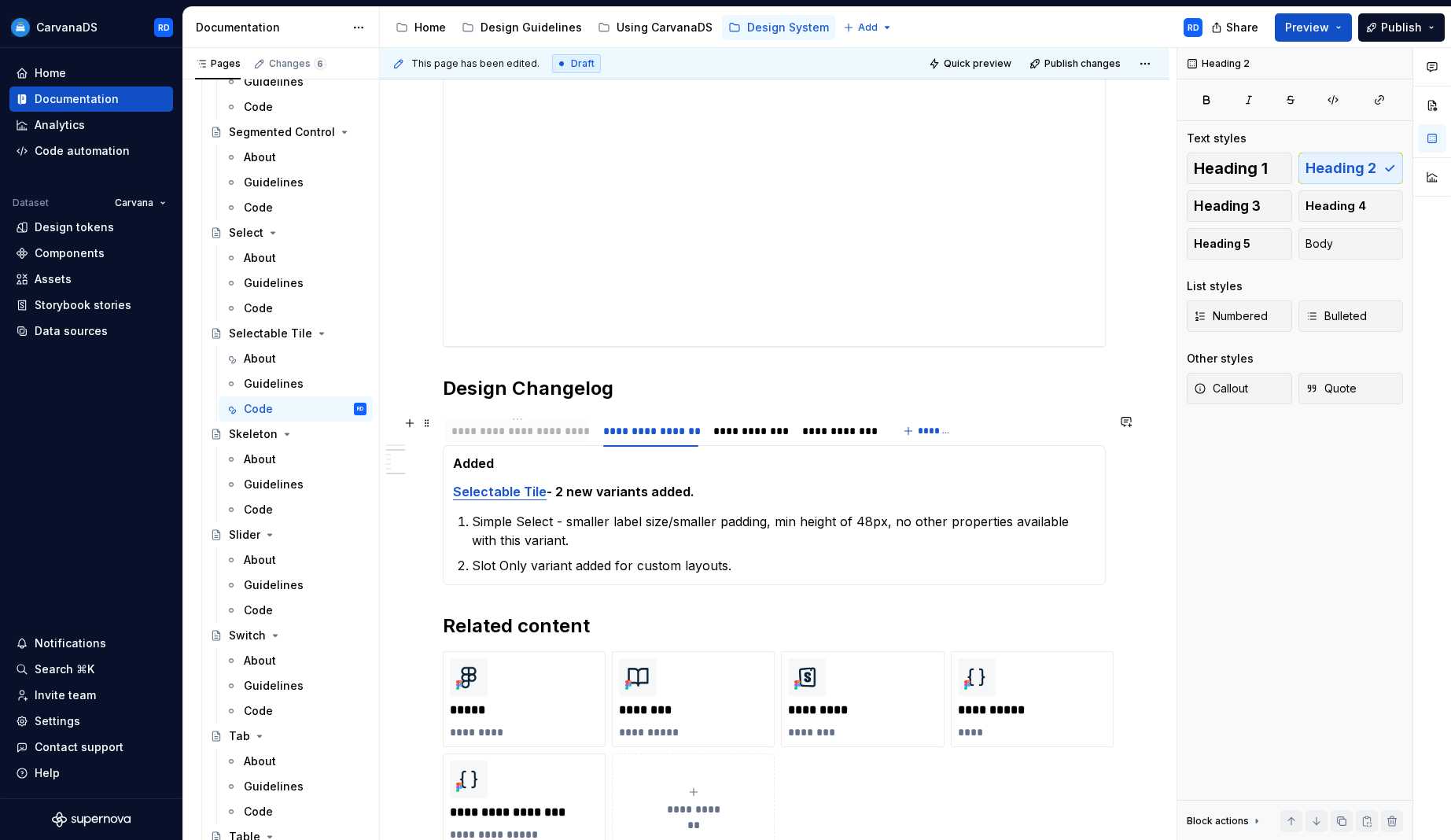
drag, startPoint x: 620, startPoint y: 431, endPoint x: 505, endPoint y: 432, distance: 115.0
click at [505, 432] on div "**********" at bounding box center [517, 431] width 132 height 15
click at [523, 430] on div "**********" at bounding box center [522, 431] width 132 height 15
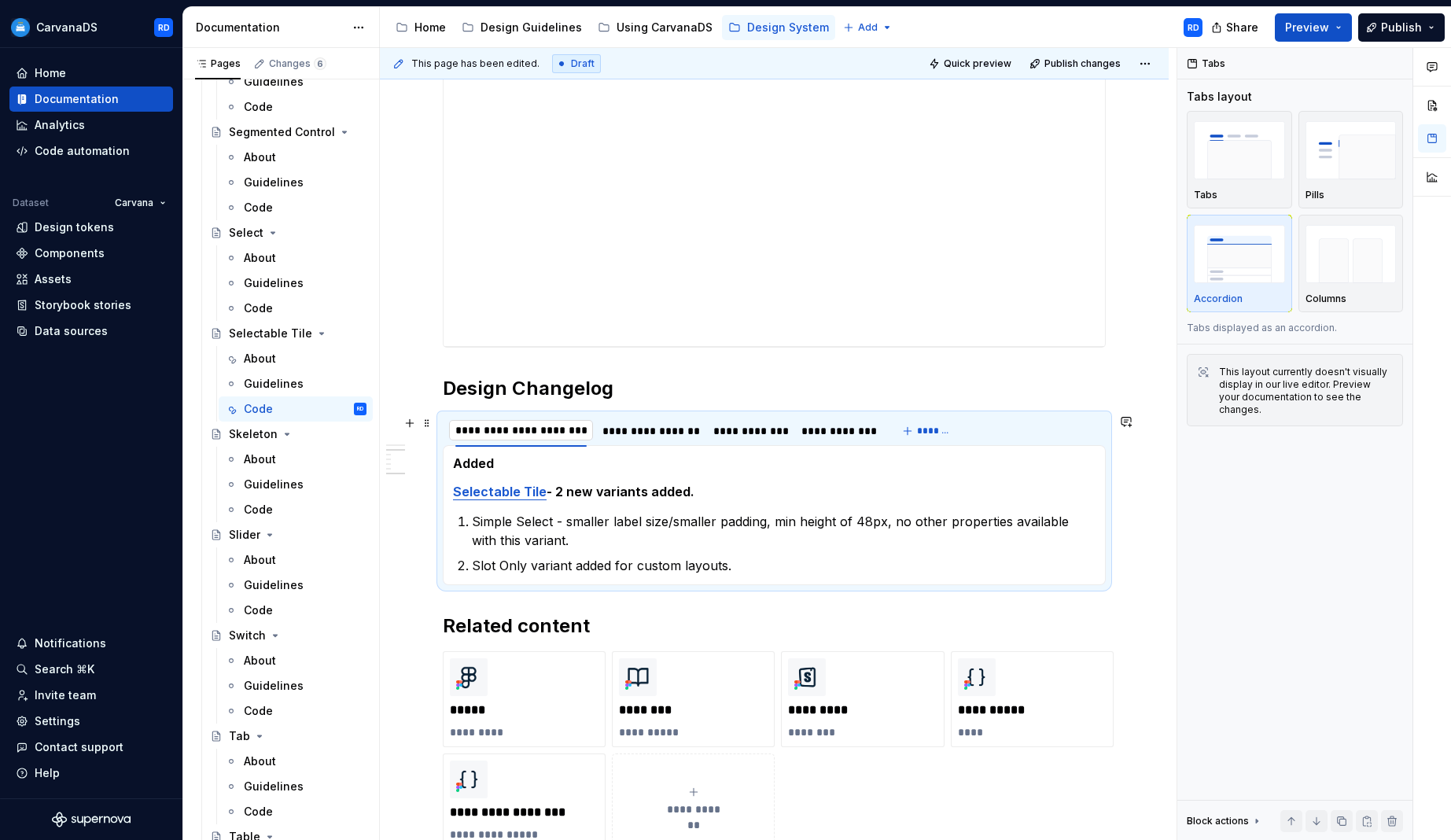
click at [555, 430] on input "**********" at bounding box center [521, 430] width 144 height 28
drag, startPoint x: 552, startPoint y: 430, endPoint x: 593, endPoint y: 431, distance: 41.0
click at [593, 431] on div "**********" at bounding box center [665, 435] width 445 height 39
type input "**********"
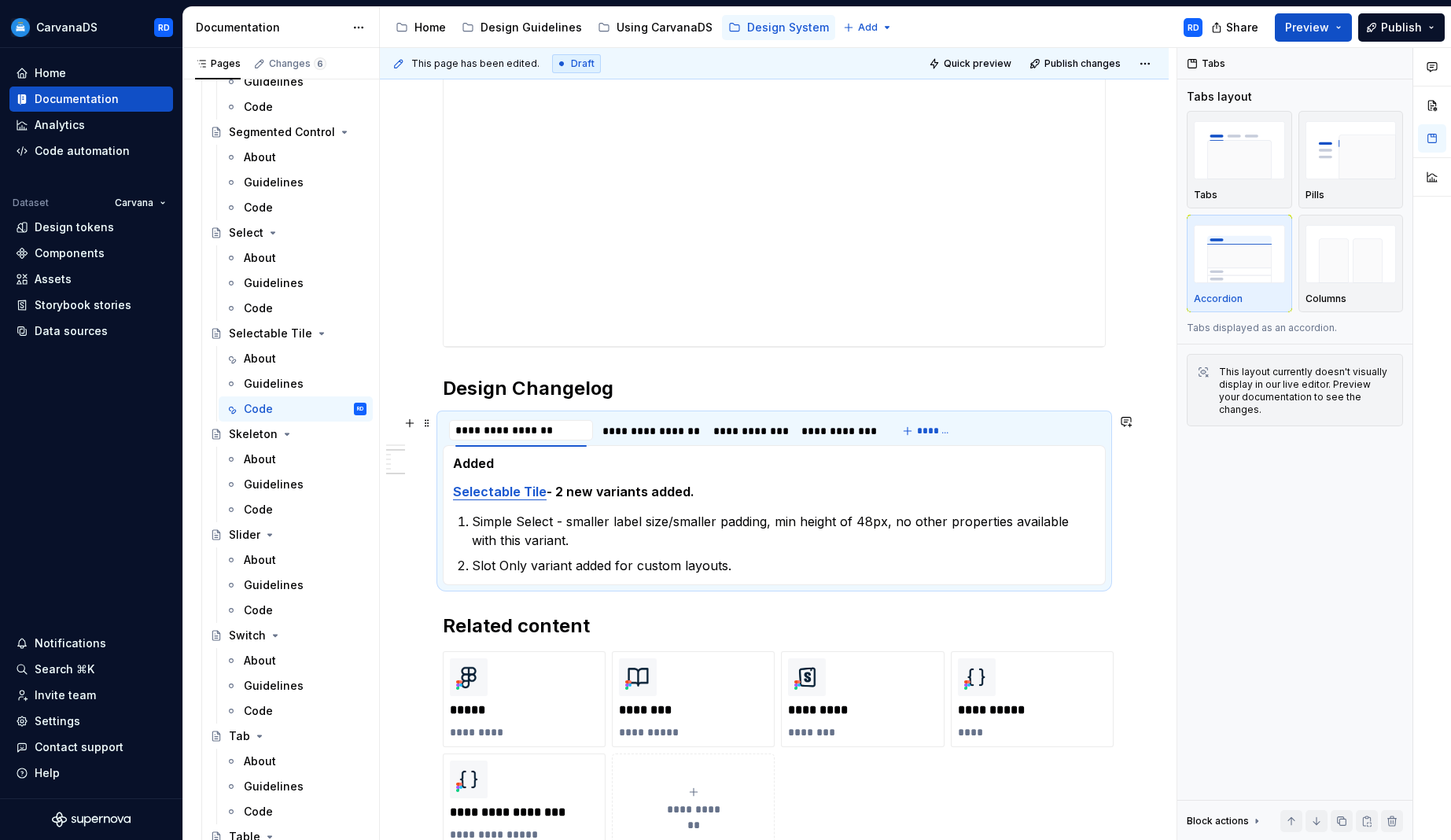
scroll to position [0, 0]
drag, startPoint x: 515, startPoint y: 429, endPoint x: 450, endPoint y: 429, distance: 65.0
click at [450, 429] on input "**********" at bounding box center [503, 430] width 108 height 28
type textarea "*"
click at [482, 432] on div "**********" at bounding box center [503, 431] width 95 height 15
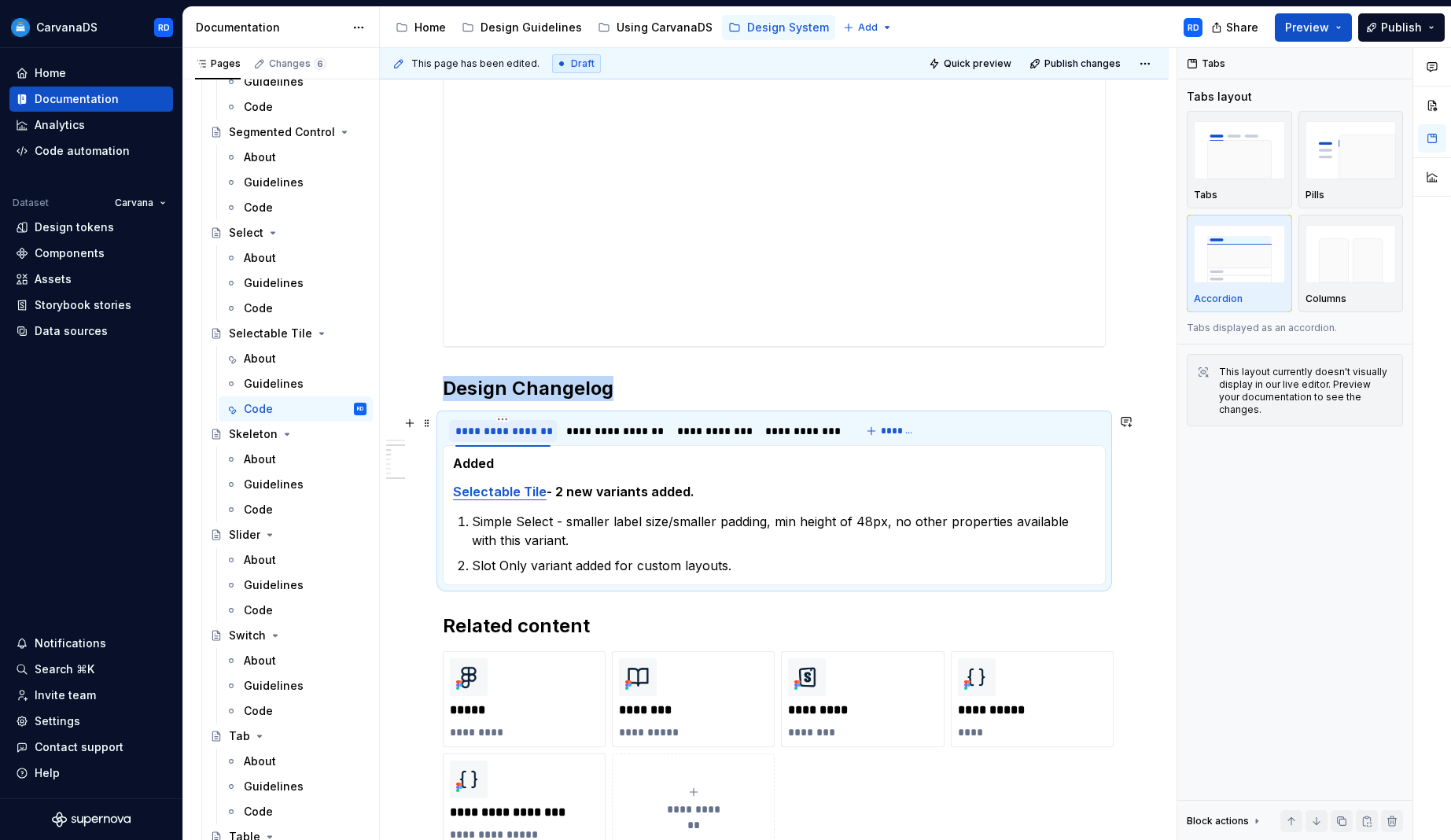
click at [482, 432] on div "**********" at bounding box center [503, 431] width 95 height 15
click at [473, 430] on input "**********" at bounding box center [503, 430] width 108 height 28
click at [474, 430] on input "**********" at bounding box center [503, 430] width 108 height 28
click at [475, 429] on input "**********" at bounding box center [498, 430] width 98 height 28
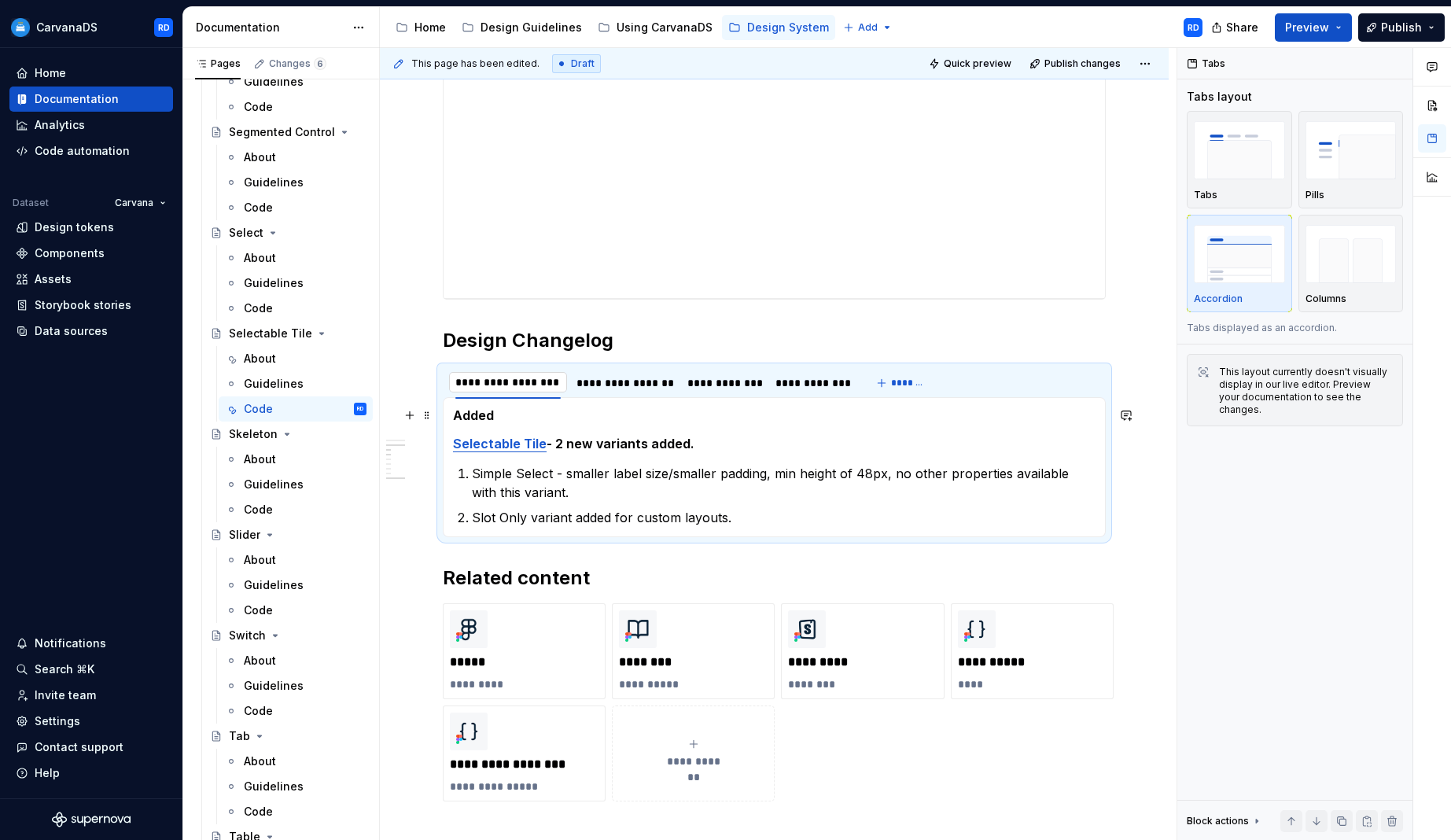
scroll to position [1017, 0]
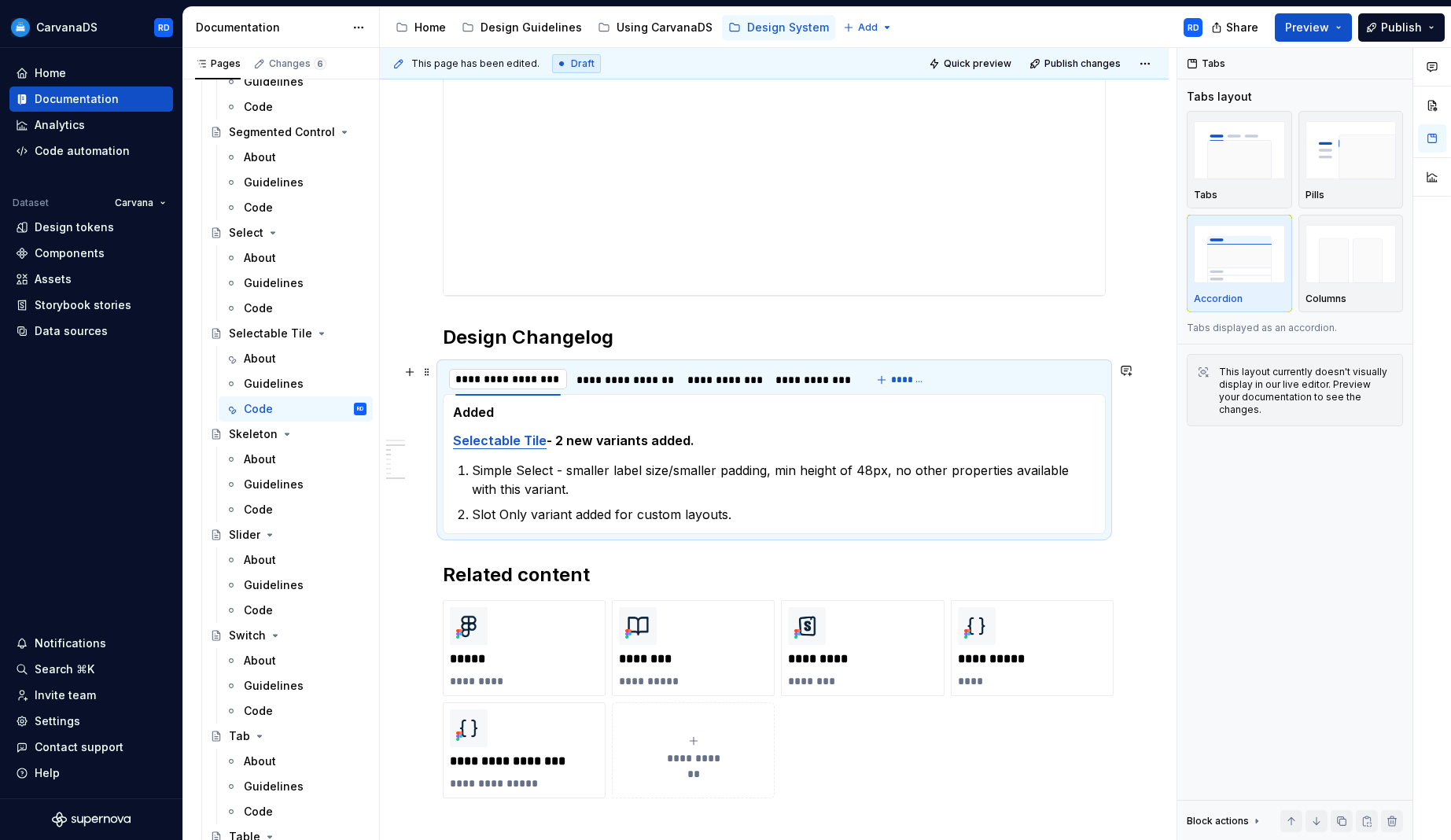
drag, startPoint x: 525, startPoint y: 380, endPoint x: 517, endPoint y: 381, distance: 8.1
click at [517, 381] on input "**********" at bounding box center [507, 378] width 118 height 28
type input "**********"
click at [469, 414] on h5 "Added" at bounding box center [774, 412] width 643 height 15
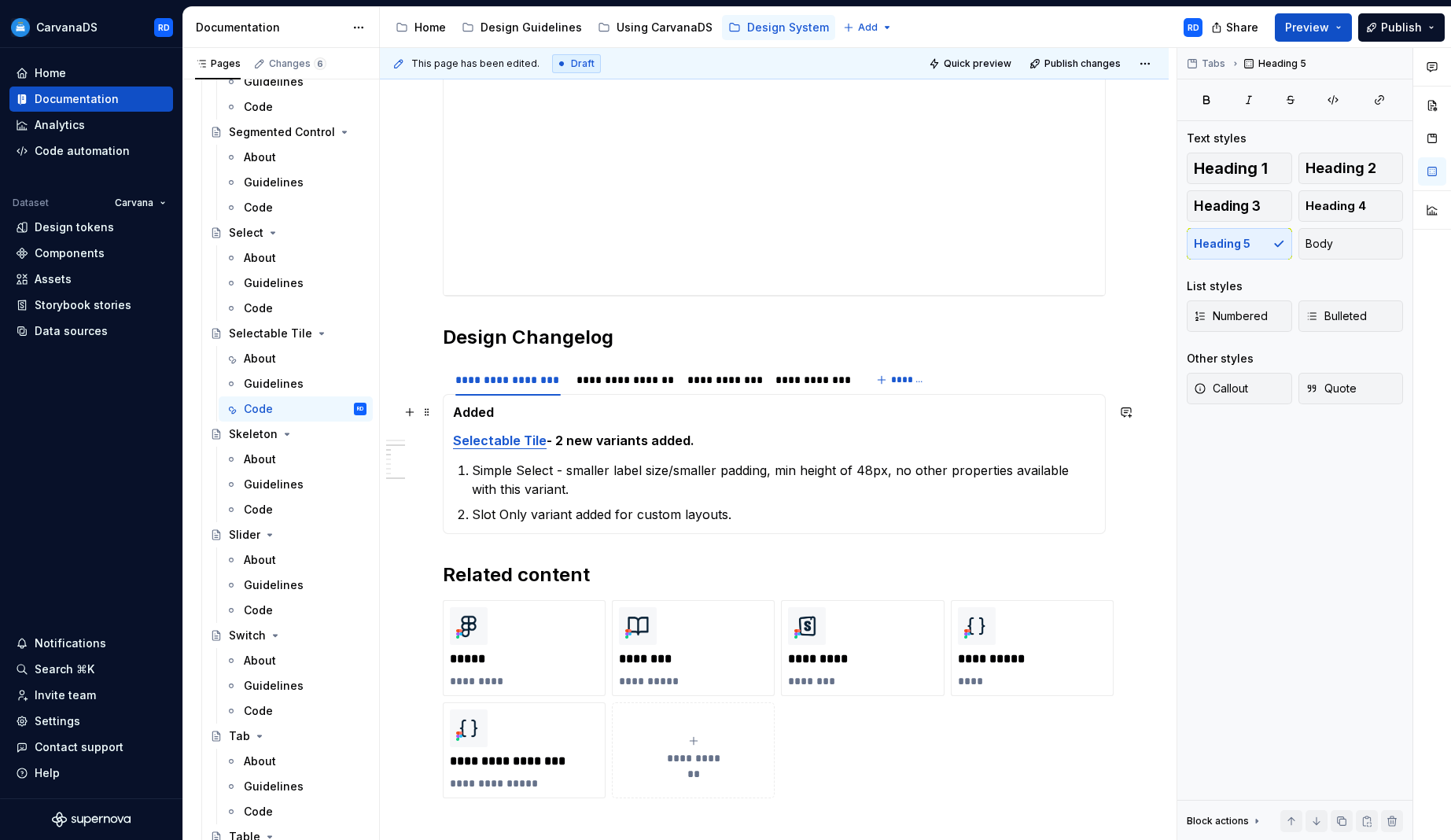
click at [469, 413] on h5 "Added" at bounding box center [774, 412] width 643 height 15
click at [471, 413] on h5 "Added" at bounding box center [774, 412] width 643 height 15
click at [486, 410] on h5 "Added" at bounding box center [774, 412] width 643 height 15
type textarea "*"
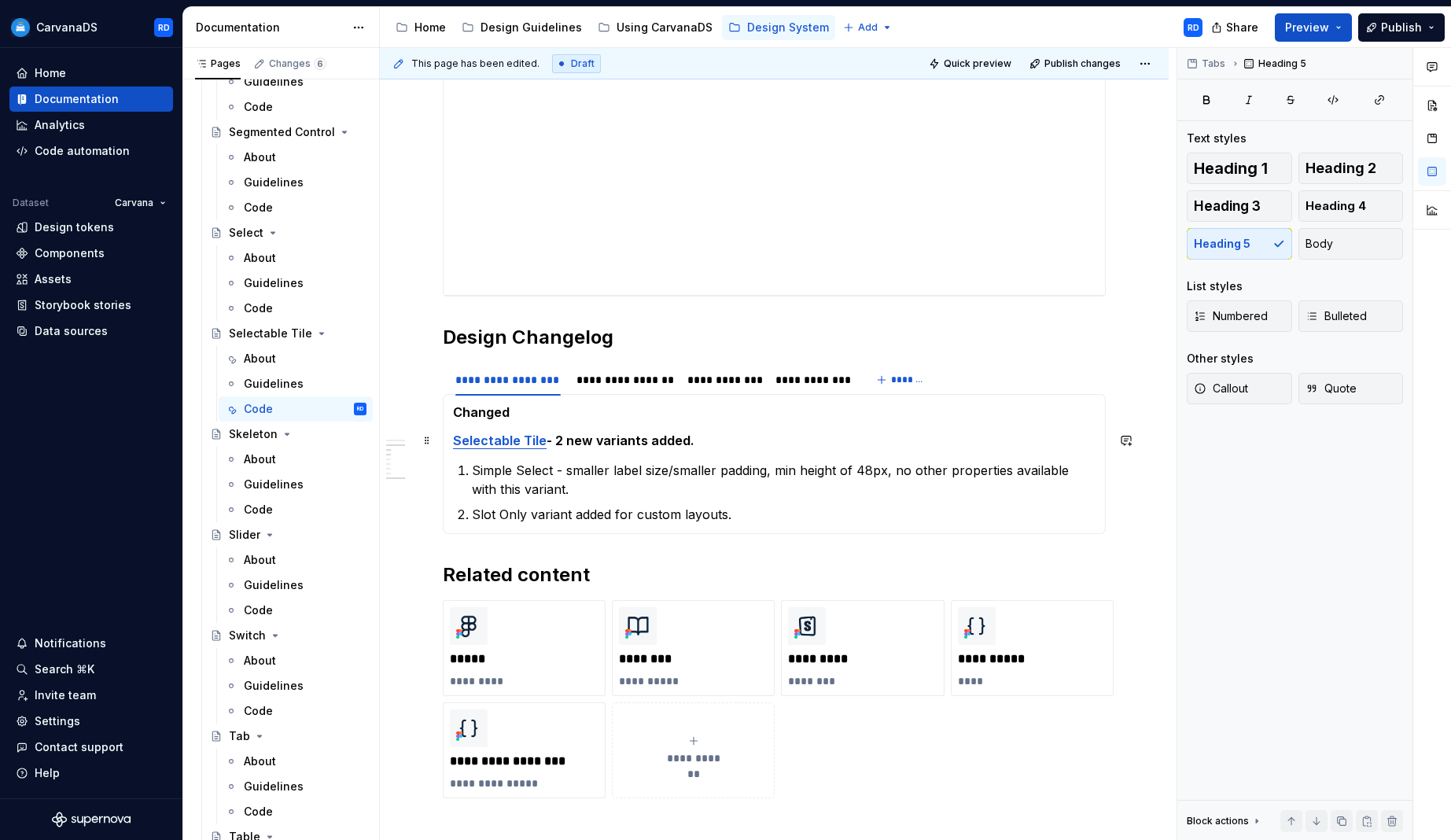
click at [599, 433] on h5 "Selectable Tile - 2 new variants added." at bounding box center [774, 440] width 643 height 15
click at [670, 439] on h5 "Selectable Tile - 2 new variants added." at bounding box center [774, 440] width 643 height 15
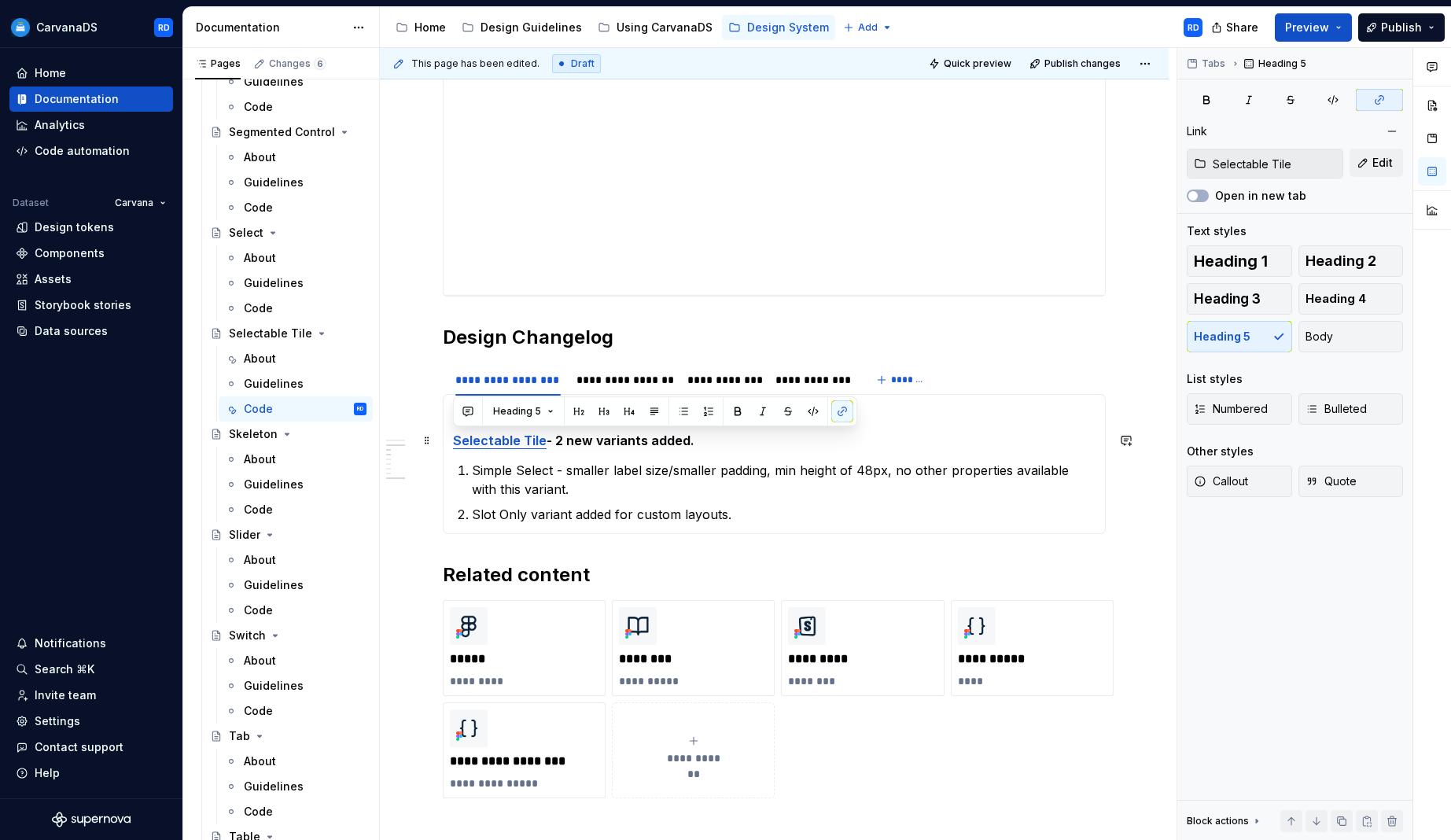
drag, startPoint x: 747, startPoint y: 447, endPoint x: 453, endPoint y: 443, distance: 294.0
click at [453, 443] on h5 "Selectable Tile - 2 new variants added." at bounding box center [774, 440] width 643 height 15
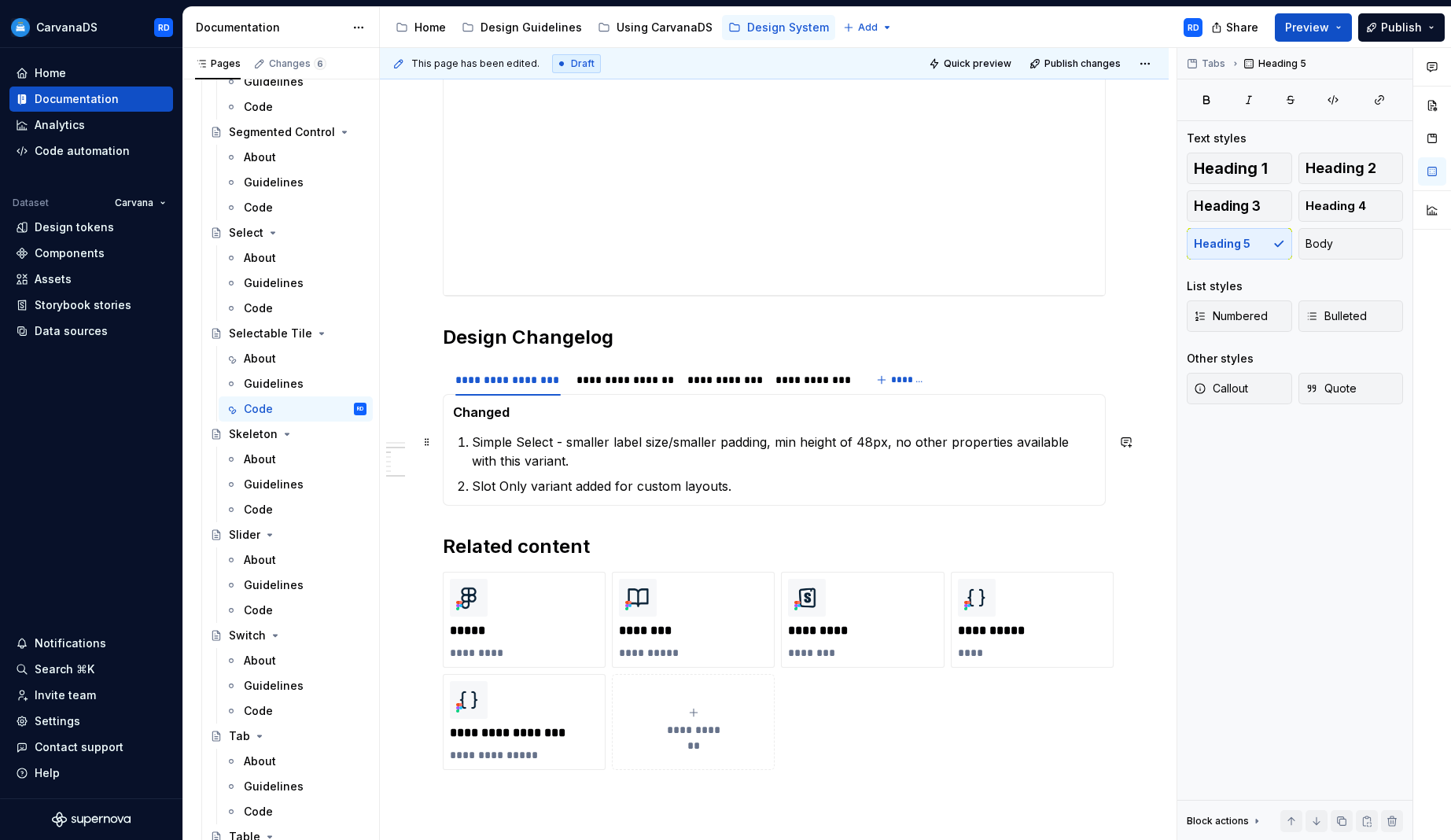
click at [472, 443] on li "Simple Select - smaller label size/smaller padding, min height of 48px, no othe…" at bounding box center [783, 451] width 624 height 38
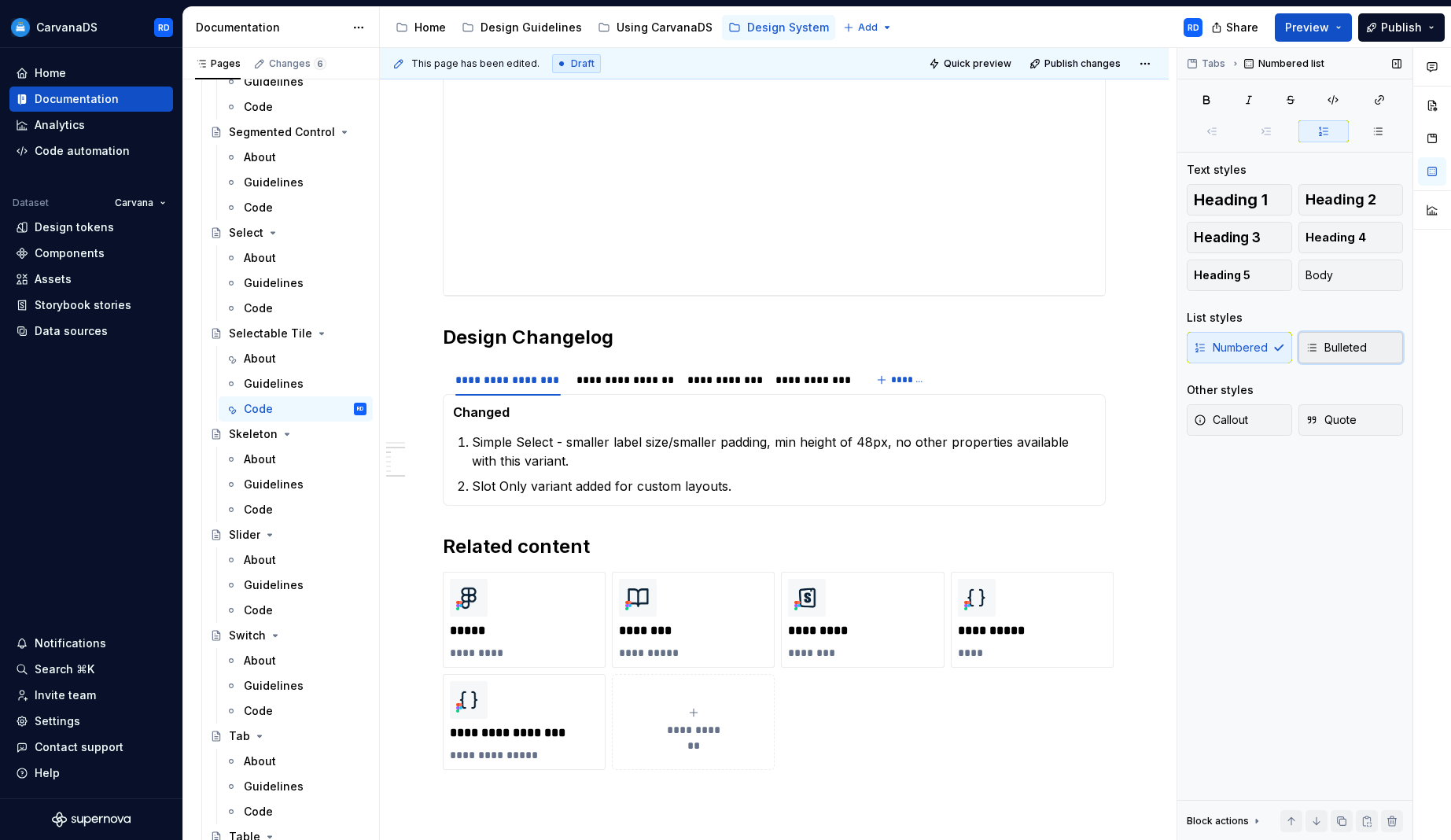
click at [1357, 347] on span "Bulleted" at bounding box center [1336, 347] width 61 height 15
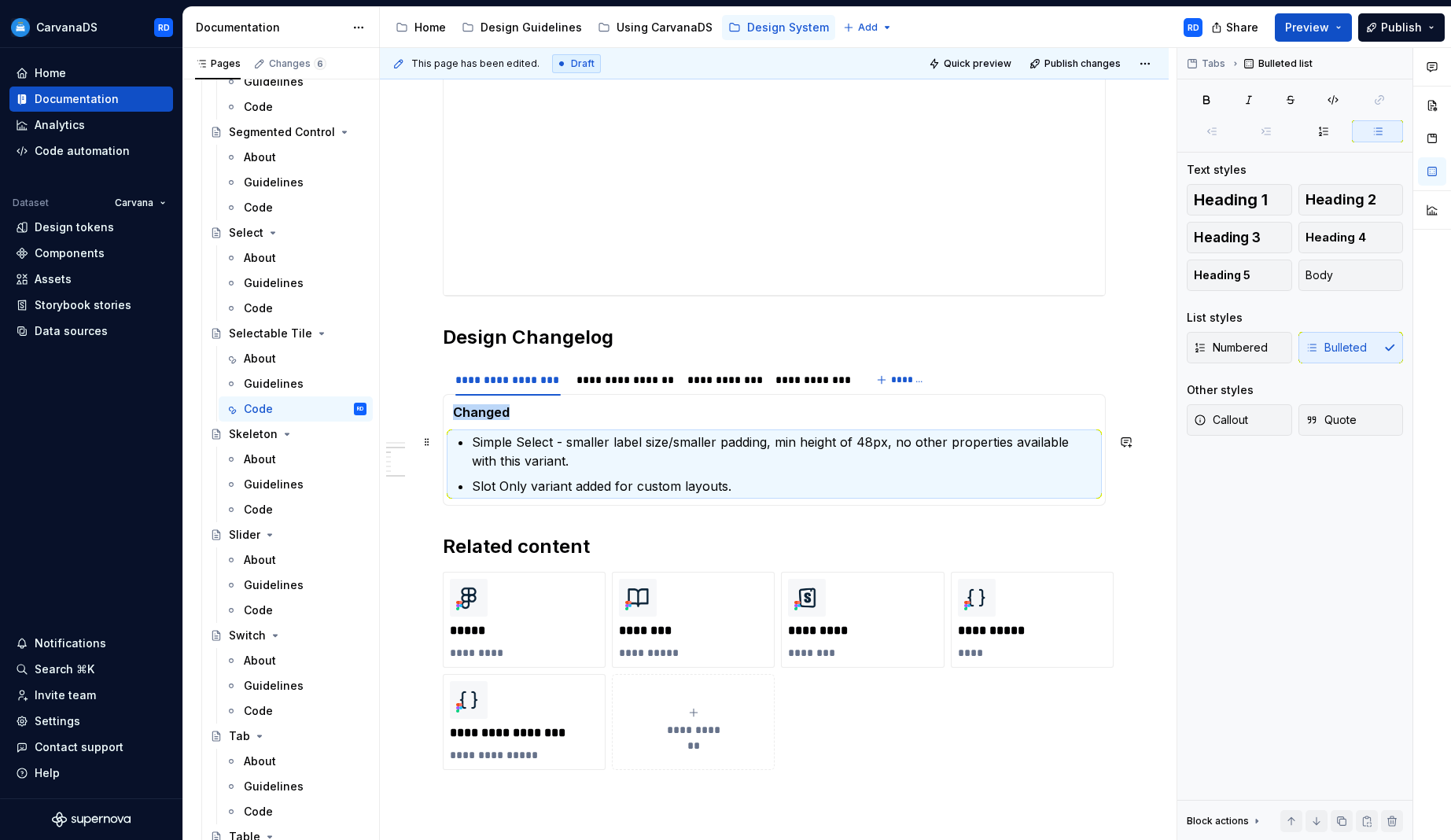
click at [544, 455] on p "Simple Select - smaller label size/smaller padding, min height of 48px, no othe…" at bounding box center [783, 451] width 624 height 38
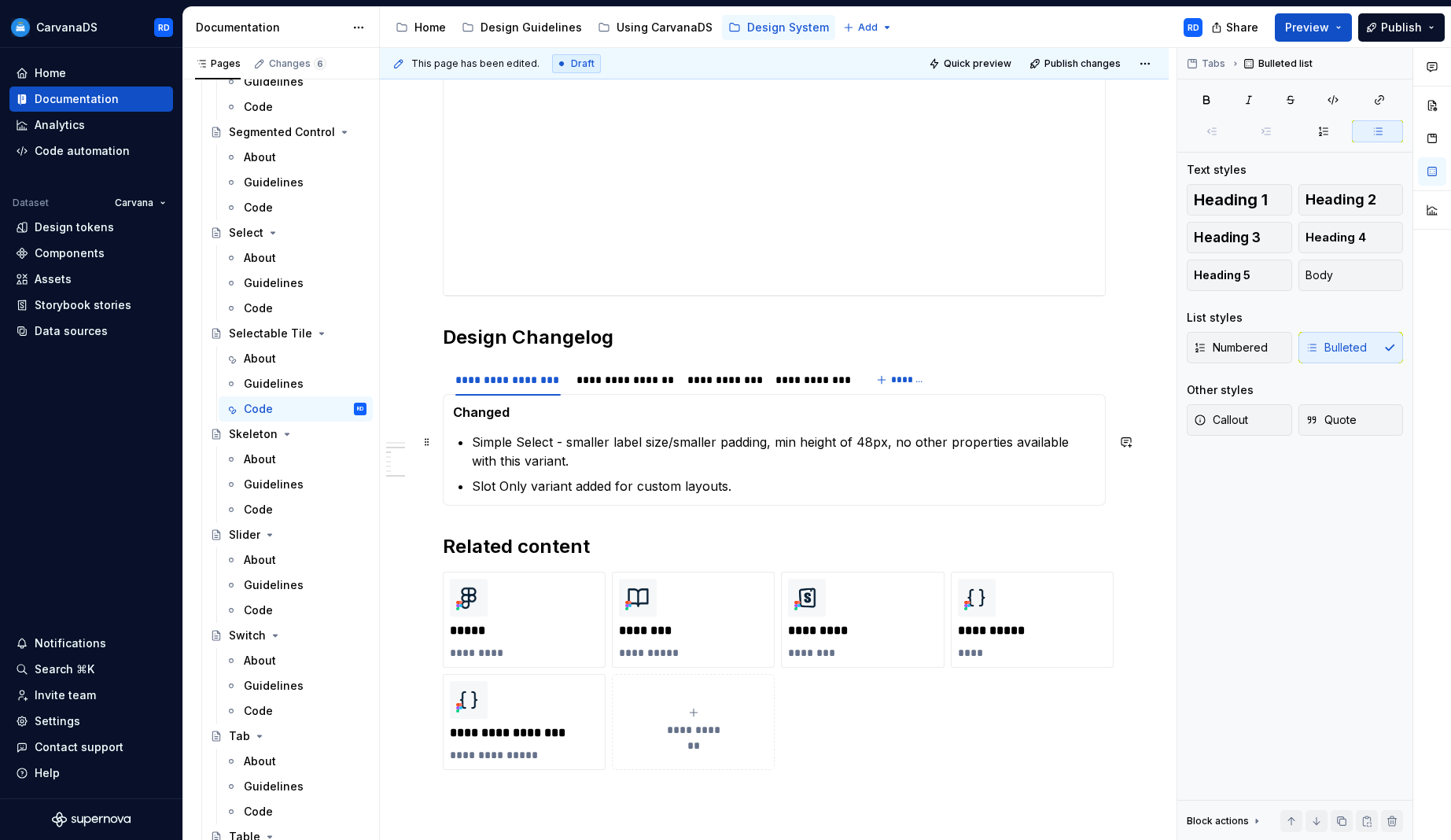
click at [480, 443] on p "Simple Select - smaller label size/smaller padding, min height of 48px, no othe…" at bounding box center [783, 451] width 624 height 38
click at [476, 442] on p "Simple Select - smaller label size/smaller padding, min height of 48px, no othe…" at bounding box center [783, 451] width 624 height 38
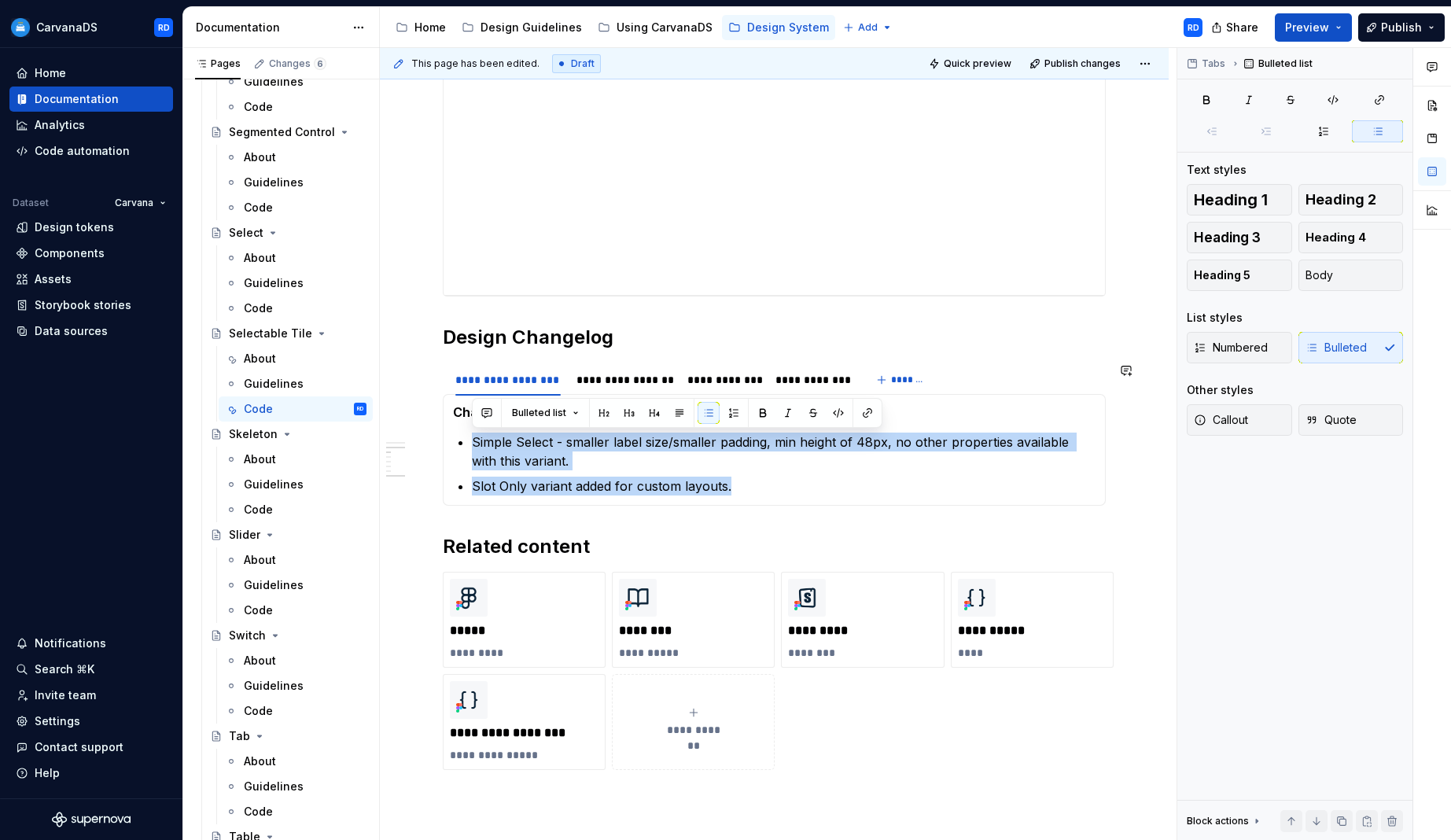
drag, startPoint x: 471, startPoint y: 442, endPoint x: 759, endPoint y: 497, distance: 293.2
click at [759, 497] on div "Changed Simple Select - smaller label size/smaller padding, min height of 48px,…" at bounding box center [774, 450] width 663 height 112
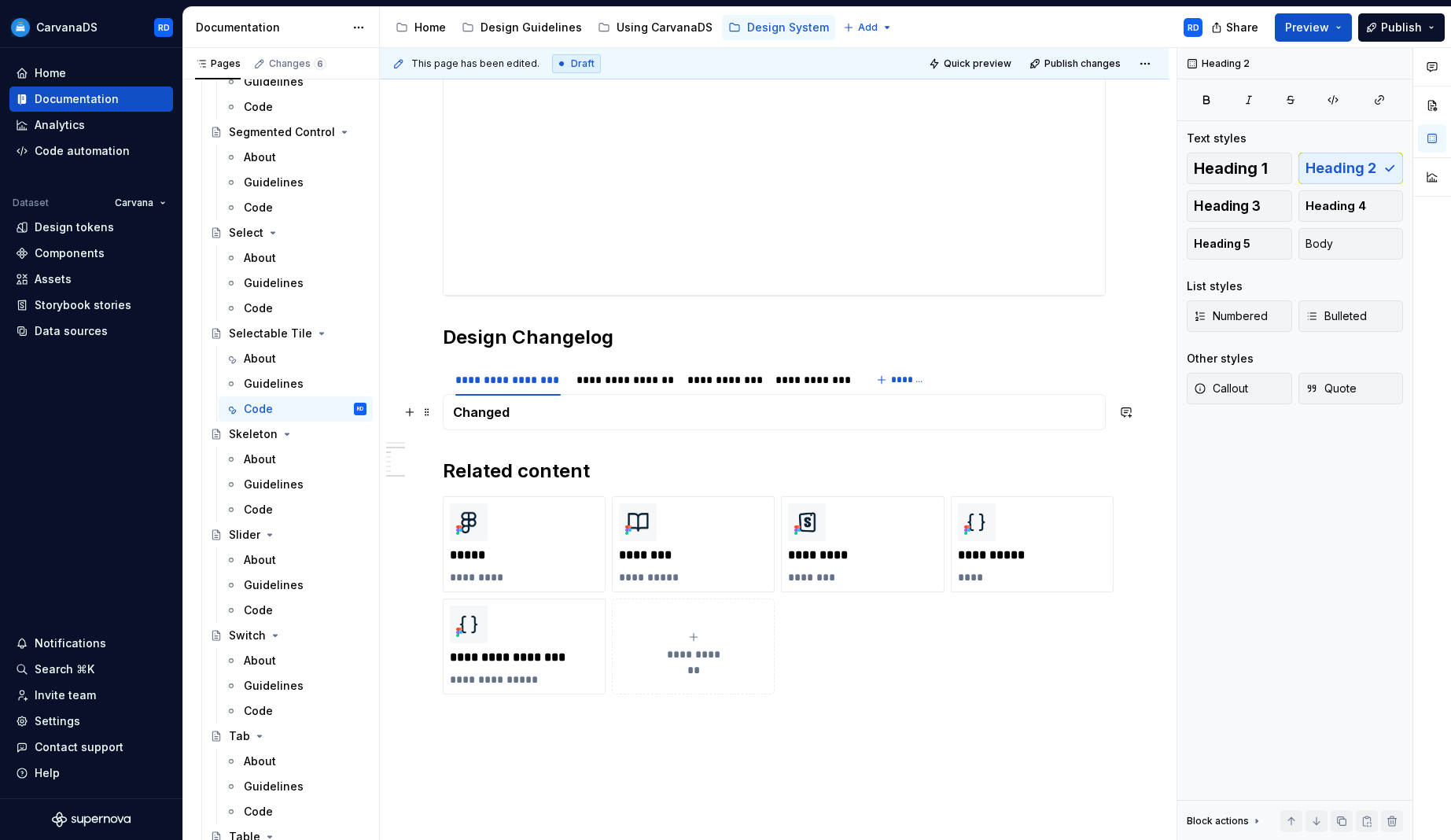
click at [499, 415] on h5 "Changed" at bounding box center [774, 412] width 643 height 15
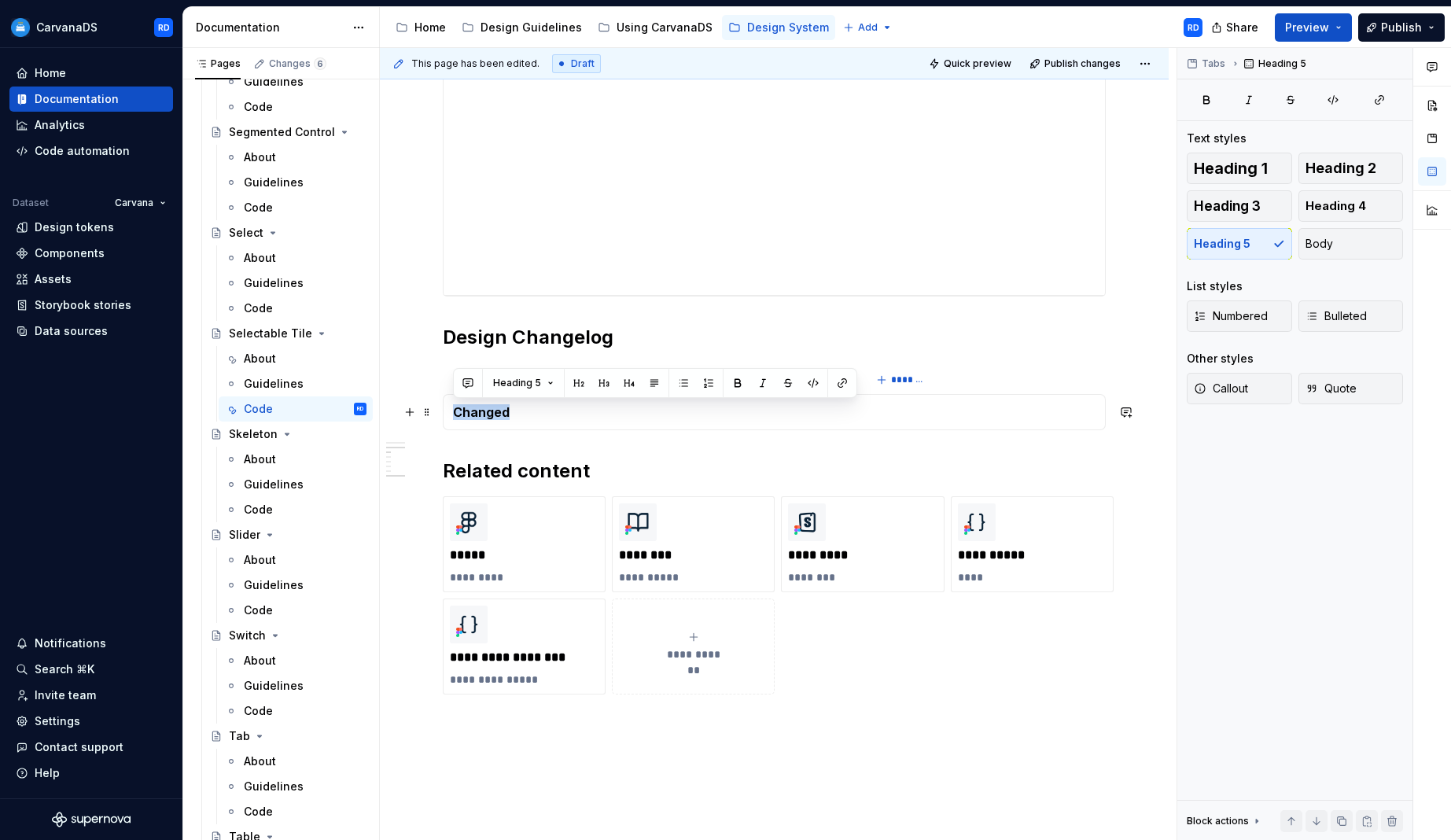
drag, startPoint x: 534, startPoint y: 417, endPoint x: 525, endPoint y: 418, distance: 9.1
click at [534, 417] on h5 "Changed" at bounding box center [774, 412] width 643 height 15
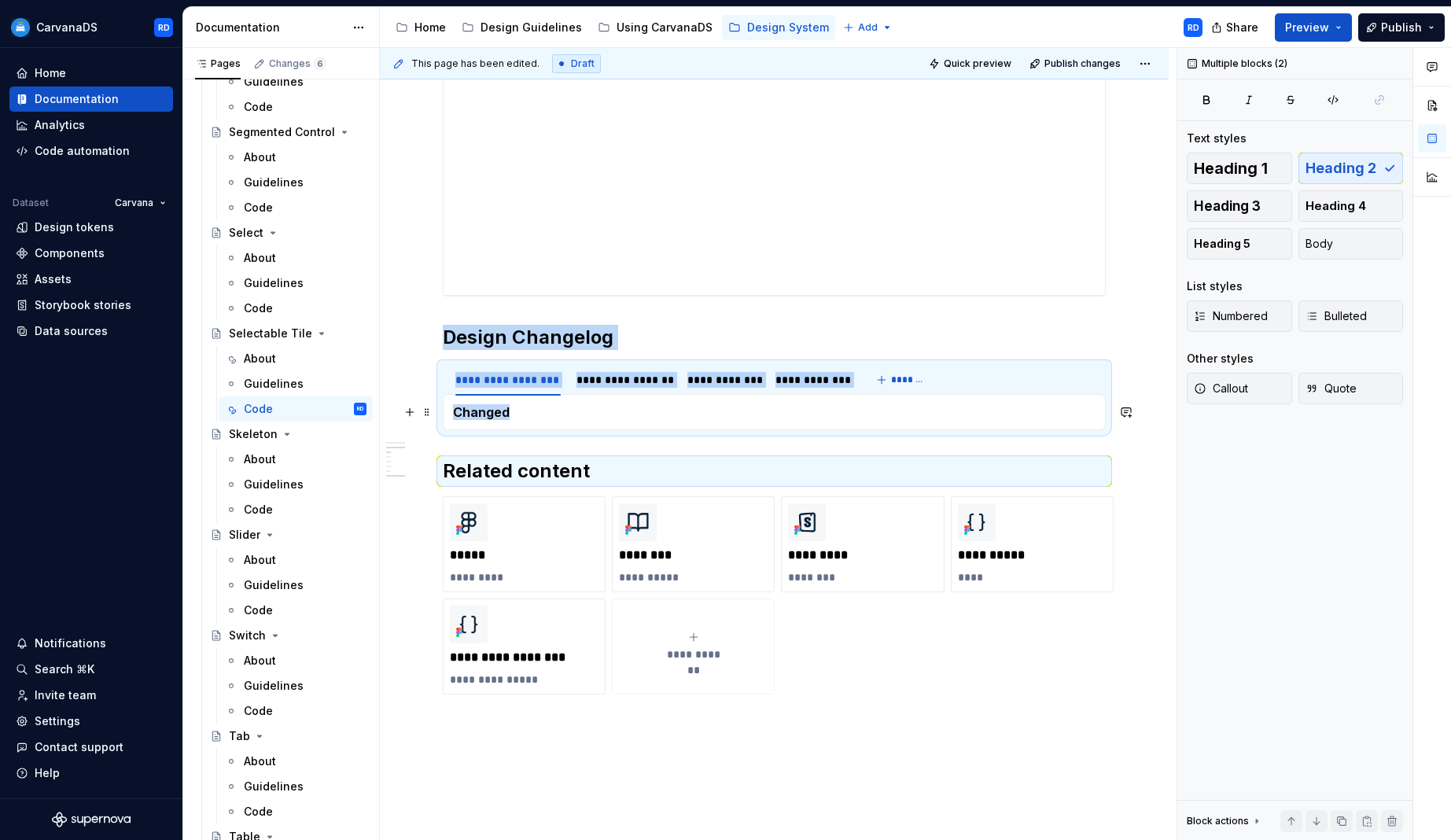
click at [486, 417] on h5 "Changed" at bounding box center [774, 412] width 643 height 15
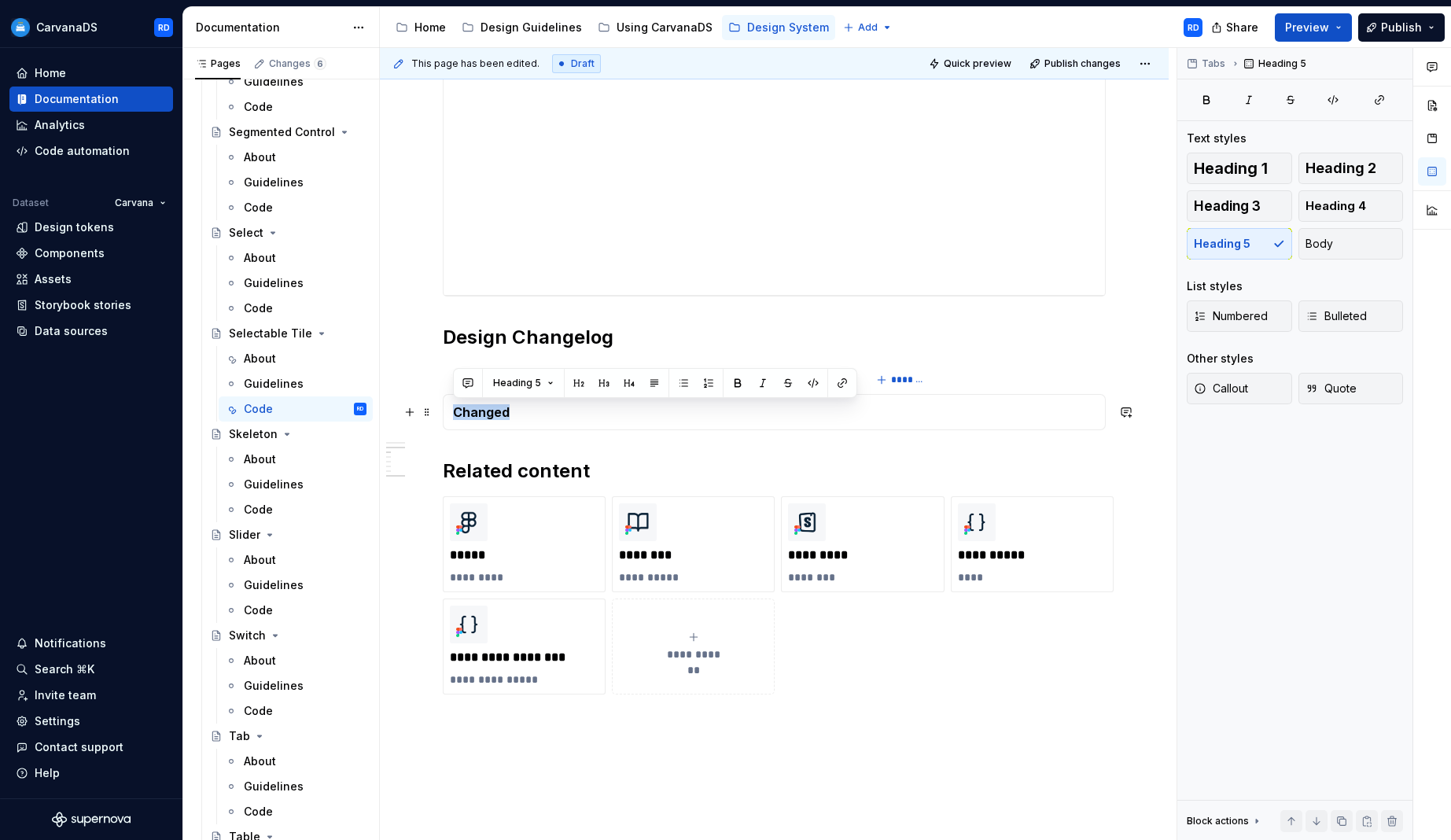
click at [486, 417] on h5 "Changed" at bounding box center [774, 412] width 643 height 15
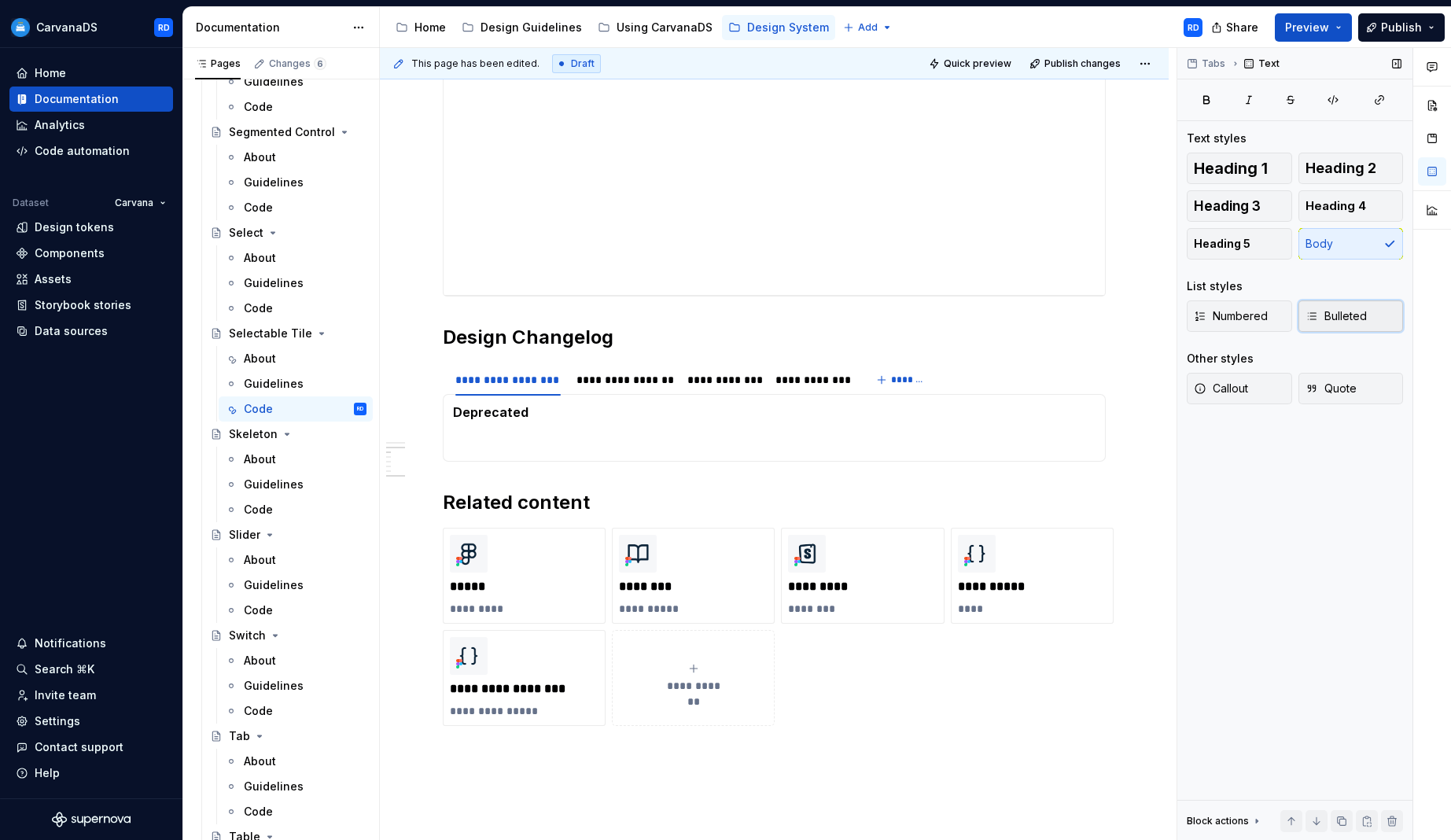
click at [1348, 317] on span "Bulleted" at bounding box center [1336, 316] width 61 height 15
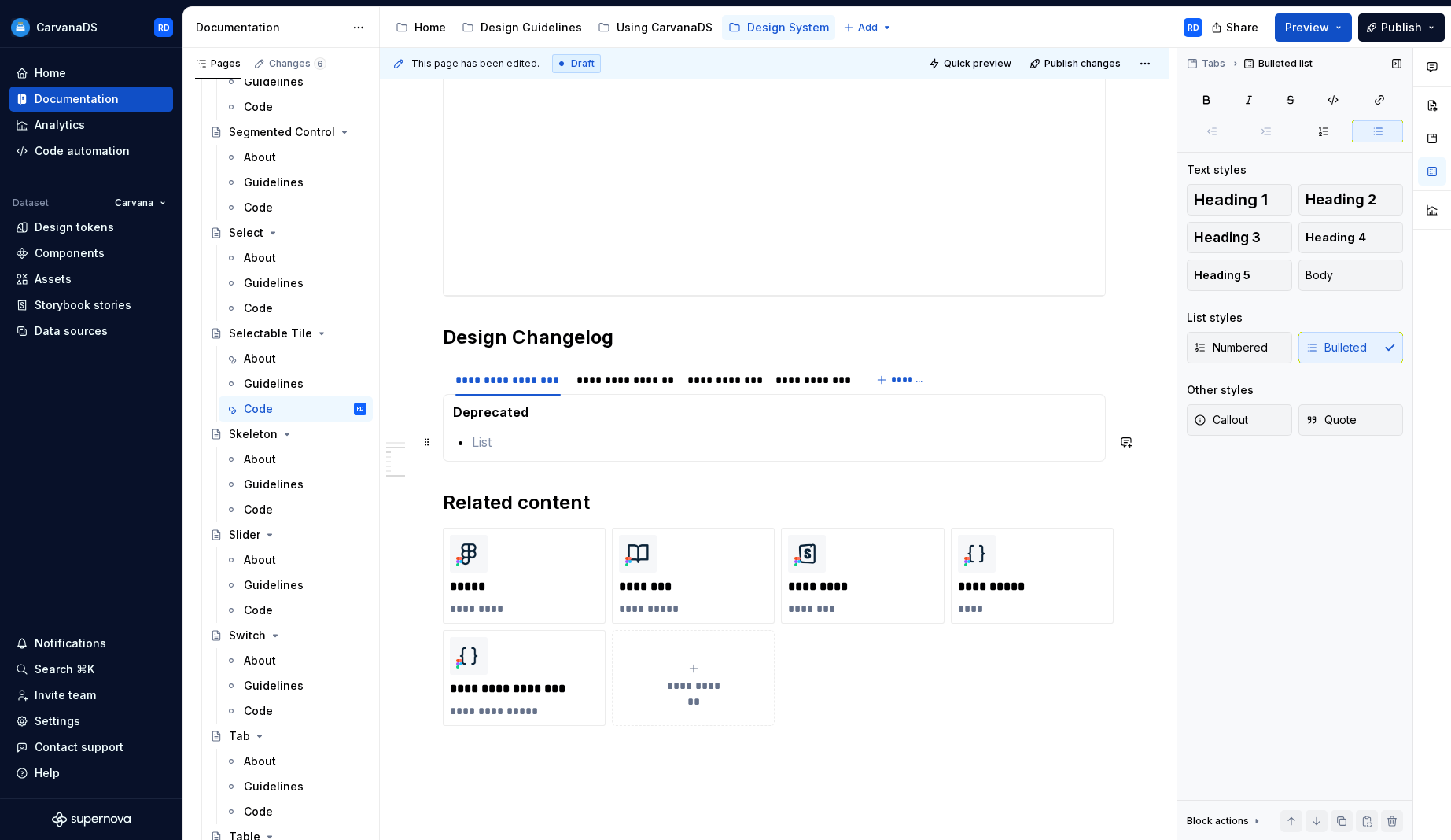
click at [521, 446] on p at bounding box center [783, 442] width 624 height 19
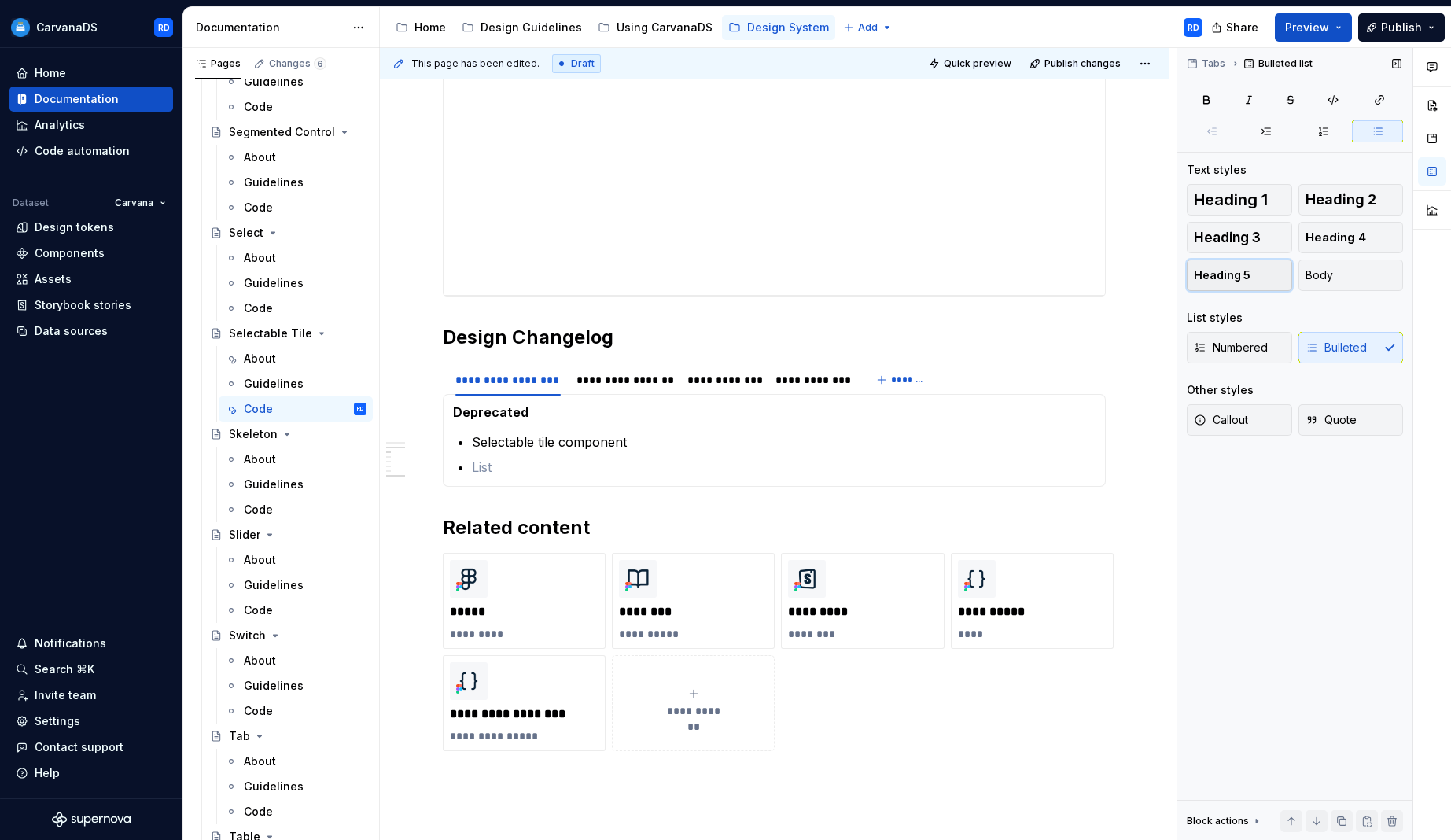
click at [1230, 272] on span "Heading 5" at bounding box center [1222, 275] width 57 height 15
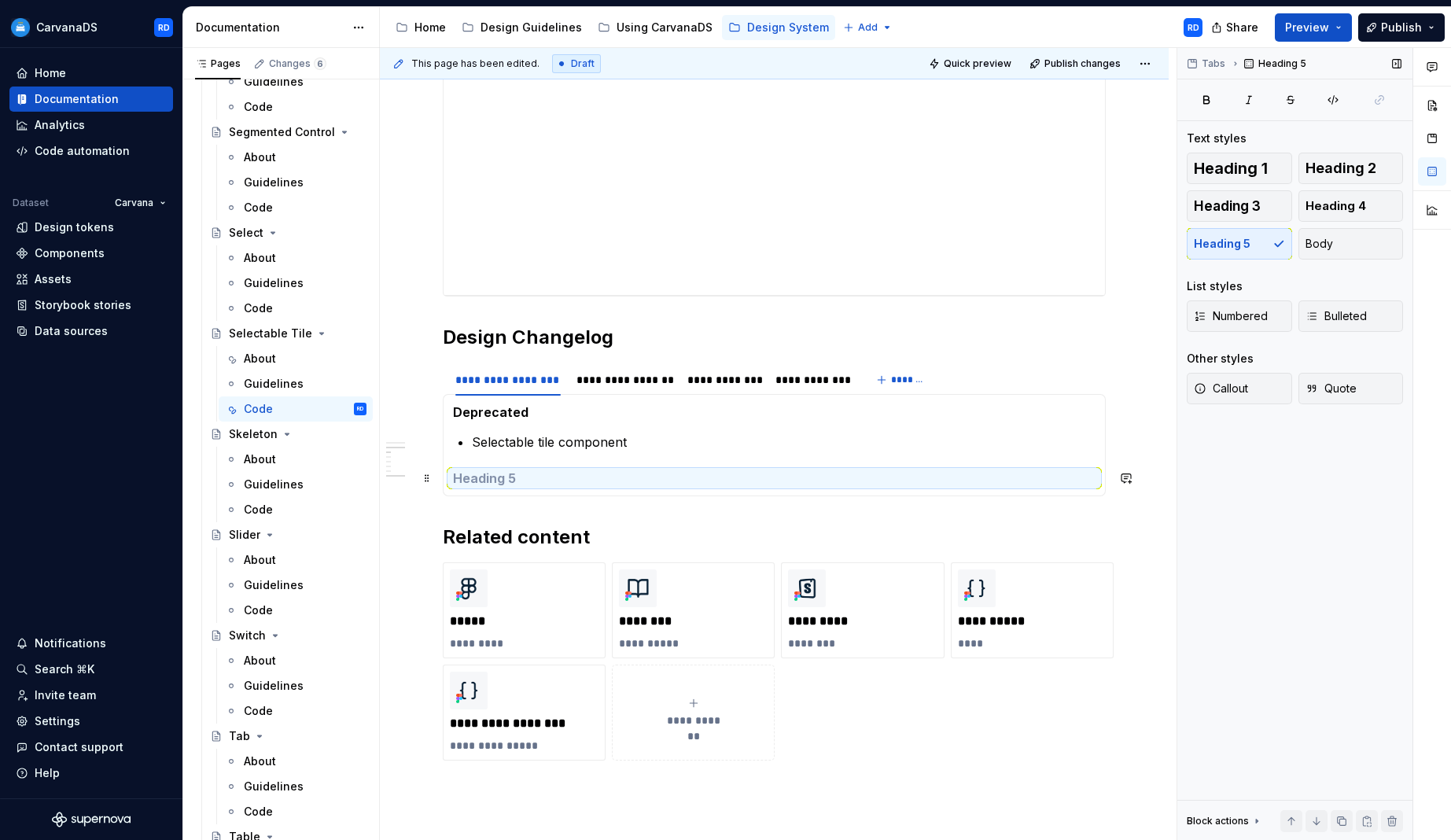
click at [644, 476] on h5 at bounding box center [774, 478] width 643 height 15
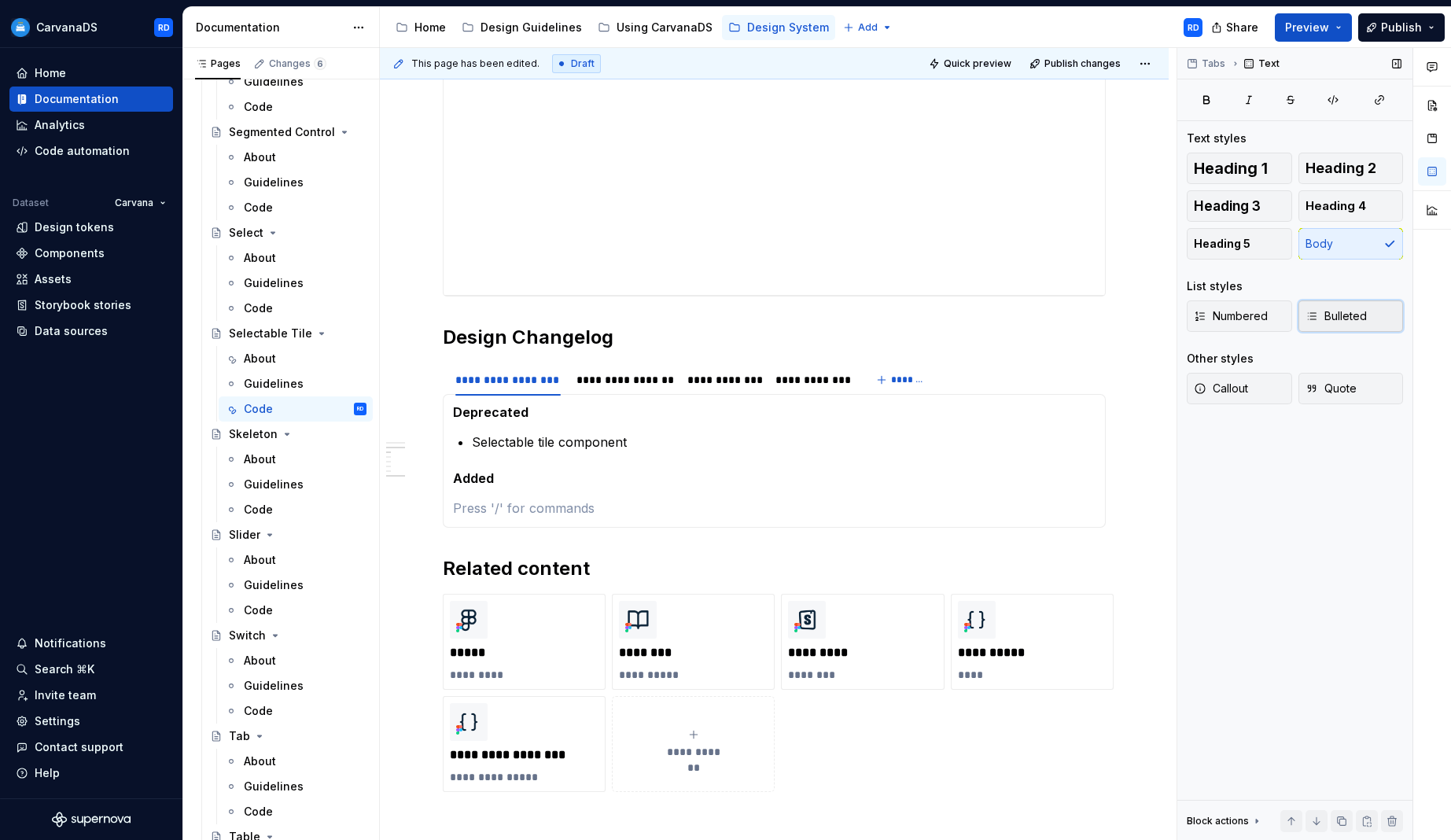
click at [1351, 323] on span "Bulleted" at bounding box center [1336, 316] width 61 height 15
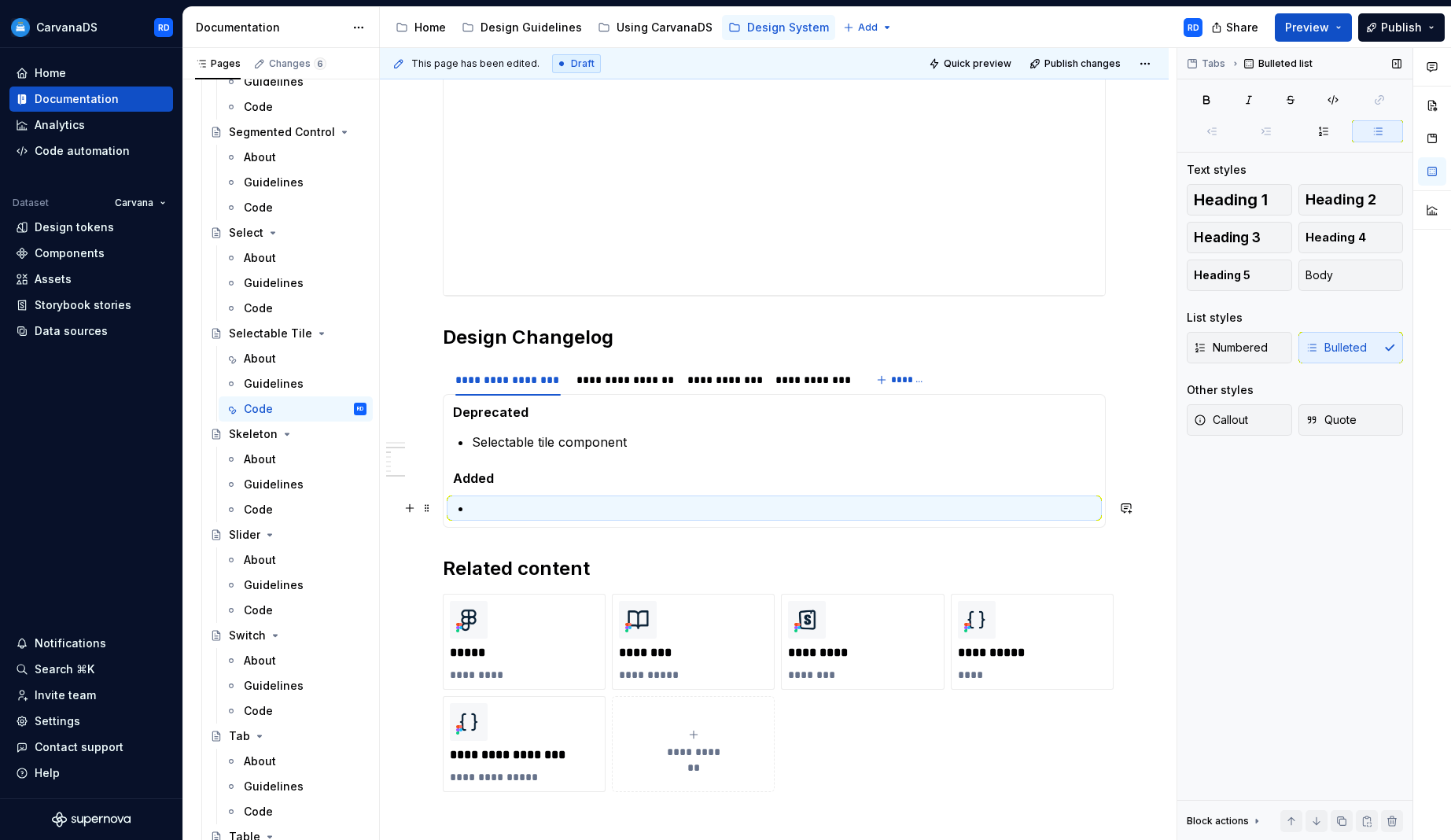
click at [509, 513] on p at bounding box center [783, 508] width 624 height 19
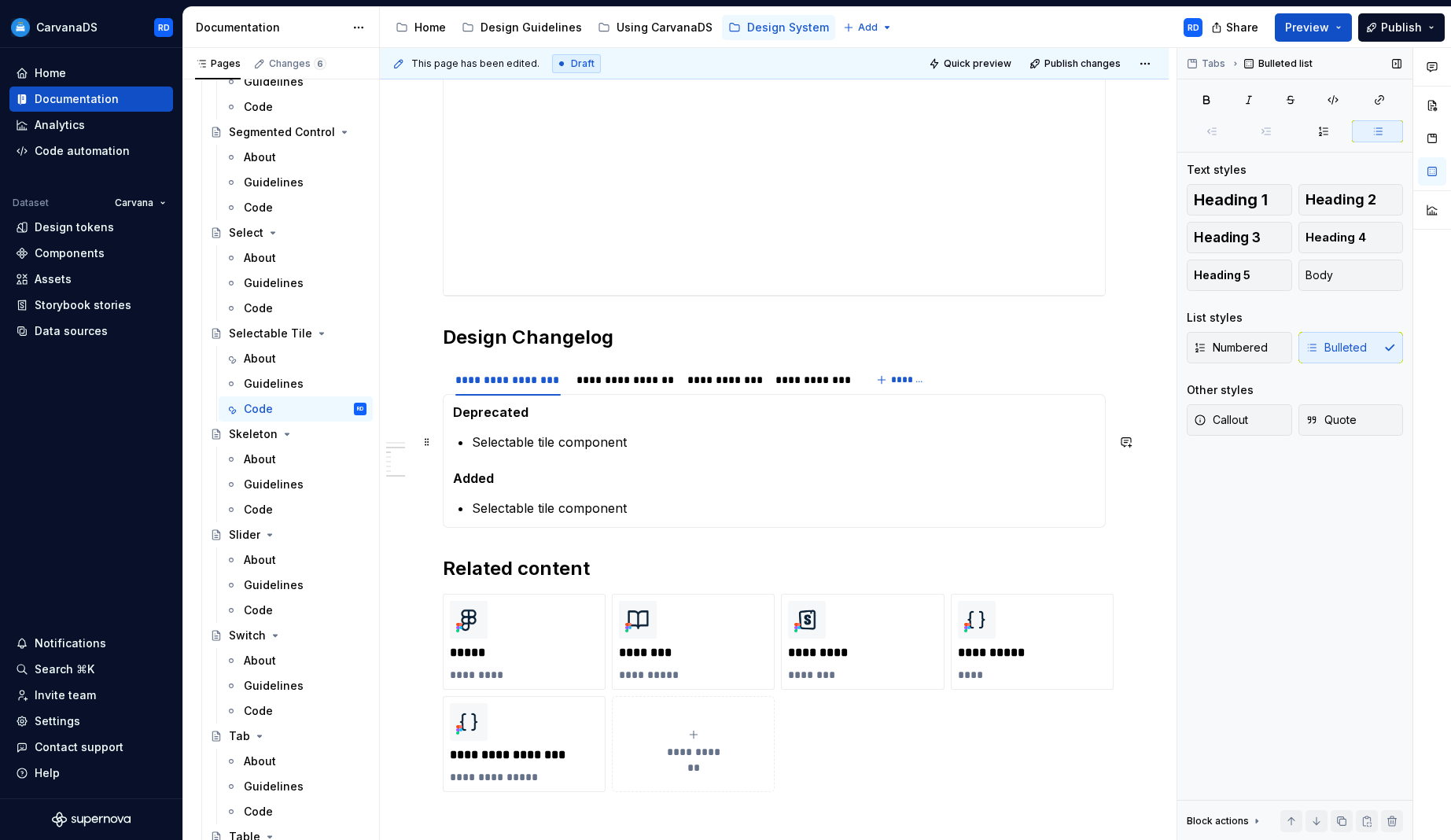
click at [607, 439] on p "Selectable tile component" at bounding box center [783, 442] width 624 height 19
click at [517, 441] on p "Selectable tile component" at bounding box center [783, 442] width 624 height 19
click at [556, 441] on p "Selectable tile component" at bounding box center [783, 442] width 624 height 19
drag, startPoint x: 558, startPoint y: 506, endPoint x: 567, endPoint y: 509, distance: 9.5
click at [558, 506] on p "Selectable tile component" at bounding box center [783, 508] width 624 height 19
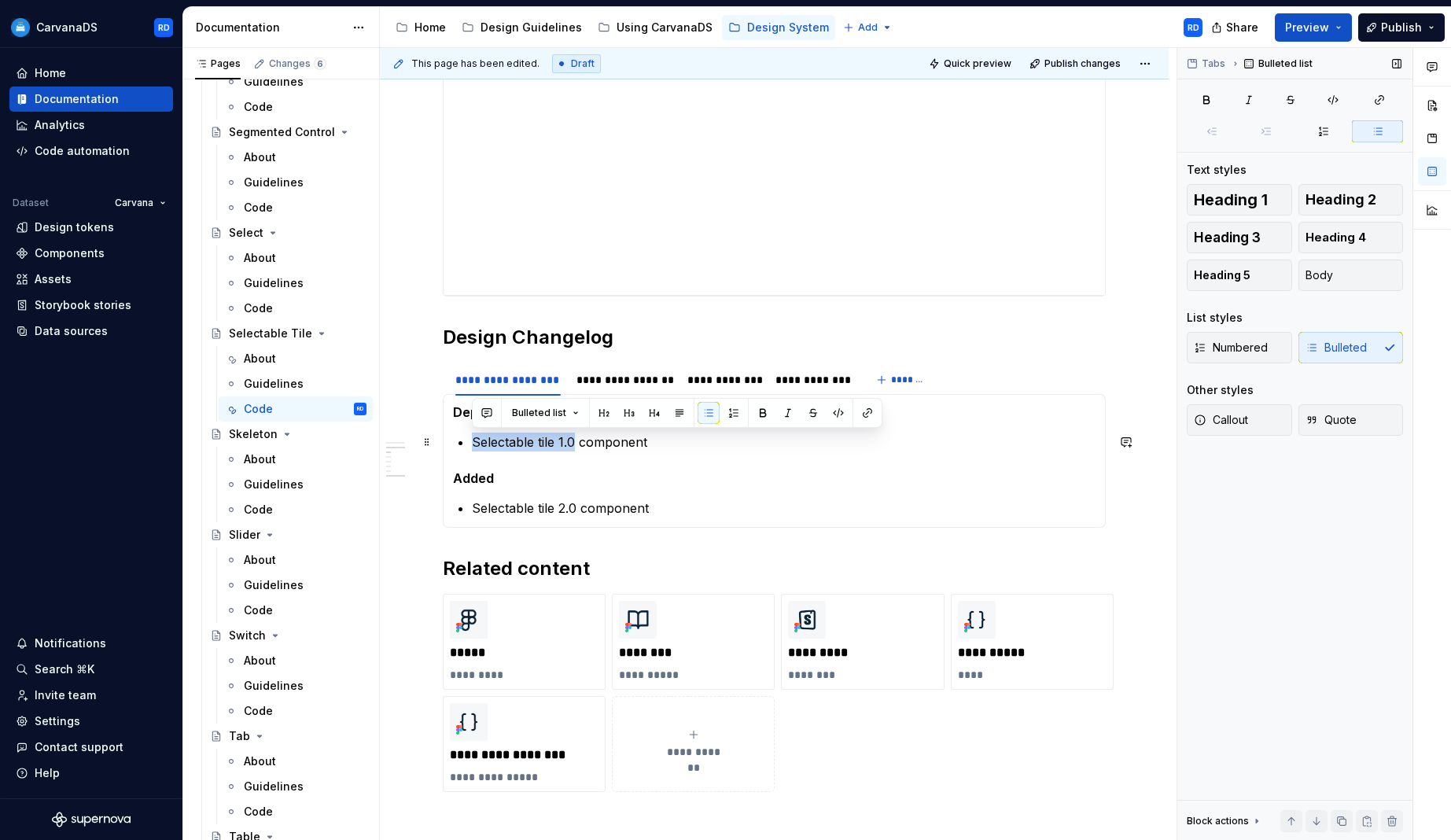
drag, startPoint x: 475, startPoint y: 438, endPoint x: 573, endPoint y: 438, distance: 98.0
click at [573, 438] on p "Selectable tile 1.0 component" at bounding box center [783, 442] width 624 height 19
click at [863, 410] on button "button" at bounding box center [868, 413] width 22 height 22
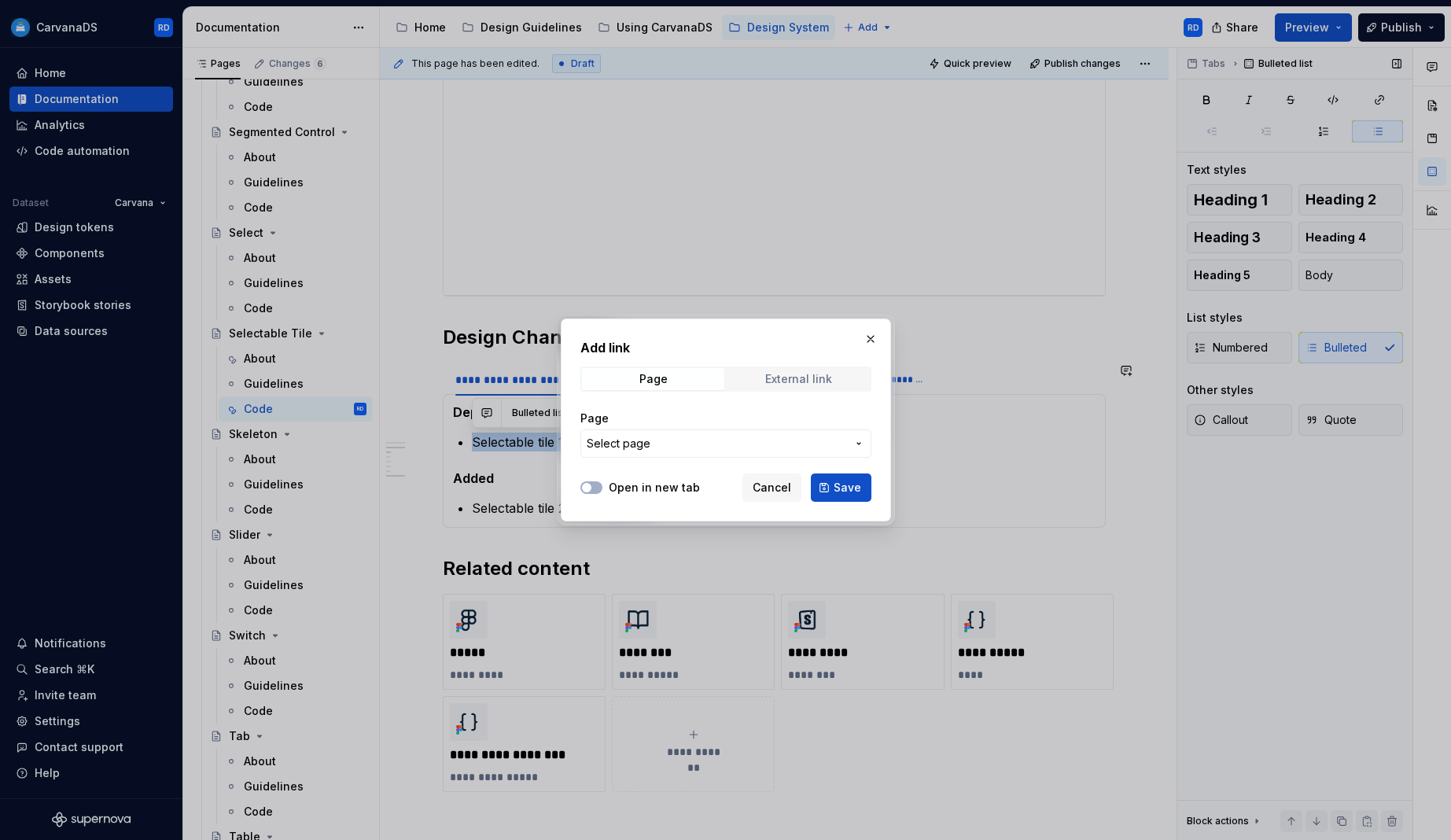
click at [798, 368] on span "External link" at bounding box center [799, 379] width 142 height 22
click at [732, 441] on input "URL" at bounding box center [725, 443] width 291 height 28
paste input "[URL][DOMAIN_NAME][DATE]"
type input "[URL][DOMAIN_NAME][DATE]"
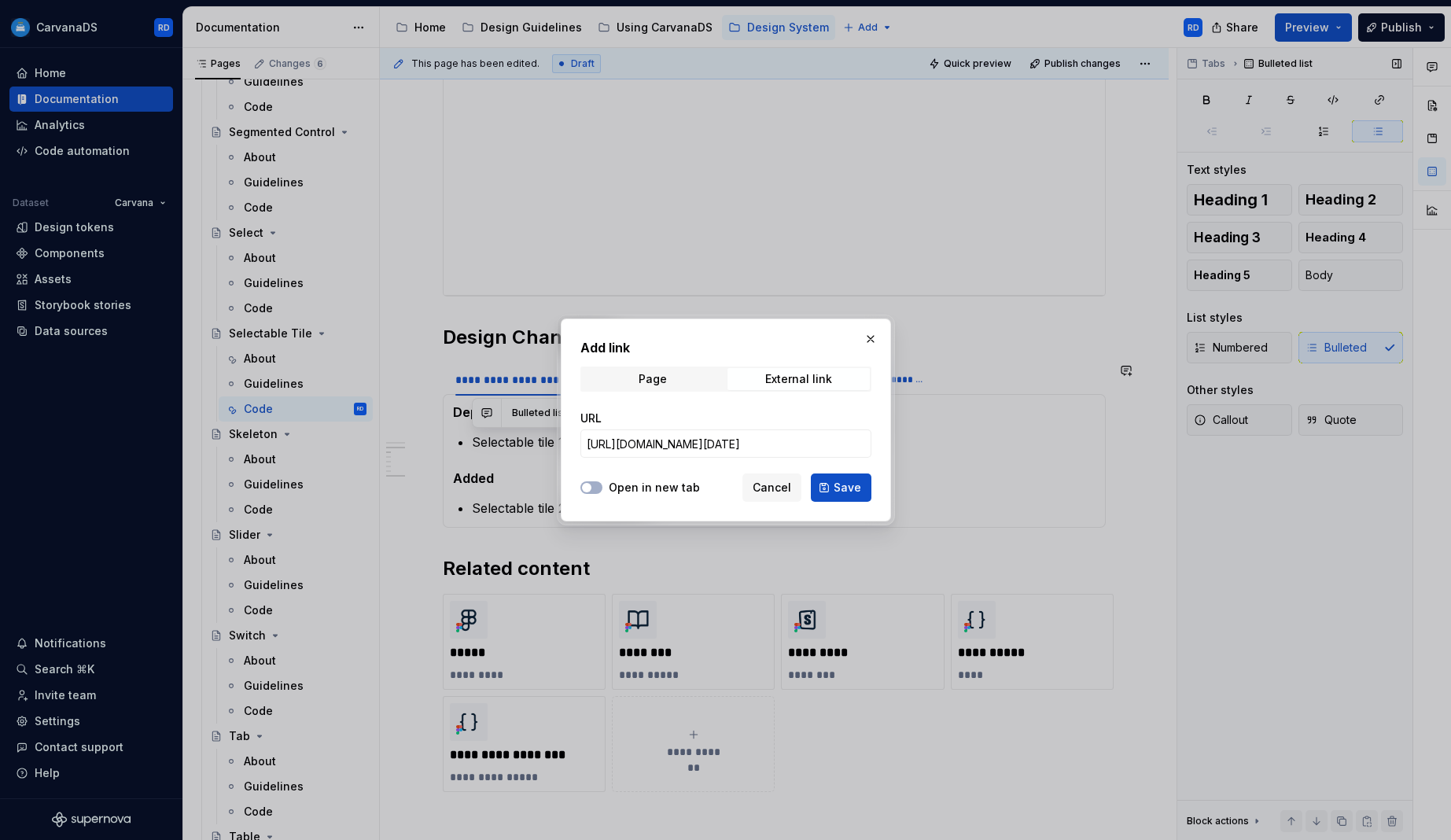
click at [675, 408] on div "URL [URL][DOMAIN_NAME][DATE]" at bounding box center [725, 433] width 291 height 66
click at [597, 486] on button "Open in new tab" at bounding box center [591, 487] width 22 height 13
click at [855, 487] on span "Save" at bounding box center [848, 487] width 27 height 15
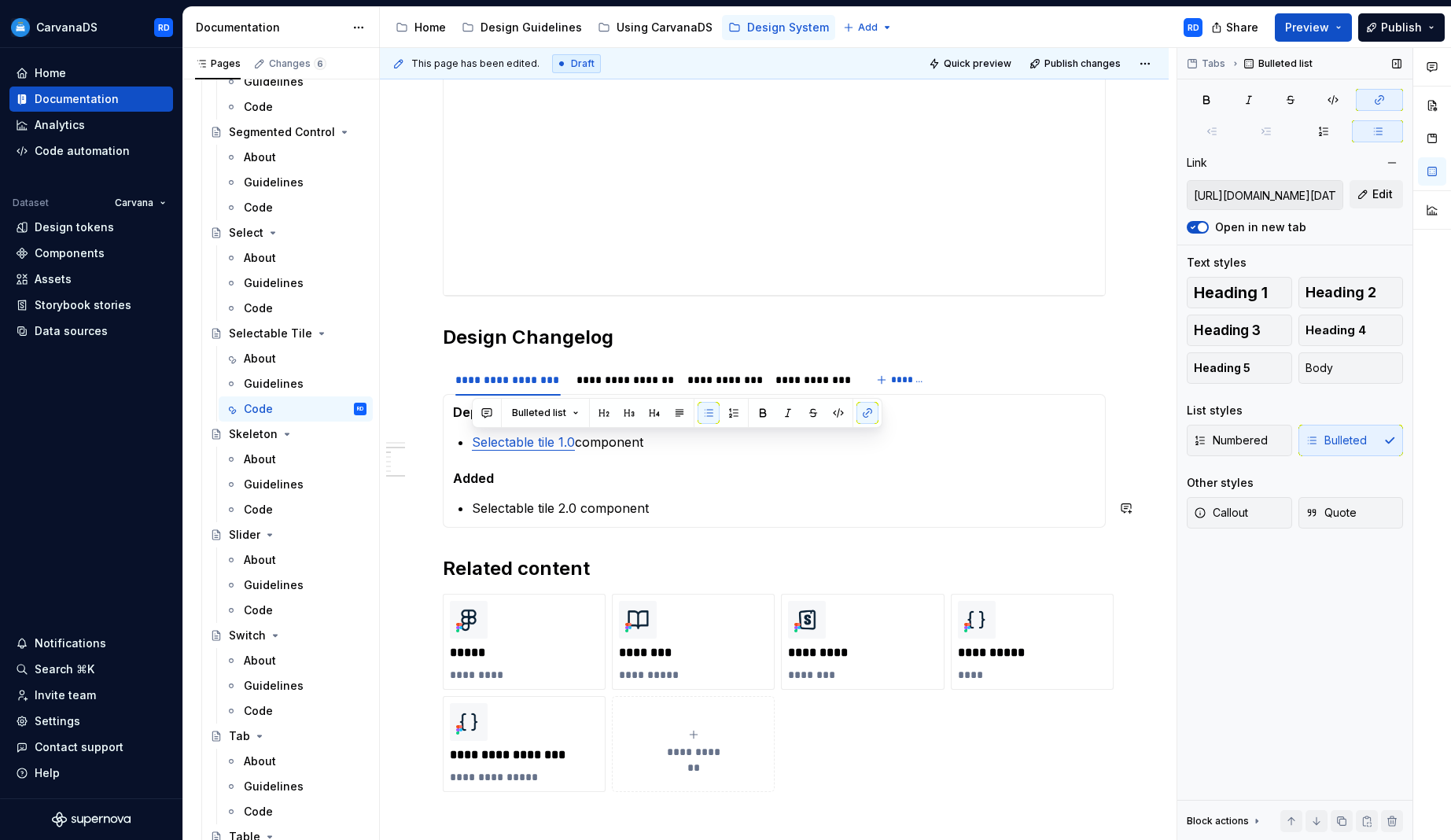
click at [846, 488] on section-item-column "Deprecated Selectable tile 1.0 component Added Selectable tile 2.0 component" at bounding box center [774, 461] width 643 height 113
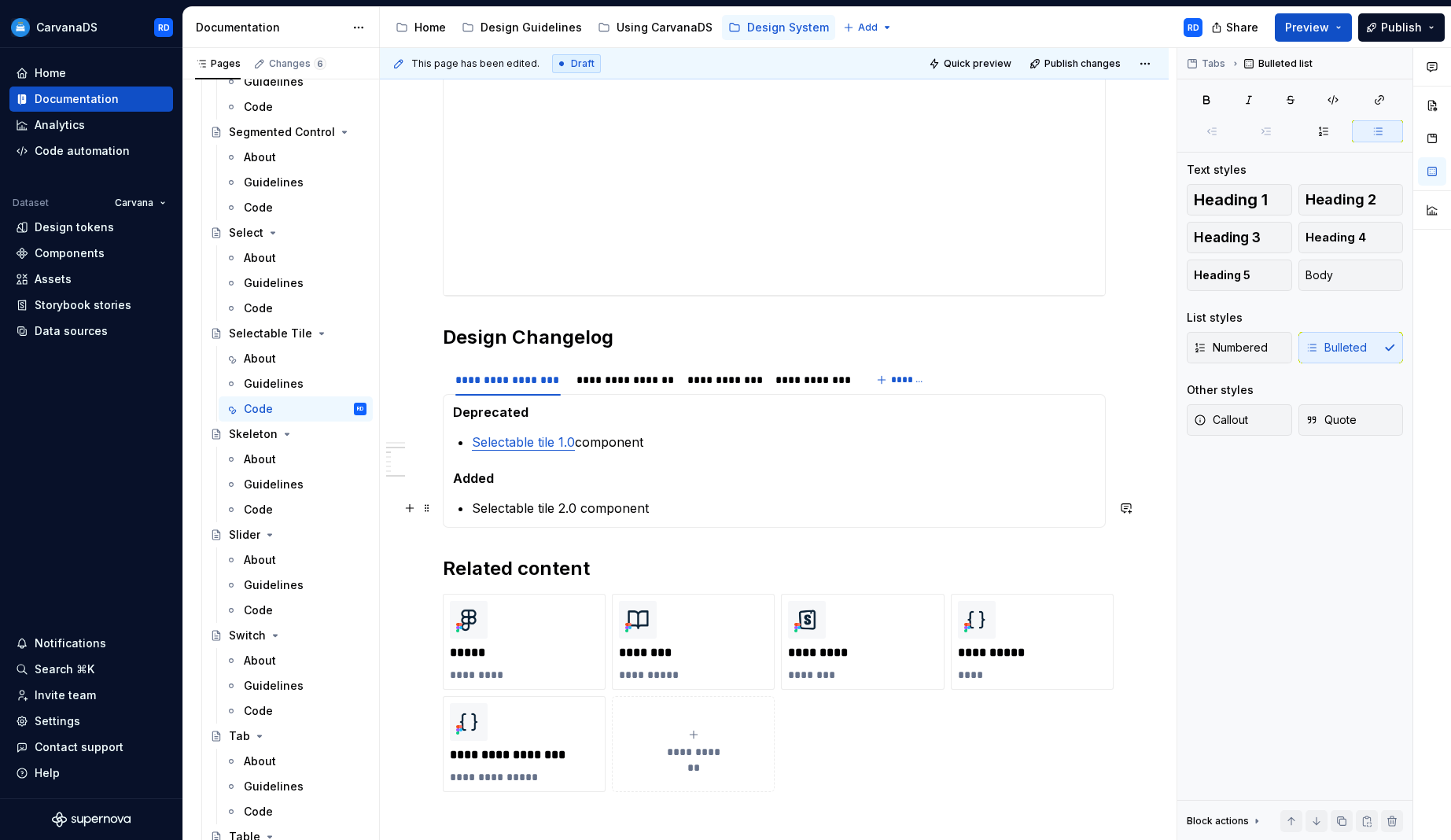
click at [492, 517] on p "Selectable tile 2.0 component" at bounding box center [783, 508] width 624 height 19
drag, startPoint x: 473, startPoint y: 511, endPoint x: 581, endPoint y: 515, distance: 108.1
click at [581, 515] on p "Selectable tile 2.0 component" at bounding box center [783, 508] width 624 height 19
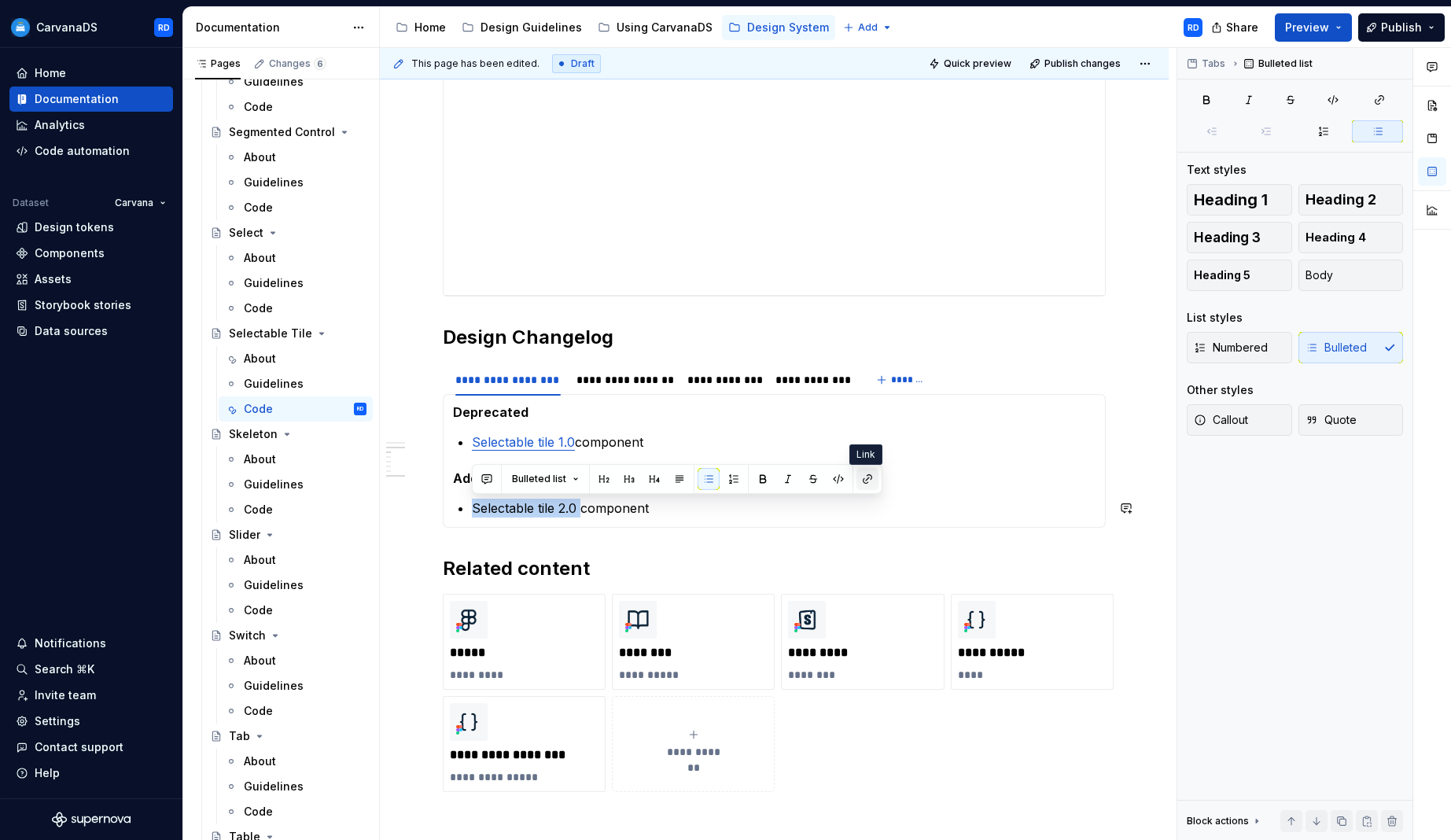
click at [867, 478] on button "button" at bounding box center [868, 479] width 22 height 22
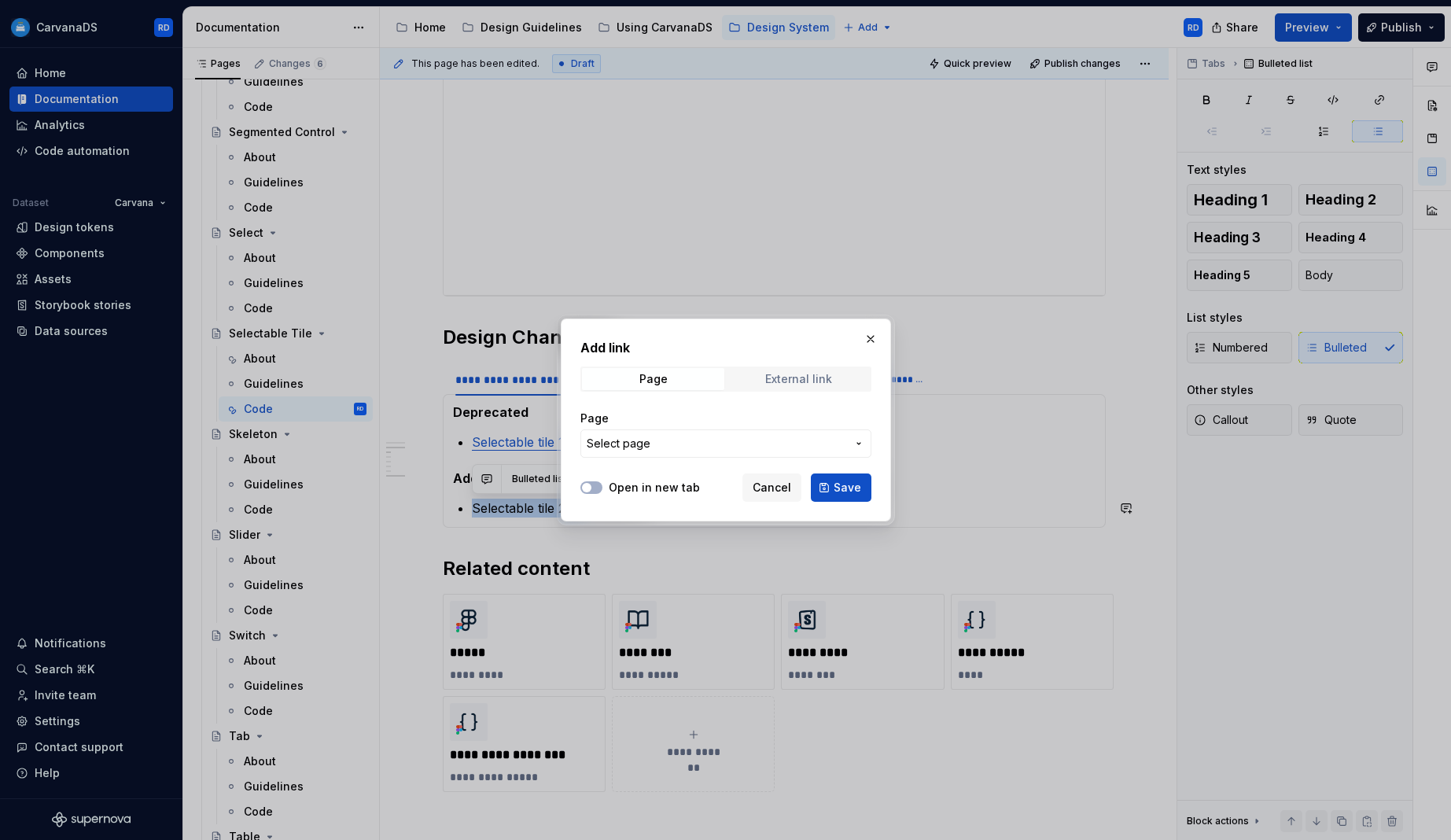
click at [796, 376] on div "External link" at bounding box center [799, 378] width 67 height 13
click at [649, 447] on input "URL" at bounding box center [725, 443] width 291 height 28
paste input "[URL][DOMAIN_NAME]"
type input "[URL][DOMAIN_NAME]"
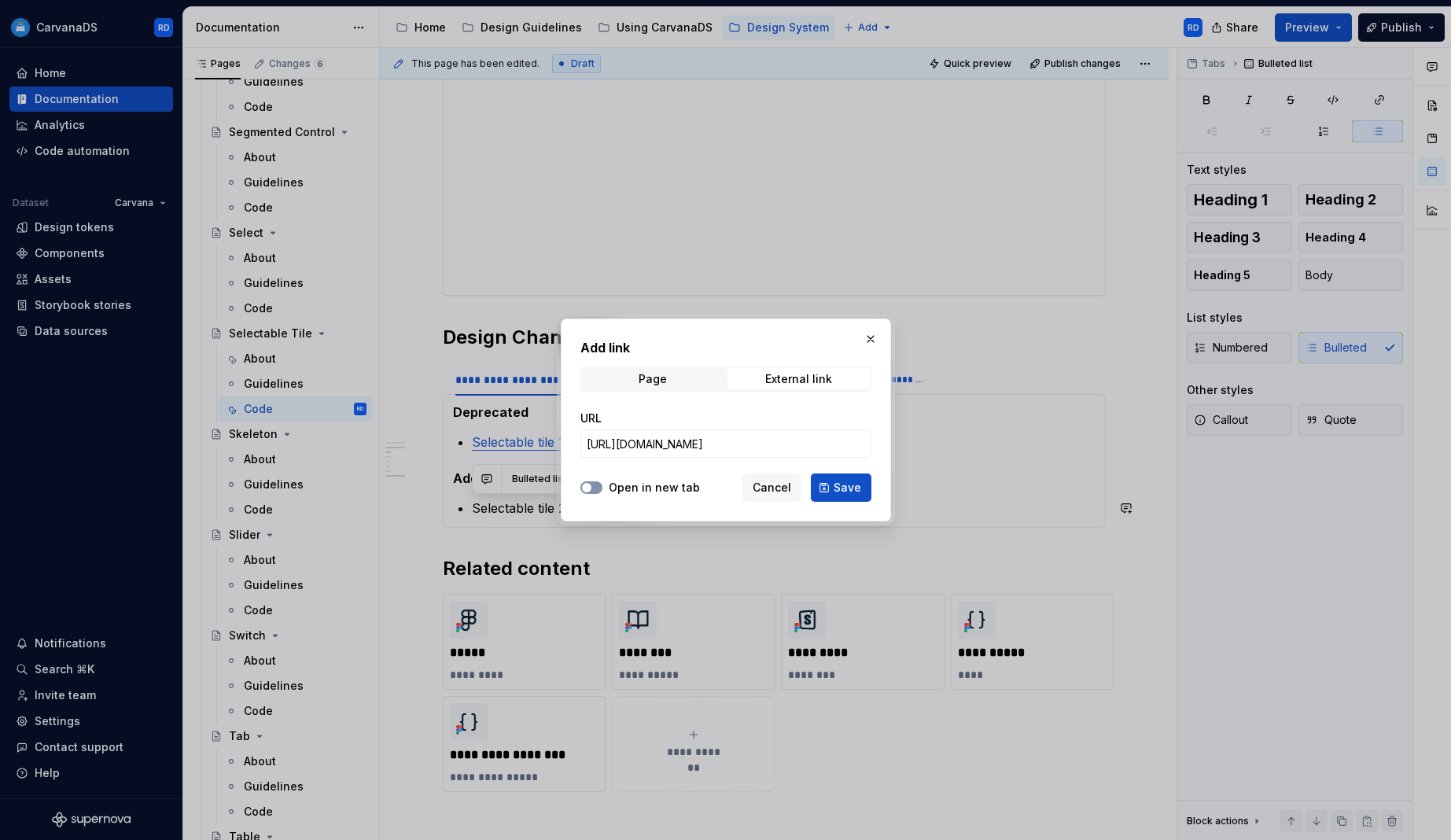
click at [588, 494] on div at bounding box center [591, 487] width 22 height 15
click at [592, 486] on icon "button" at bounding box center [586, 487] width 13 height 9
click at [838, 480] on span "Save" at bounding box center [848, 487] width 27 height 15
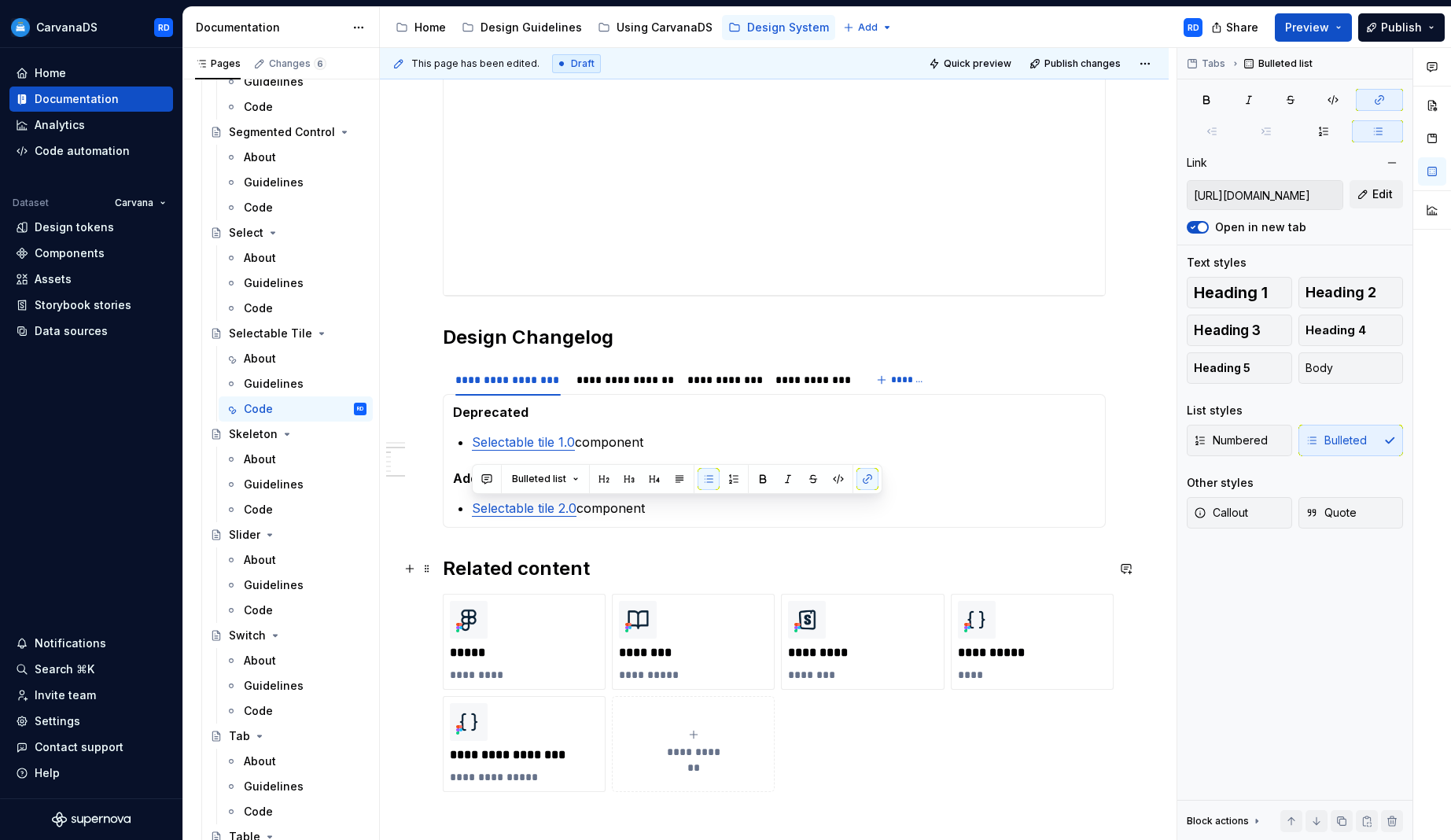
click at [790, 564] on h2 "Related content" at bounding box center [774, 568] width 663 height 25
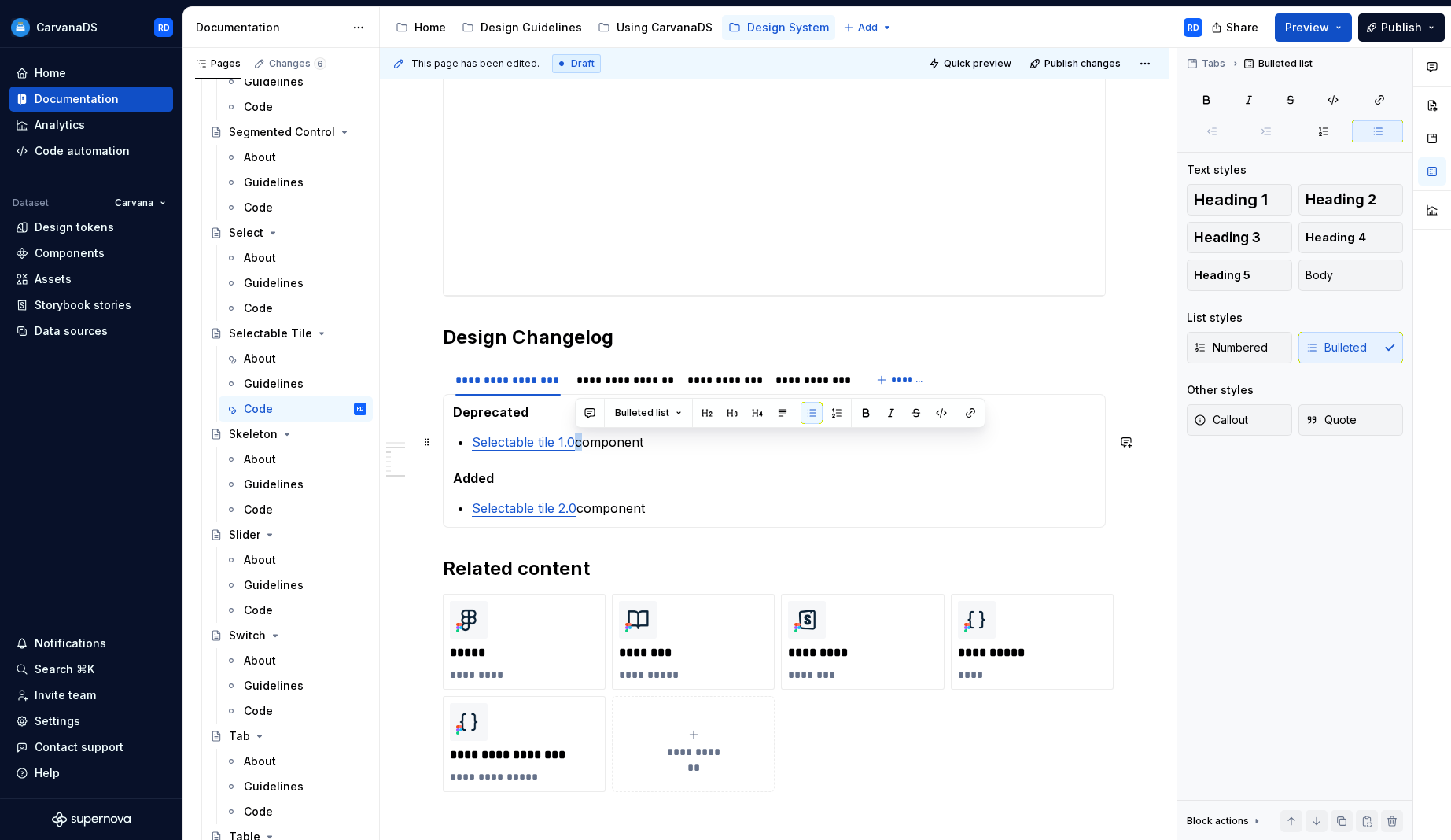
click at [580, 443] on p "Selectable tile 1.0 component" at bounding box center [783, 442] width 624 height 19
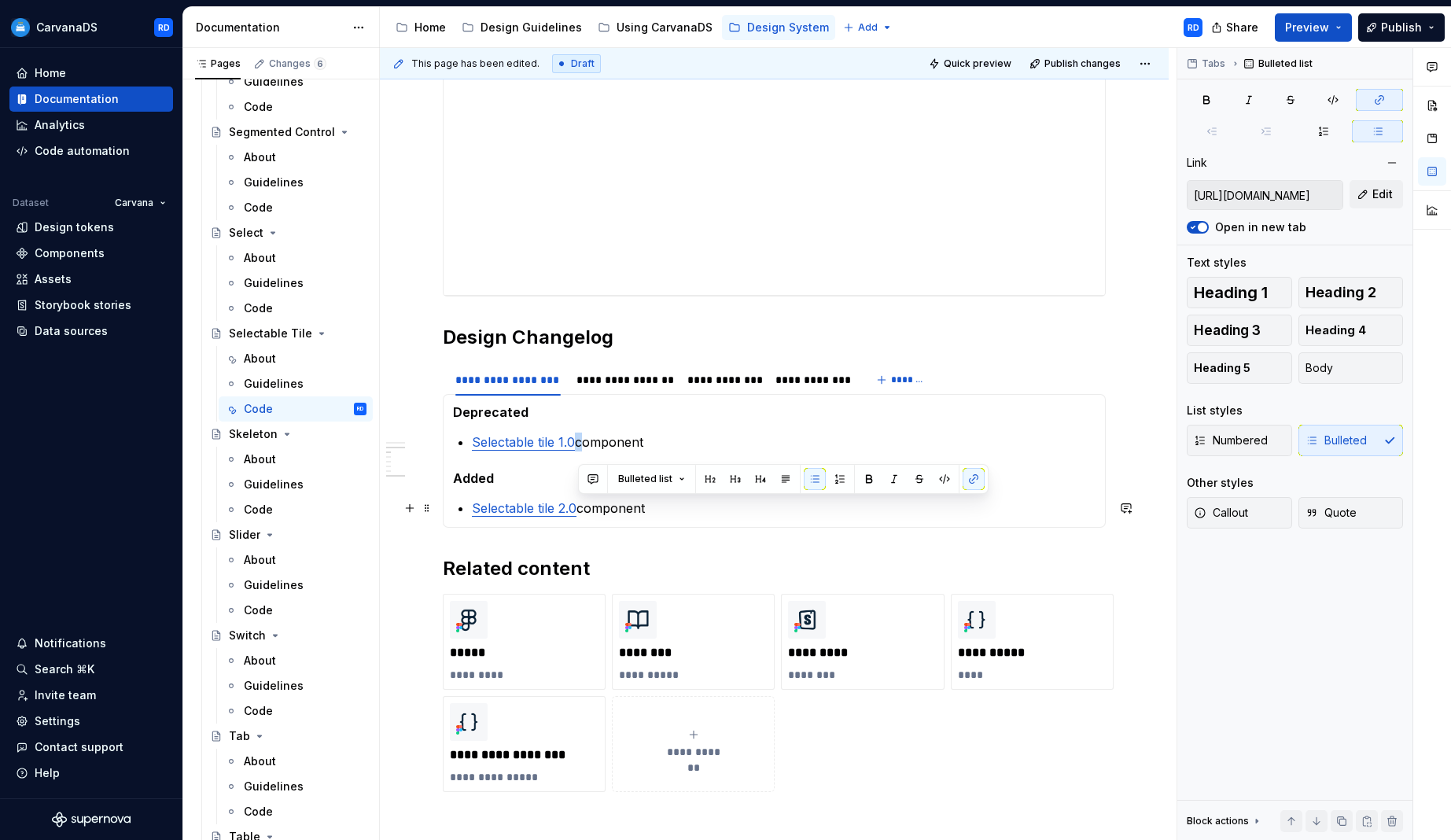
drag, startPoint x: 577, startPoint y: 508, endPoint x: 624, endPoint y: 514, distance: 47.4
click at [582, 508] on p "Selectable tile 2.0 component" at bounding box center [783, 508] width 624 height 19
click at [963, 483] on button "button" at bounding box center [974, 479] width 22 height 22
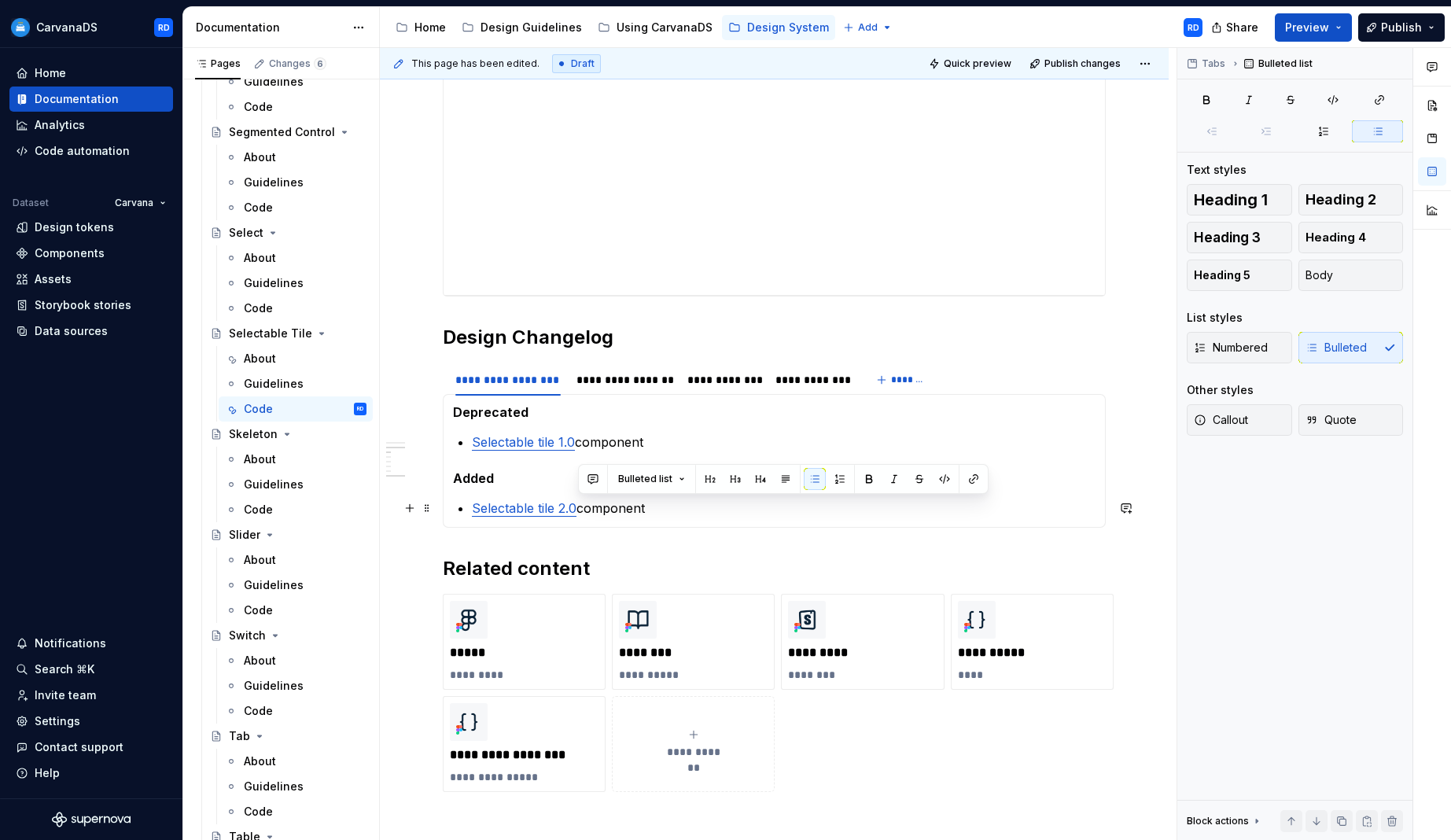
click at [776, 510] on p "Selectable tile 2.0 component" at bounding box center [783, 508] width 624 height 19
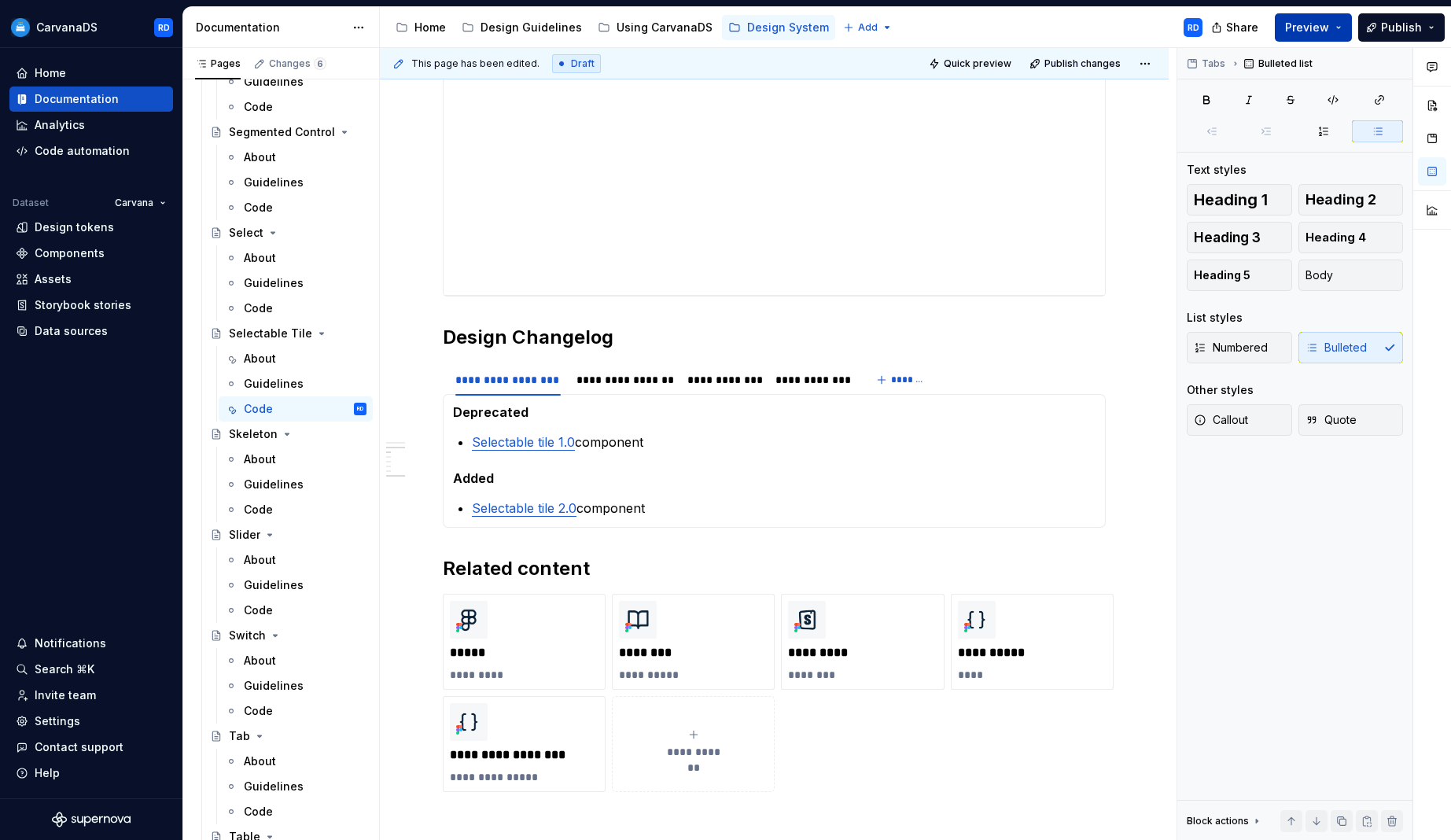
click at [1311, 24] on span "Preview" at bounding box center [1307, 27] width 44 height 15
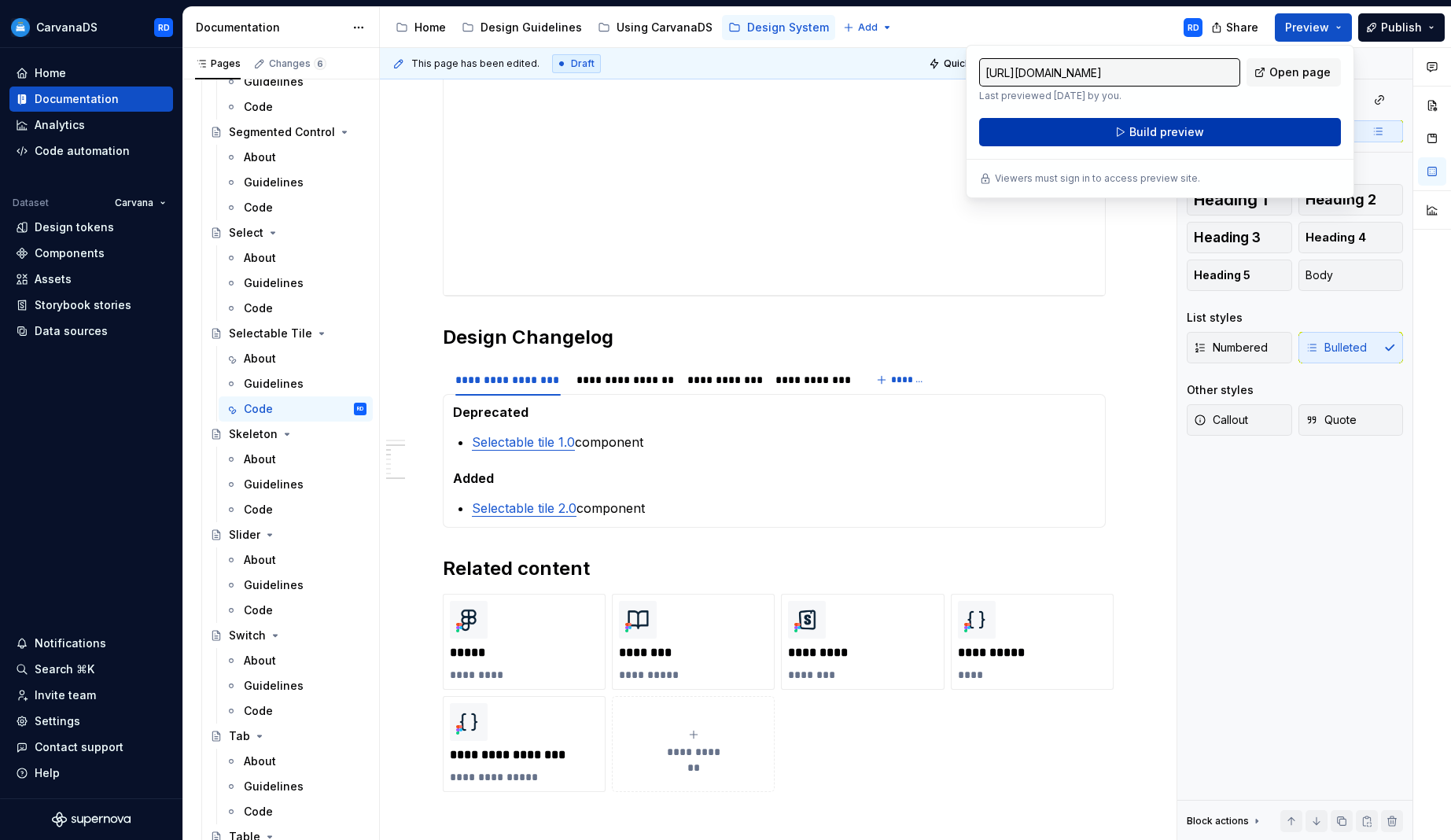
click at [1173, 136] on span "Build preview" at bounding box center [1166, 132] width 75 height 15
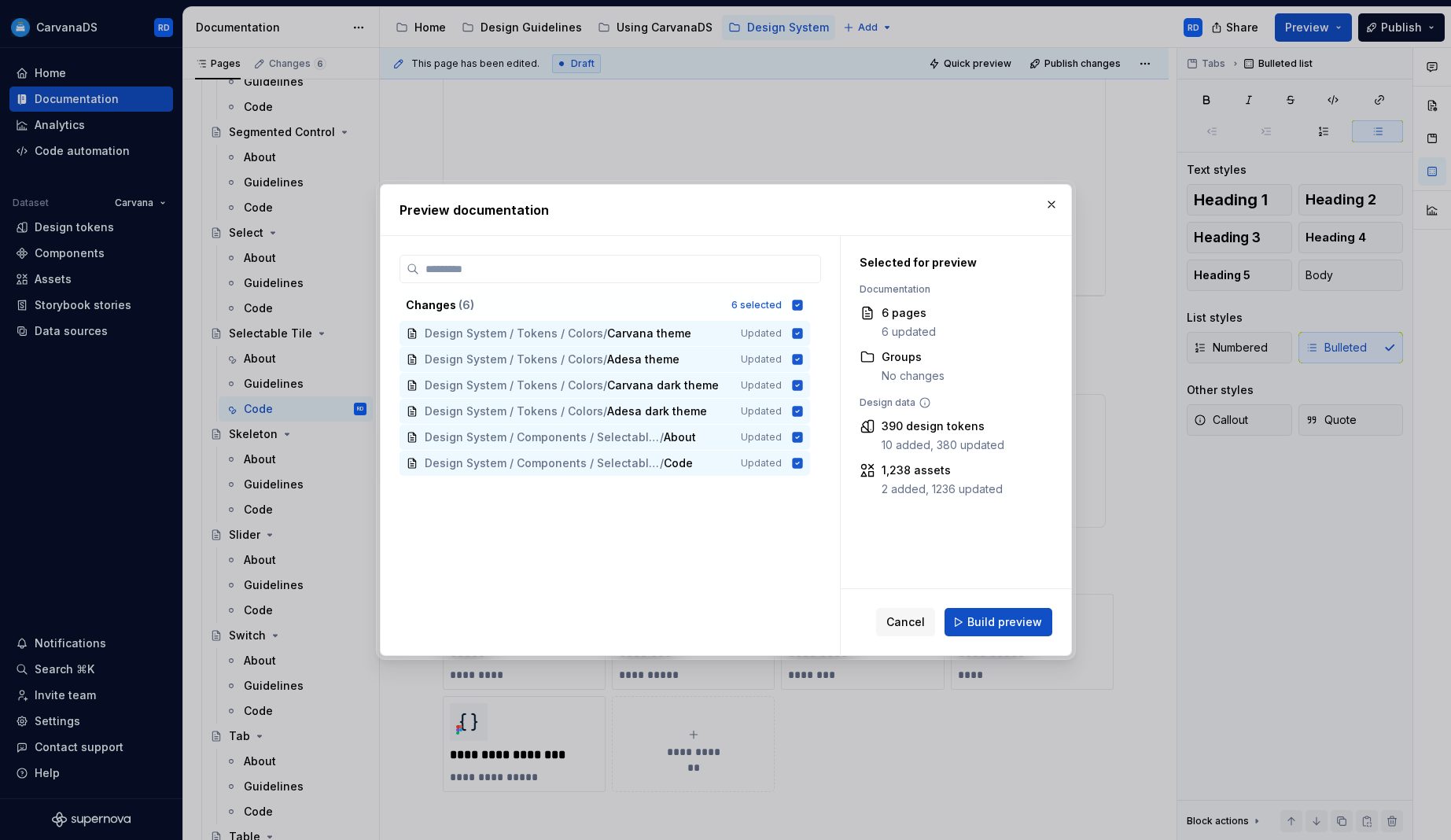
drag, startPoint x: 805, startPoint y: 299, endPoint x: 793, endPoint y: 363, distance: 65.1
click at [802, 299] on icon at bounding box center [797, 305] width 10 height 10
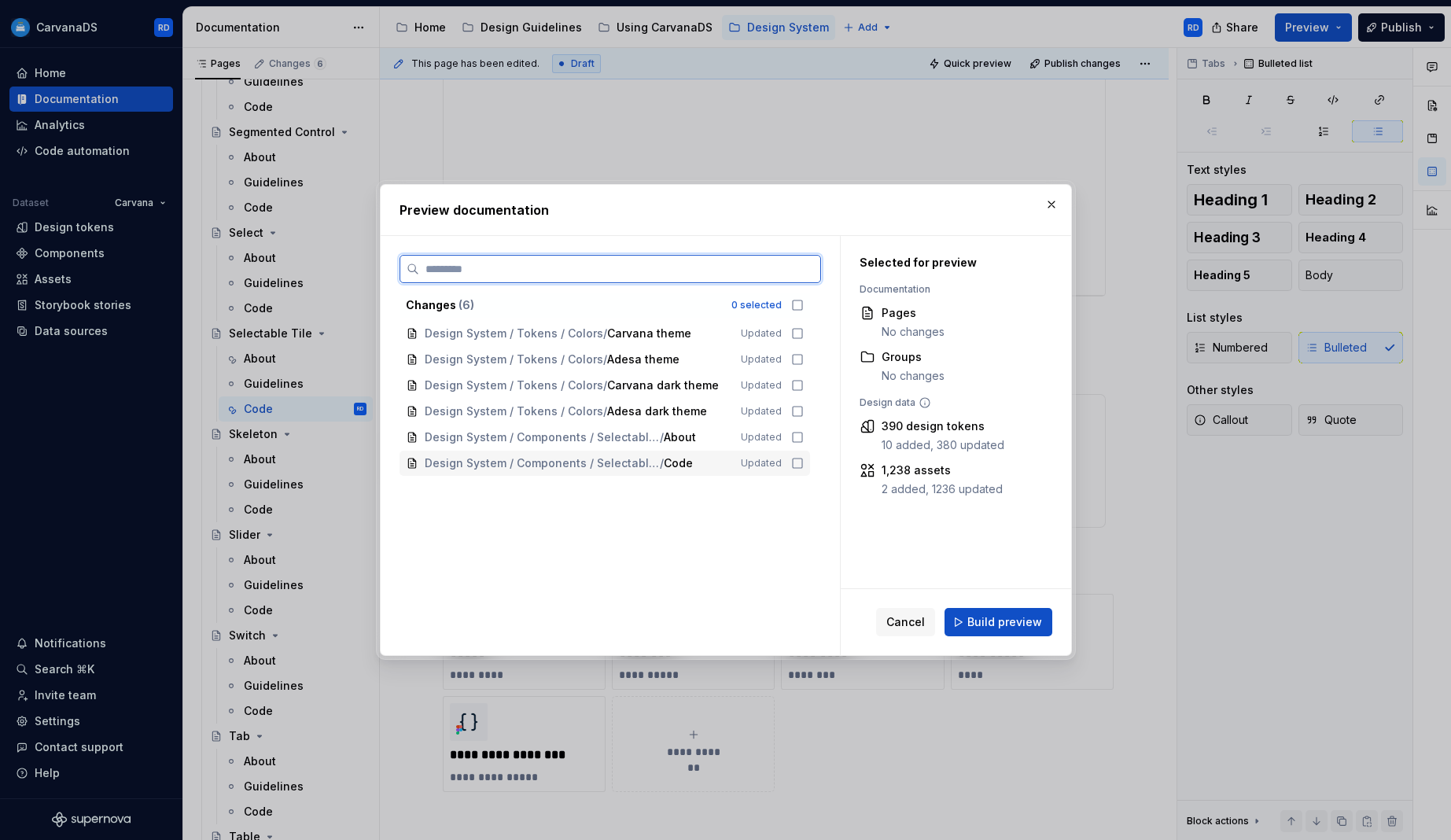
click at [804, 462] on icon at bounding box center [797, 463] width 13 height 13
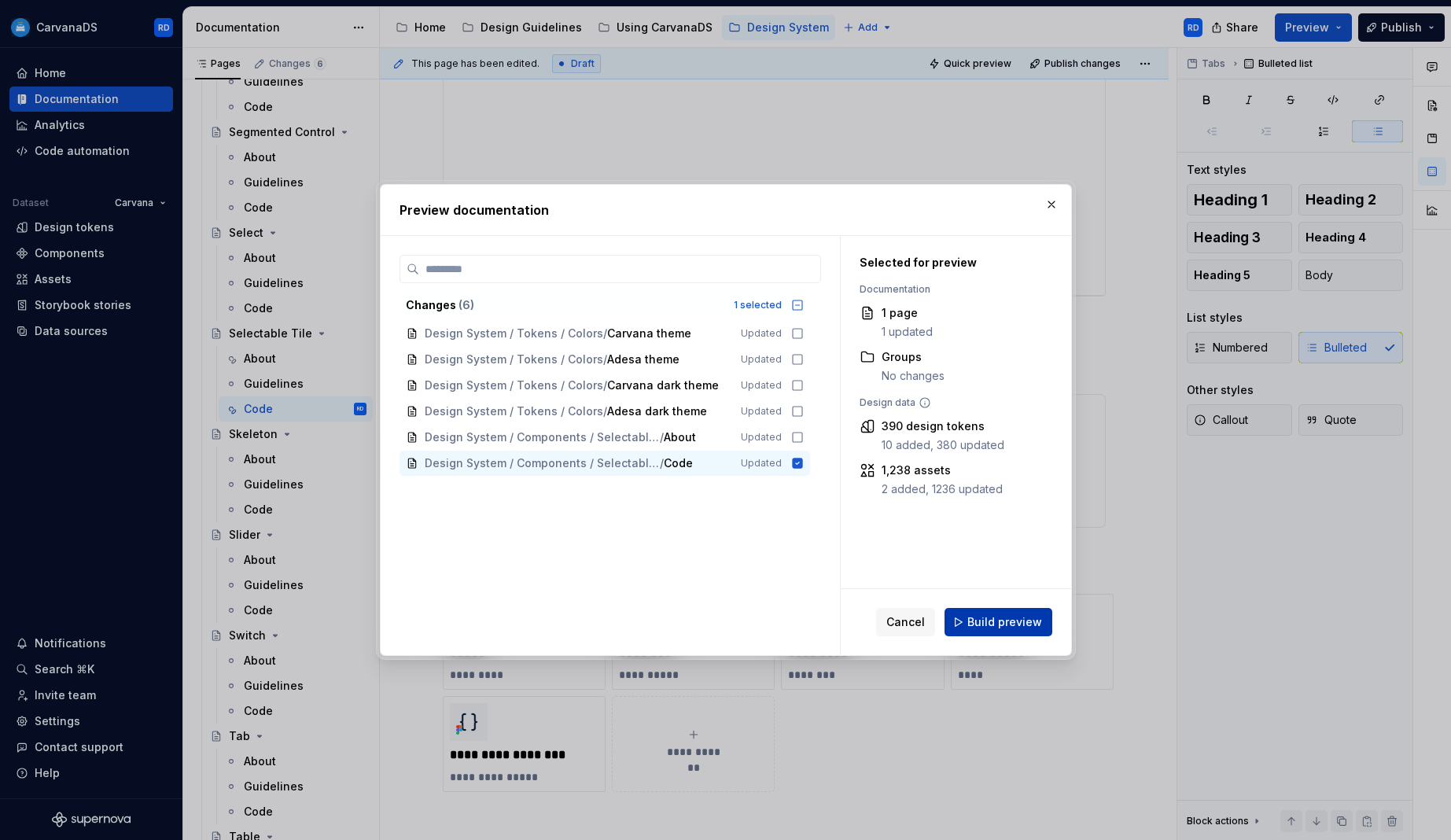
click at [1018, 616] on span "Build preview" at bounding box center [1004, 622] width 75 height 15
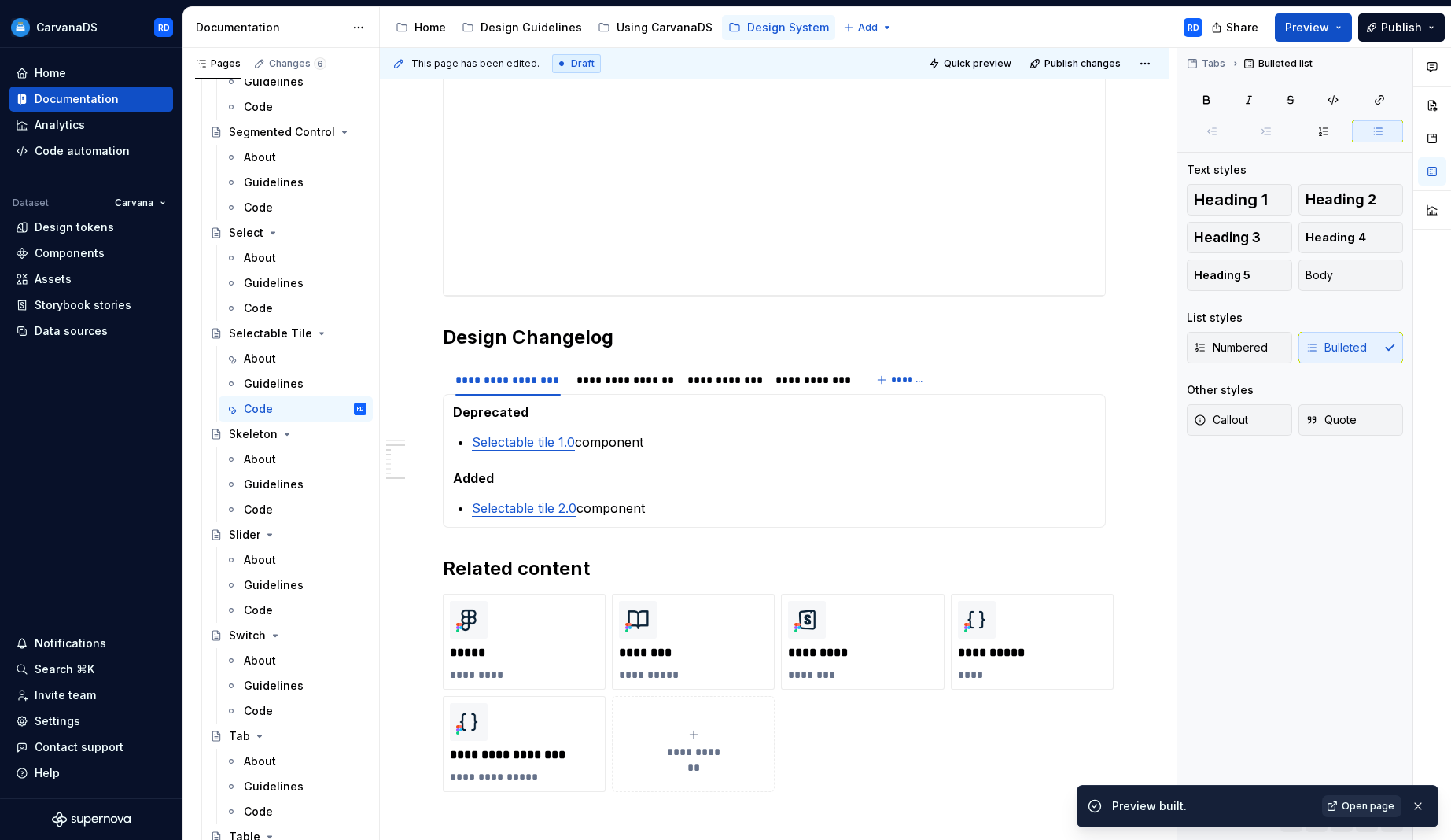
click at [1367, 802] on span "Open page" at bounding box center [1368, 806] width 52 height 13
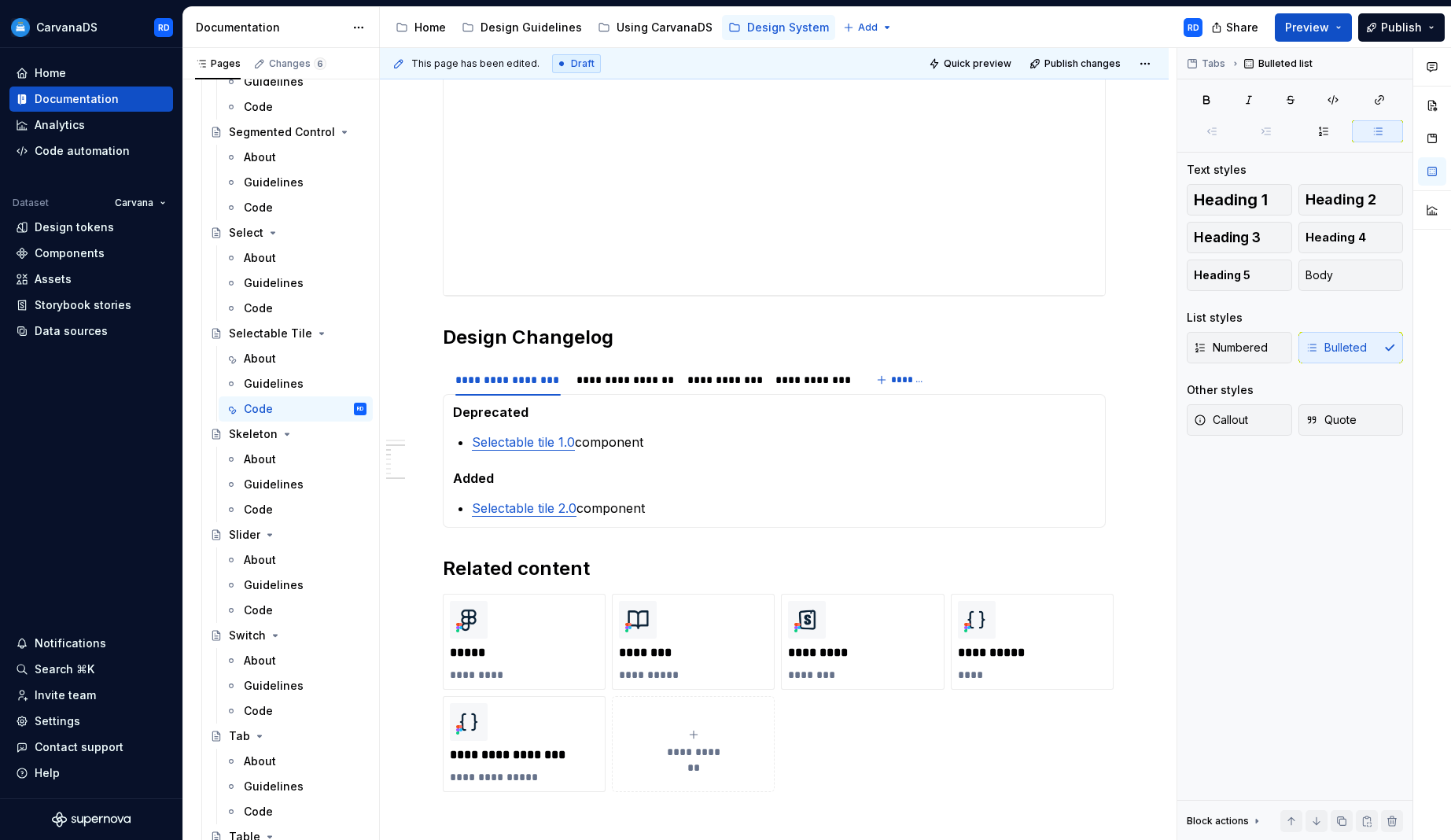
type textarea "*"
